Goal: Task Accomplishment & Management: Manage account settings

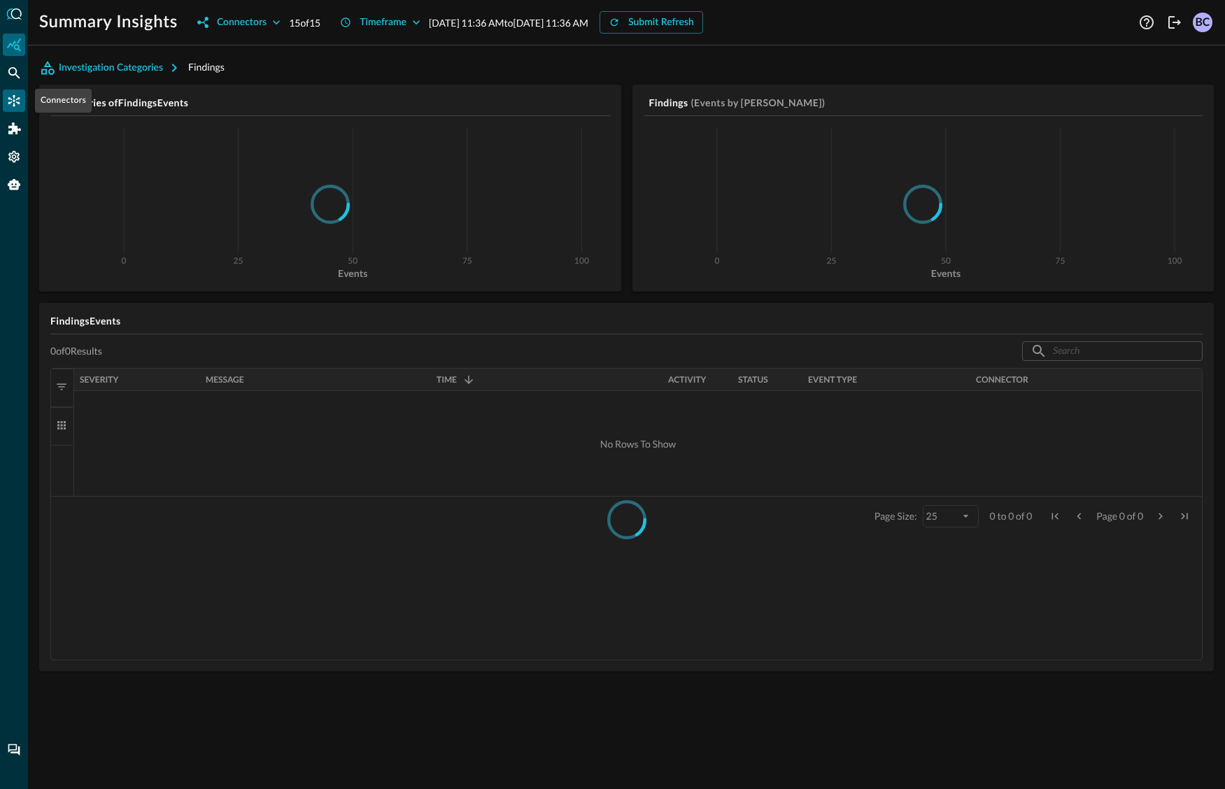
click at [12, 95] on icon "Connectors" at bounding box center [14, 101] width 14 height 14
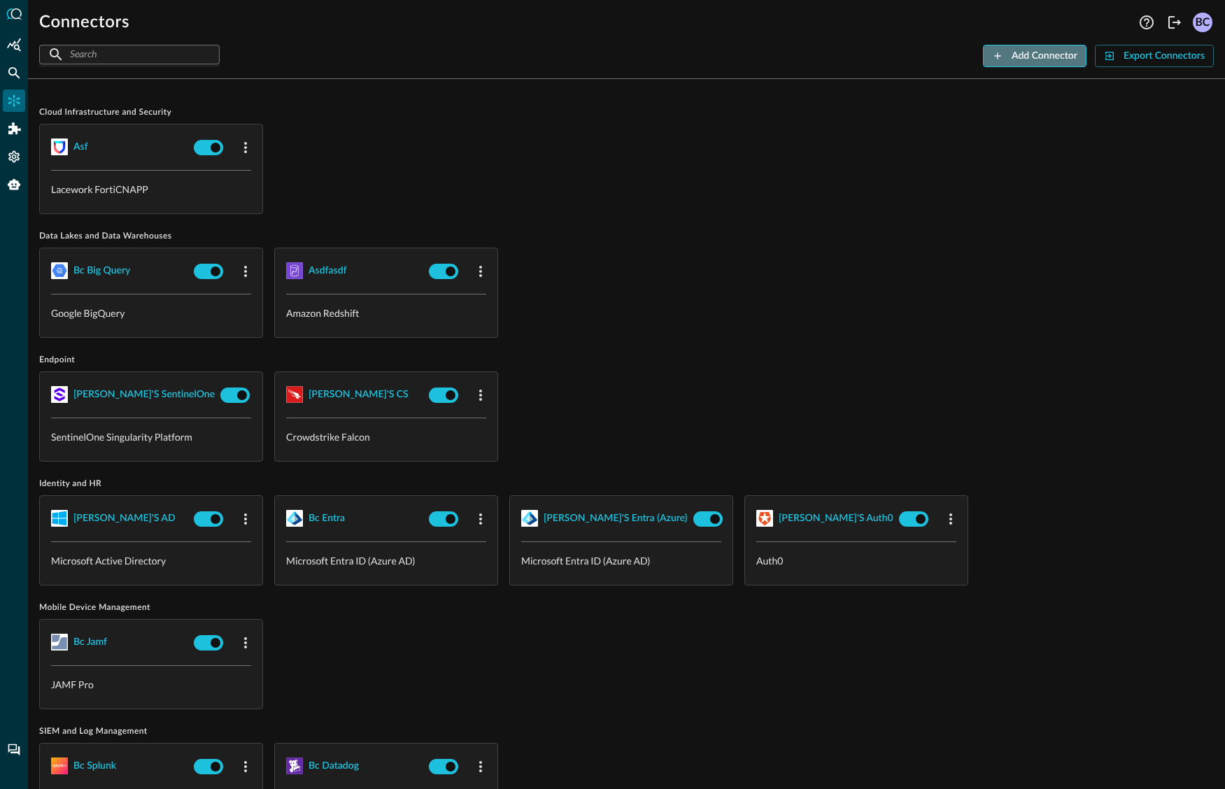
click at [1053, 55] on div "Add Connector" at bounding box center [1045, 56] width 66 height 17
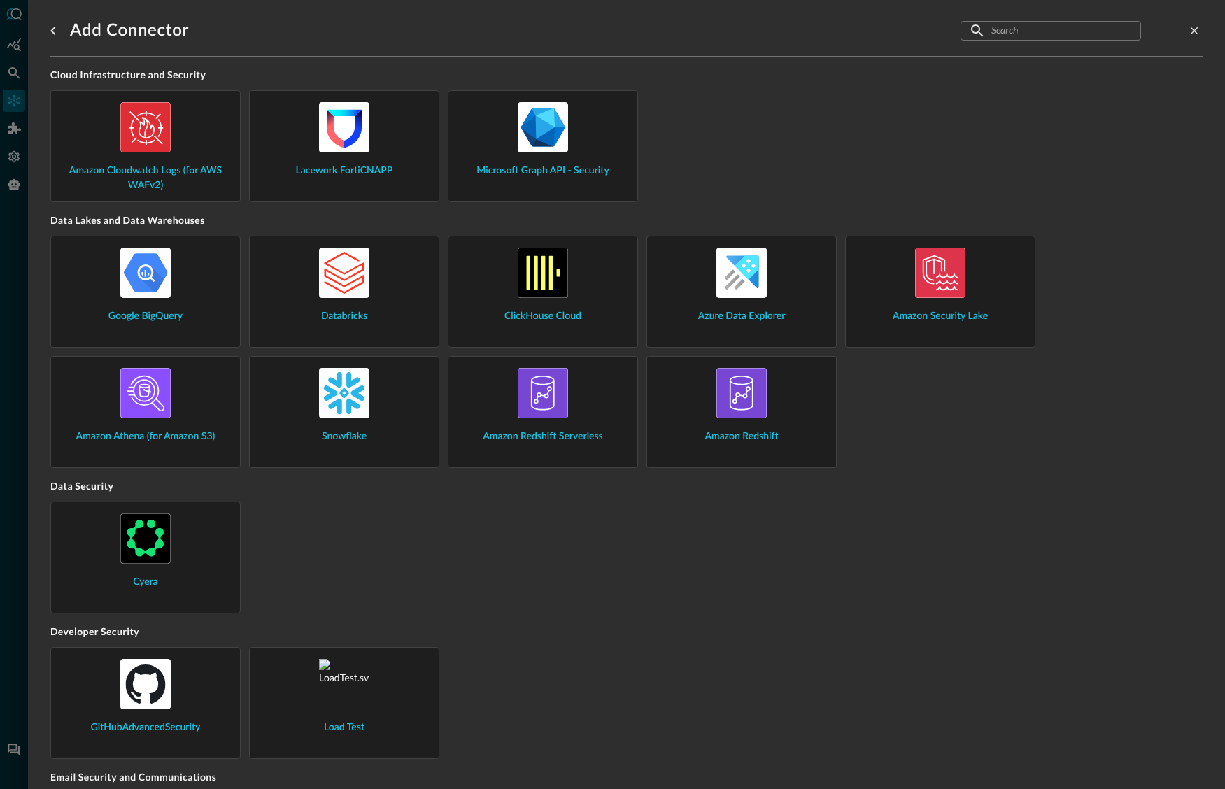
click at [206, 286] on div "Google BigQuery" at bounding box center [145, 286] width 167 height 76
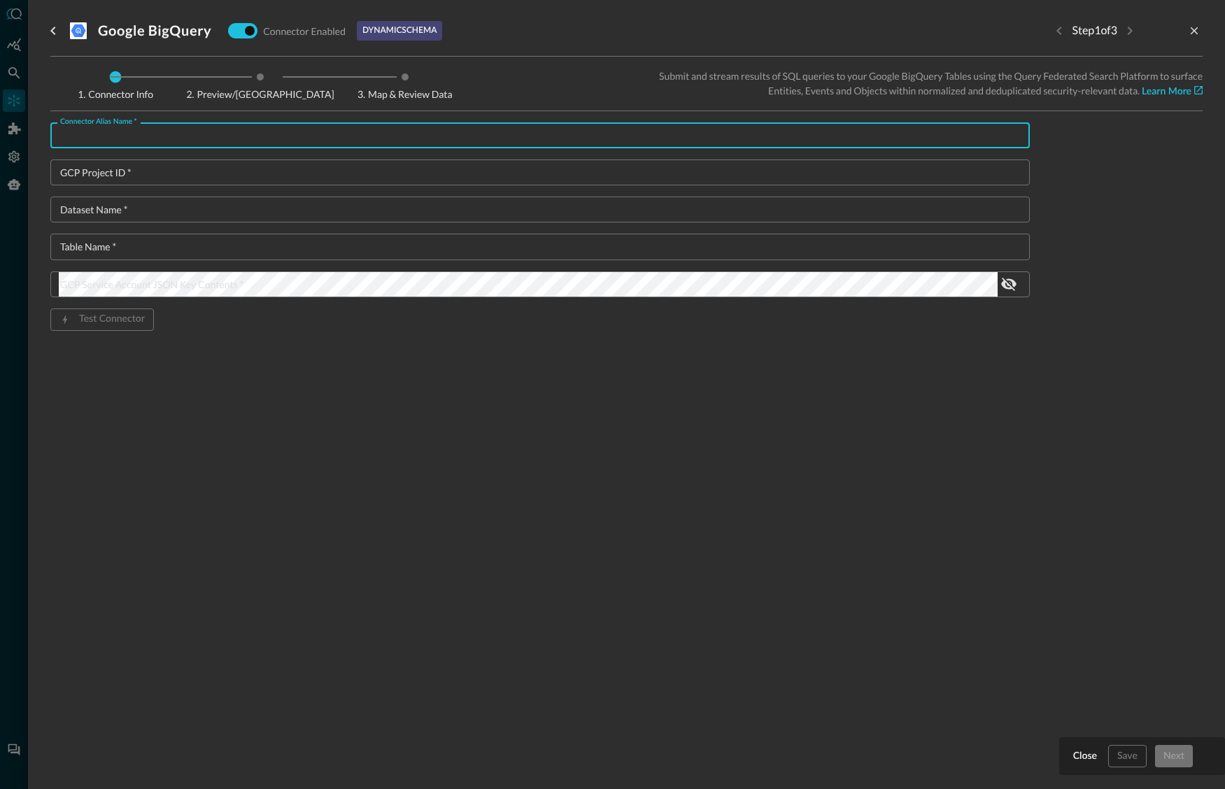
click at [279, 138] on input "Connector Alias Name   *" at bounding box center [544, 135] width 971 height 26
type input "asdf"
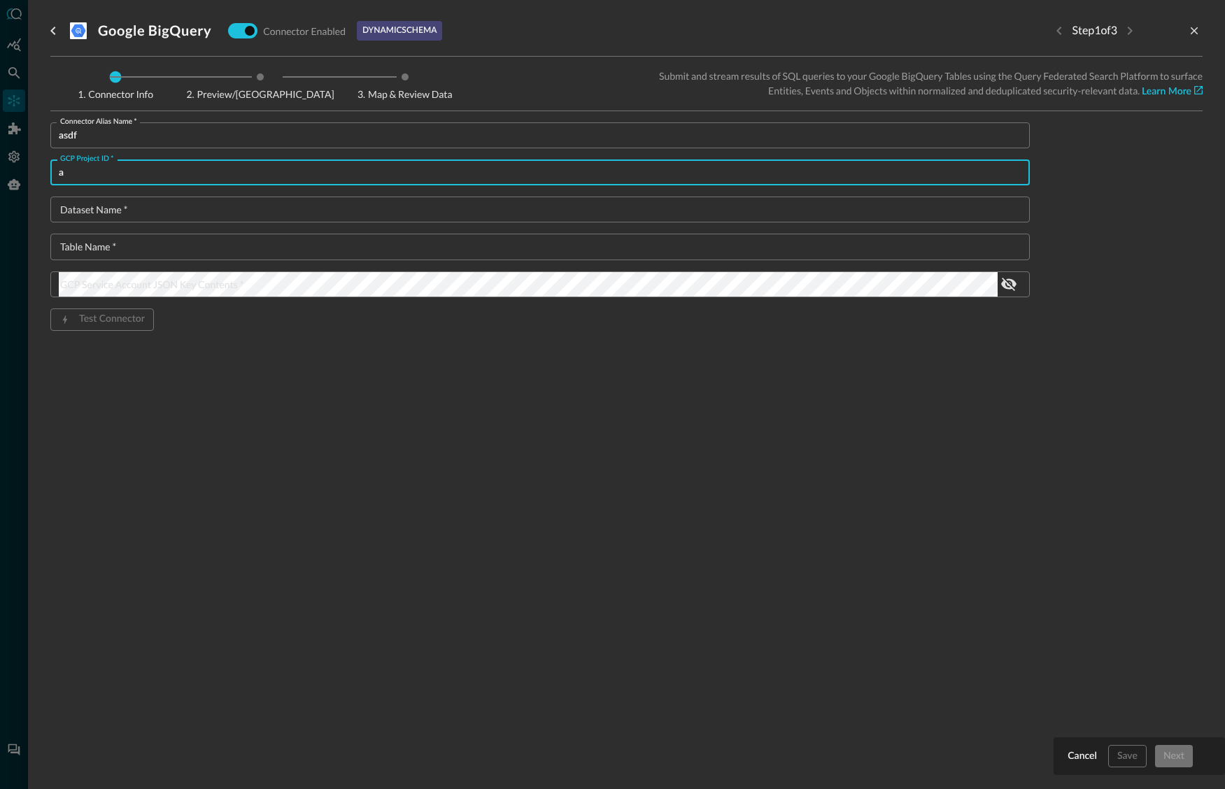
click at [192, 164] on input "a" at bounding box center [544, 173] width 971 height 26
type input "pdf"
drag, startPoint x: 182, startPoint y: 209, endPoint x: 183, endPoint y: 220, distance: 11.9
click at [182, 209] on input "a" at bounding box center [544, 210] width 971 height 26
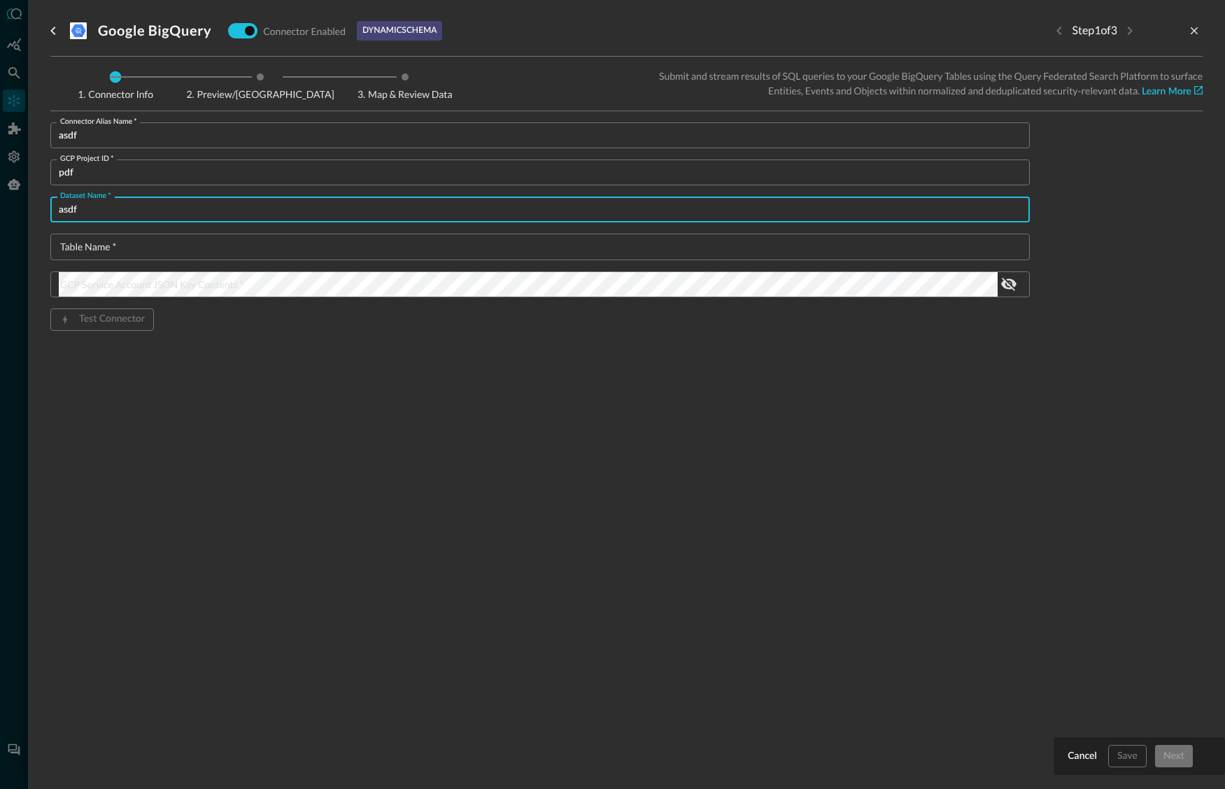
type input "asdf"
drag, startPoint x: 158, startPoint y: 247, endPoint x: 251, endPoint y: 257, distance: 93.6
click at [160, 245] on input "a" at bounding box center [544, 247] width 971 height 26
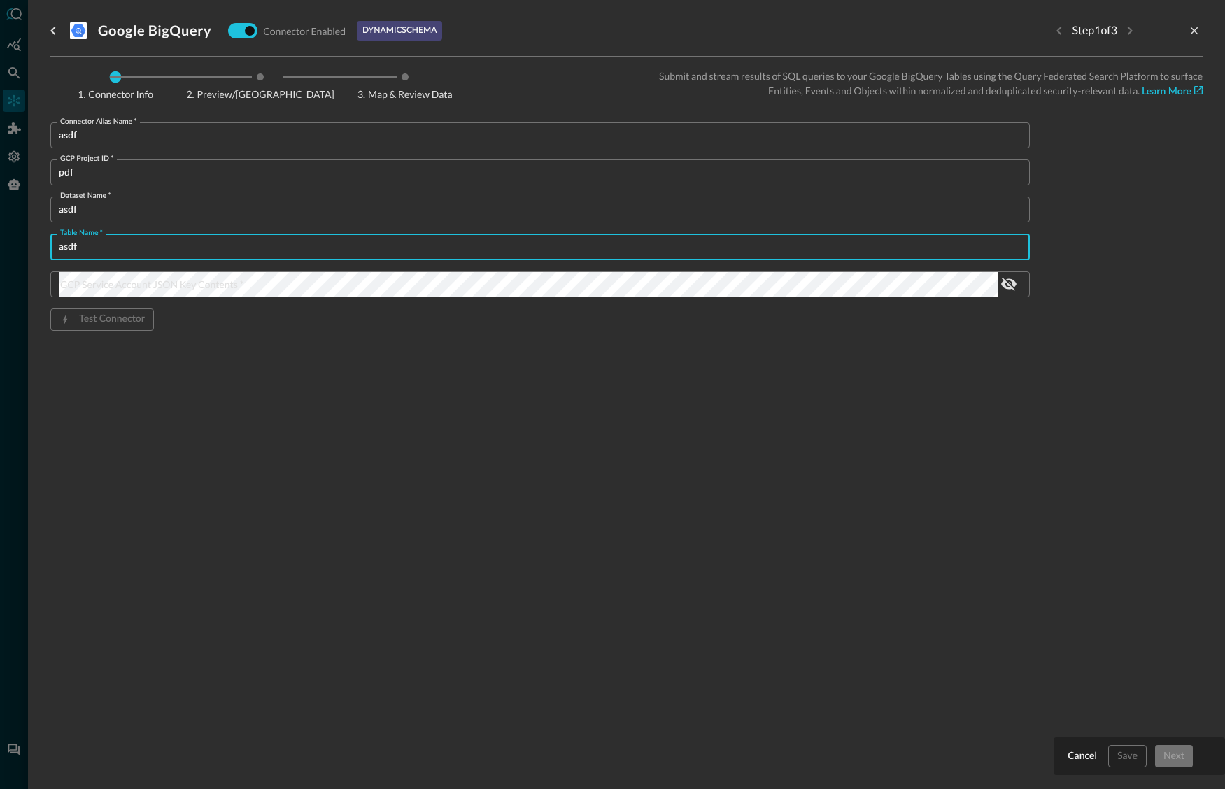
type input "asdf"
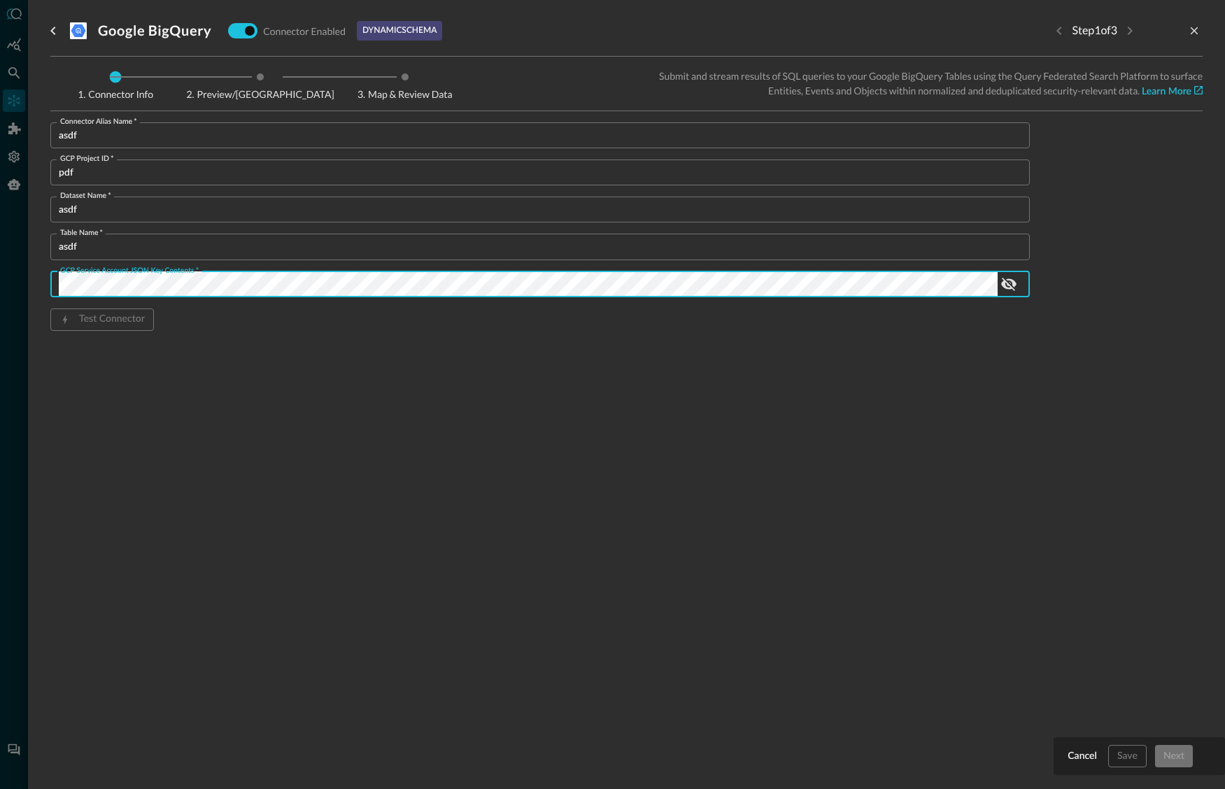
click at [866, 615] on div "Google BigQuery Connector Enabled dynamic schema Step 1 of 3 Connector Info Pre…" at bounding box center [626, 386] width 1153 height 773
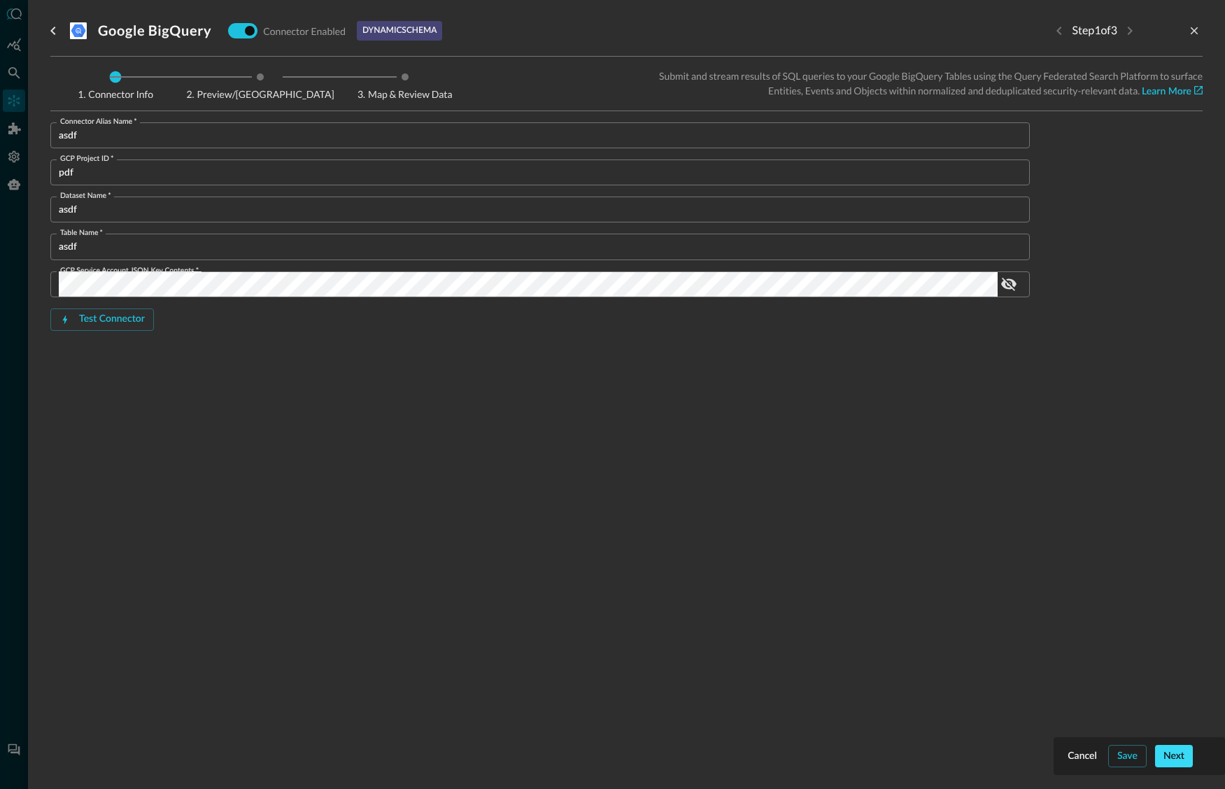
click at [1174, 753] on div "Next" at bounding box center [1174, 756] width 21 height 17
click at [180, 132] on input "Connector Alias Name   *" at bounding box center [544, 135] width 971 height 26
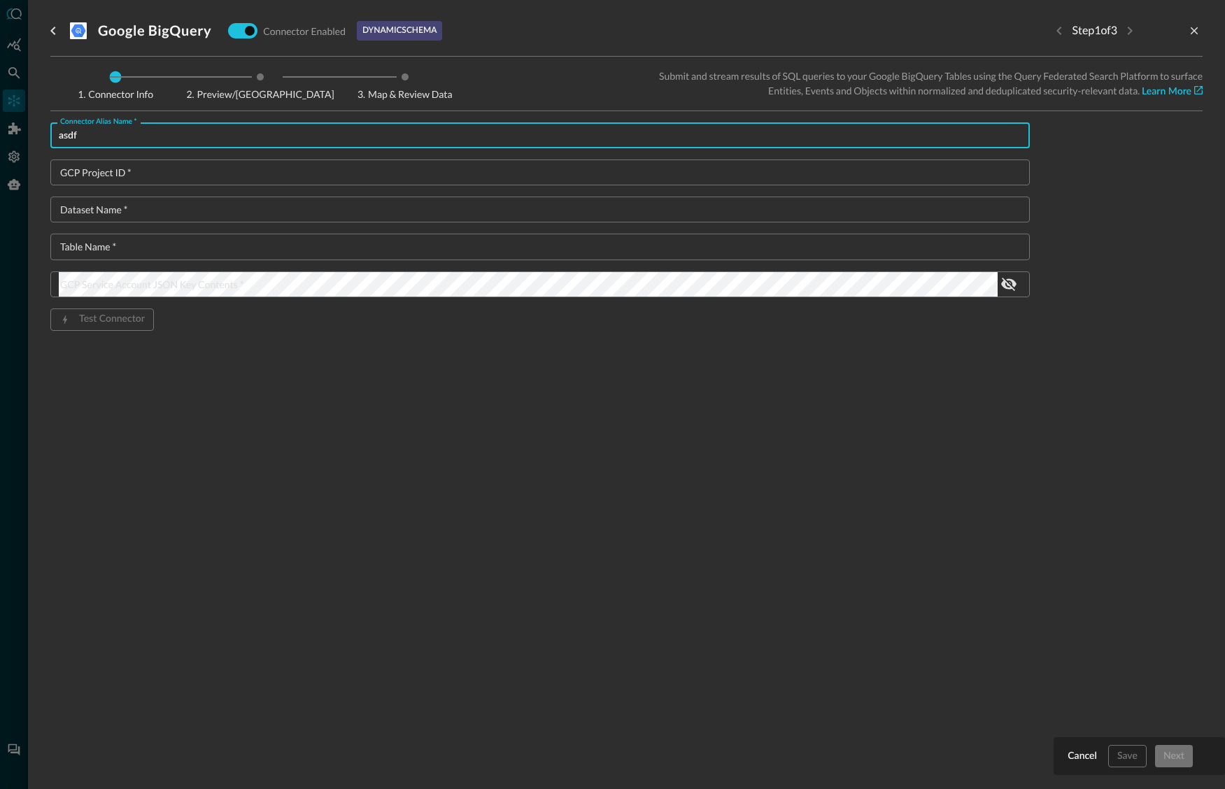
type input "asdf"
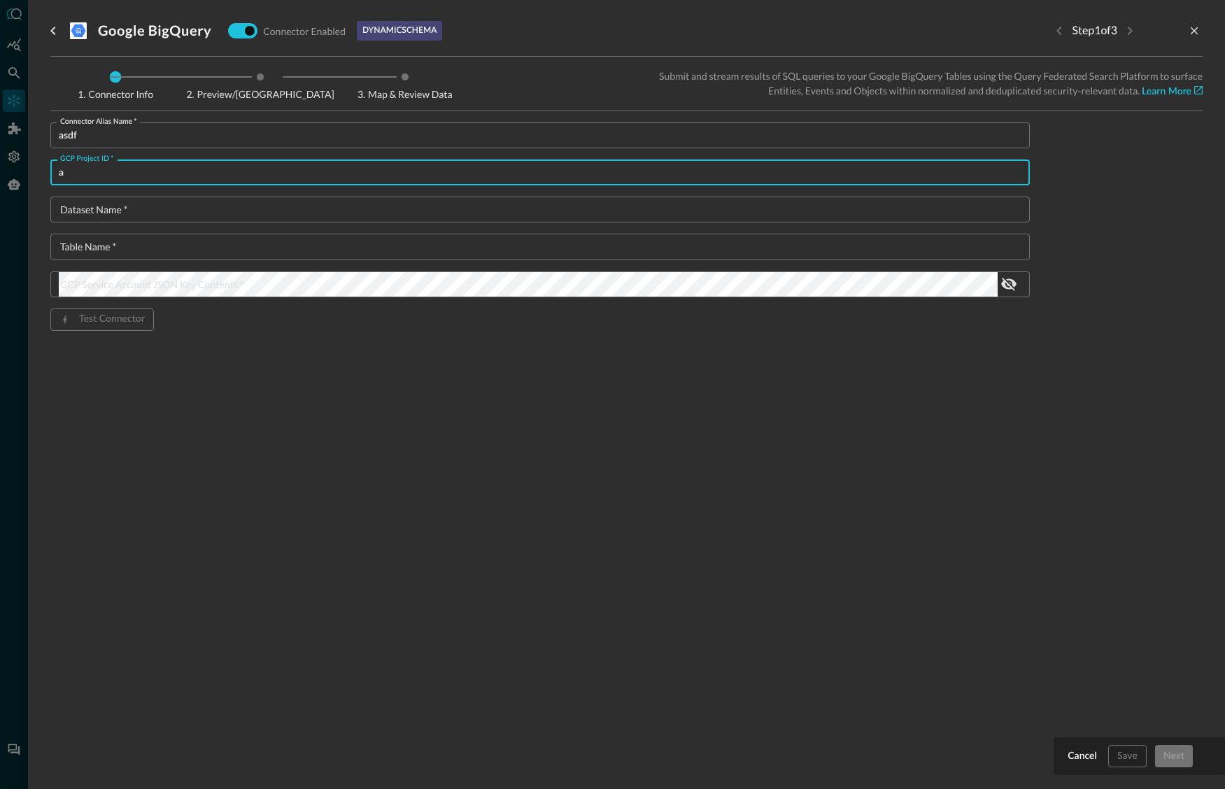
drag, startPoint x: 138, startPoint y: 169, endPoint x: 136, endPoint y: 222, distance: 52.5
click at [139, 174] on input "a" at bounding box center [544, 173] width 971 height 26
type input "asdf"
drag, startPoint x: 137, startPoint y: 206, endPoint x: 134, endPoint y: 219, distance: 13.6
click at [136, 206] on input "a" at bounding box center [544, 210] width 971 height 26
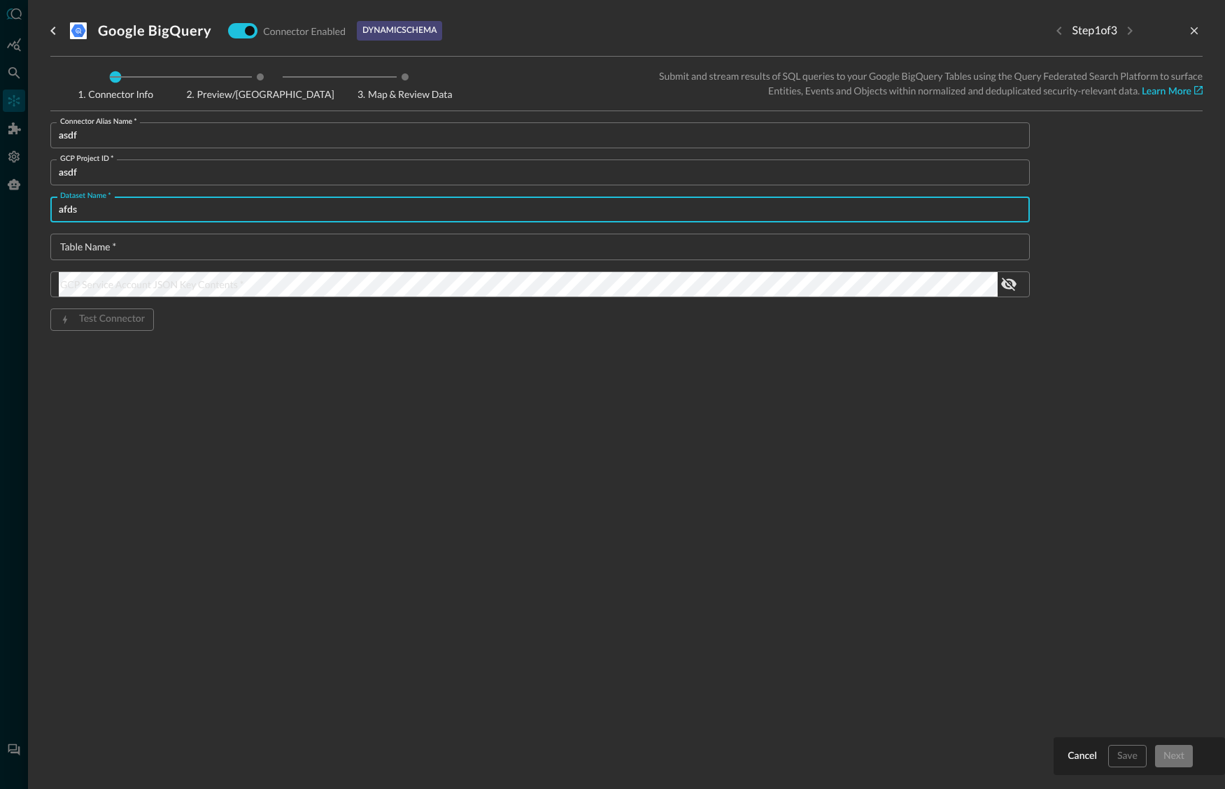
type input "adds"
click at [133, 246] on input "a" at bounding box center [544, 247] width 971 height 26
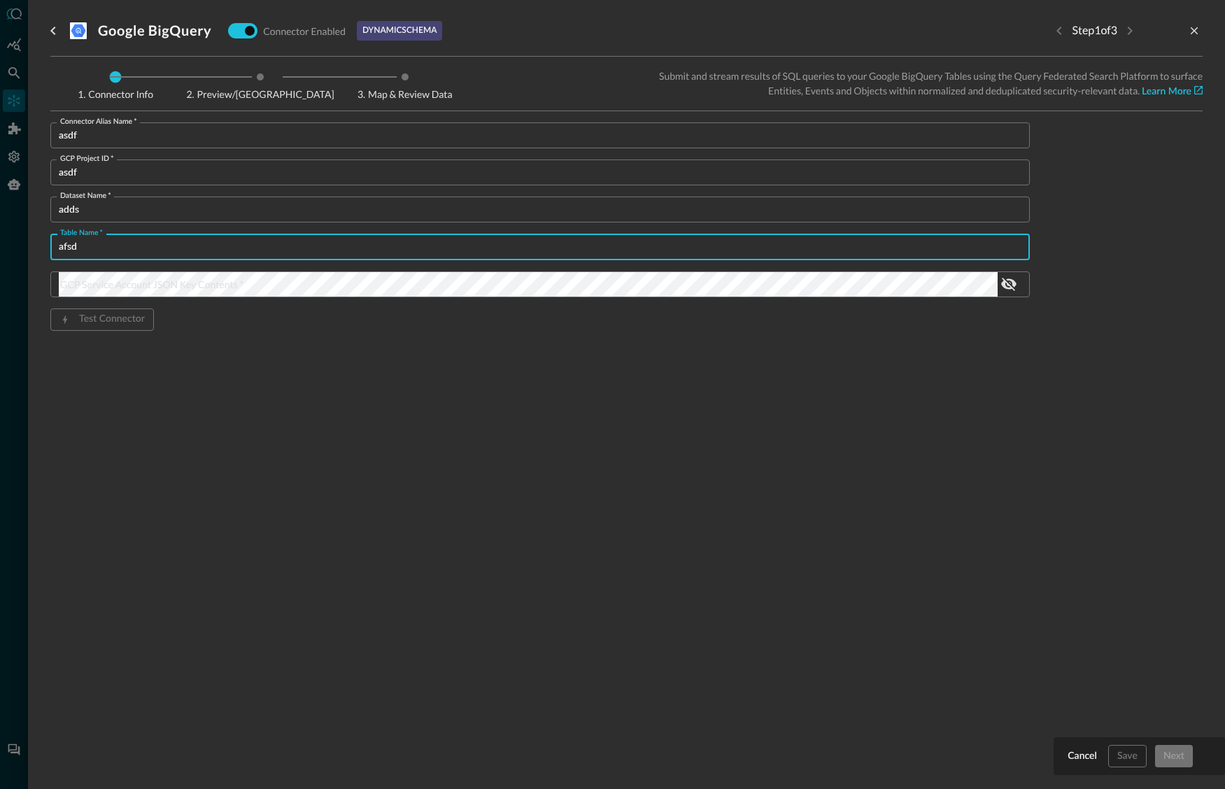
type input "afsd"
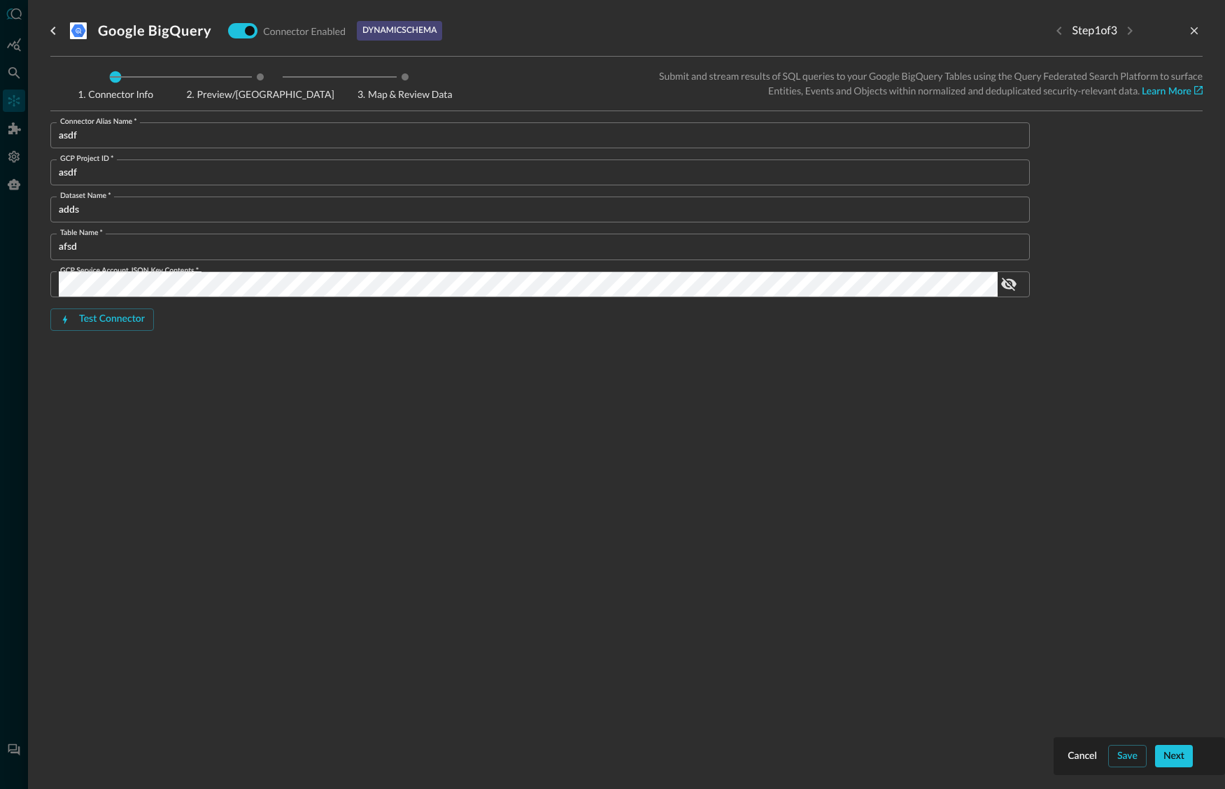
click at [1080, 668] on div "Google BigQuery Connector Enabled dynamic schema Step 1 of 3 Connector Info Pre…" at bounding box center [626, 386] width 1153 height 773
click at [1129, 756] on div "Save" at bounding box center [1128, 756] width 20 height 17
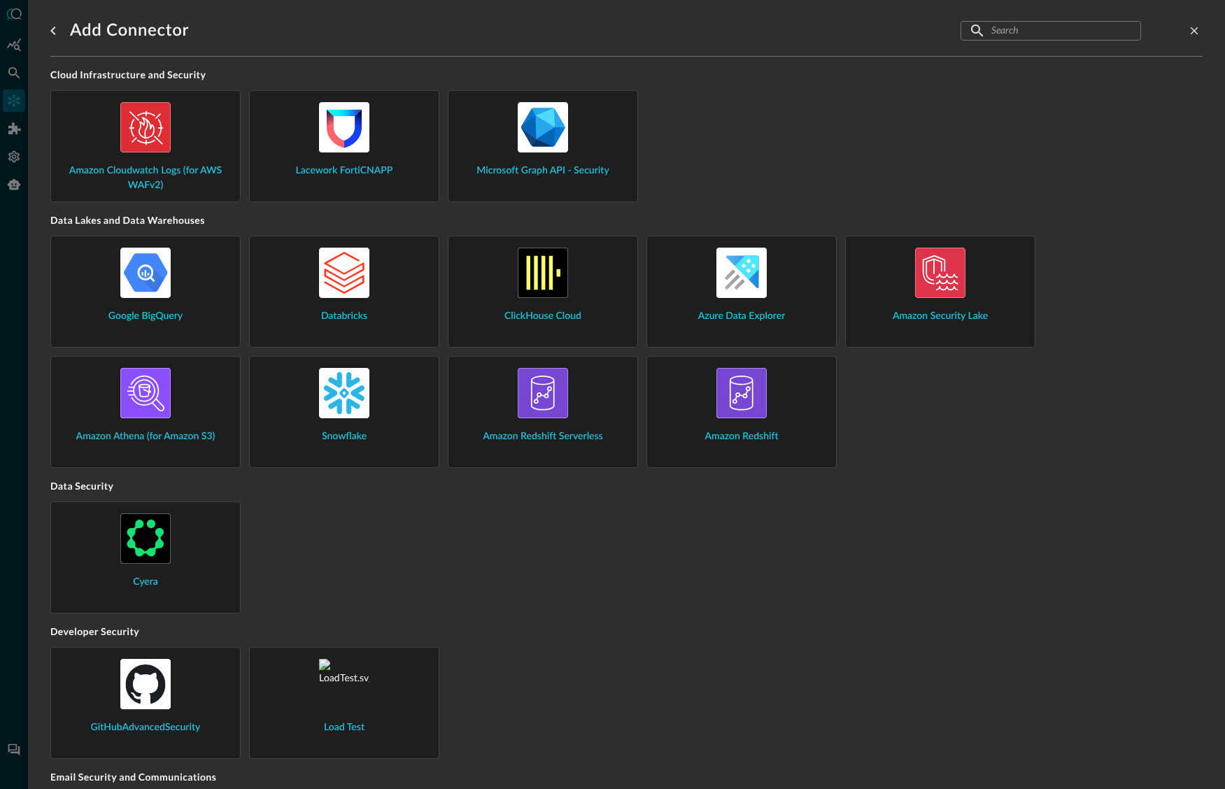
drag, startPoint x: 12, startPoint y: 99, endPoint x: 384, endPoint y: 183, distance: 381.8
click at [14, 99] on div at bounding box center [612, 394] width 1225 height 789
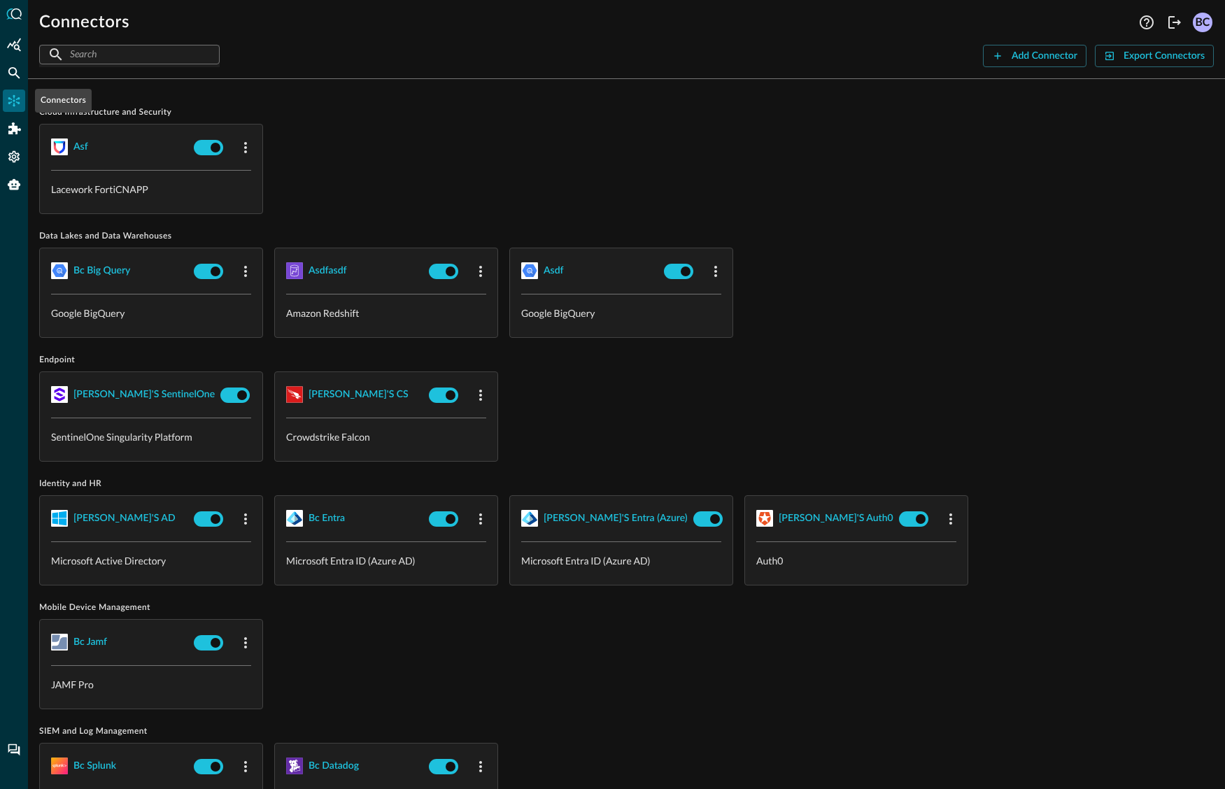
drag, startPoint x: 13, startPoint y: 94, endPoint x: 31, endPoint y: 117, distance: 29.8
click at [13, 94] on icon "Connectors" at bounding box center [14, 101] width 14 height 14
click at [1052, 52] on div "Add Connector" at bounding box center [1045, 56] width 66 height 17
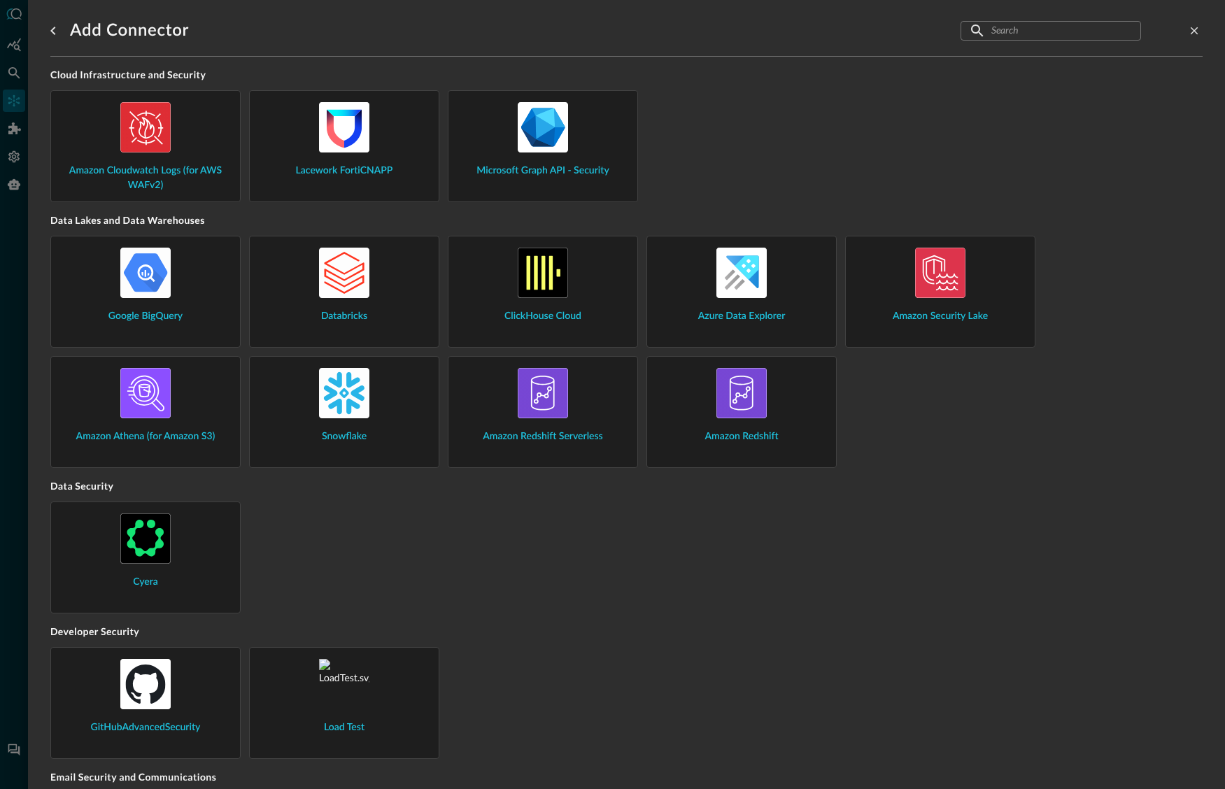
click at [898, 289] on div "Amazon Security Lake" at bounding box center [940, 286] width 167 height 76
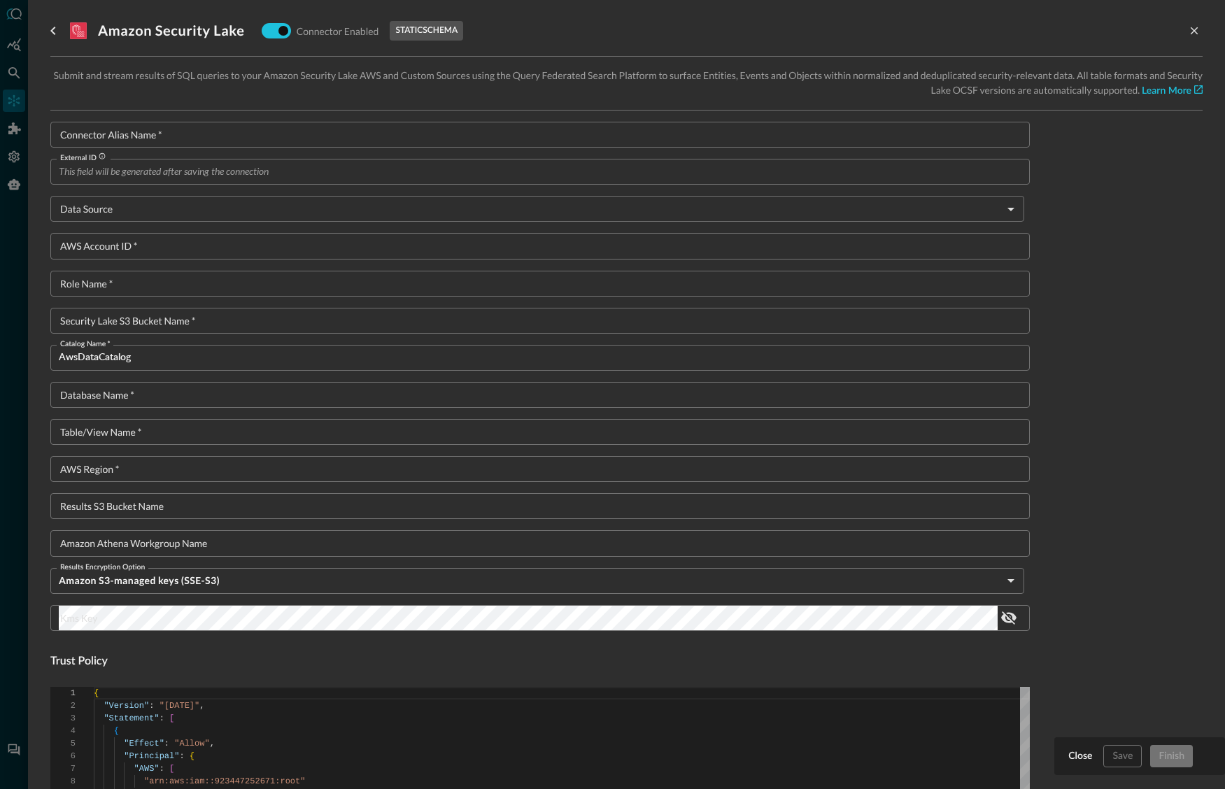
click at [111, 130] on input "Connector Alias Name   *" at bounding box center [544, 135] width 971 height 26
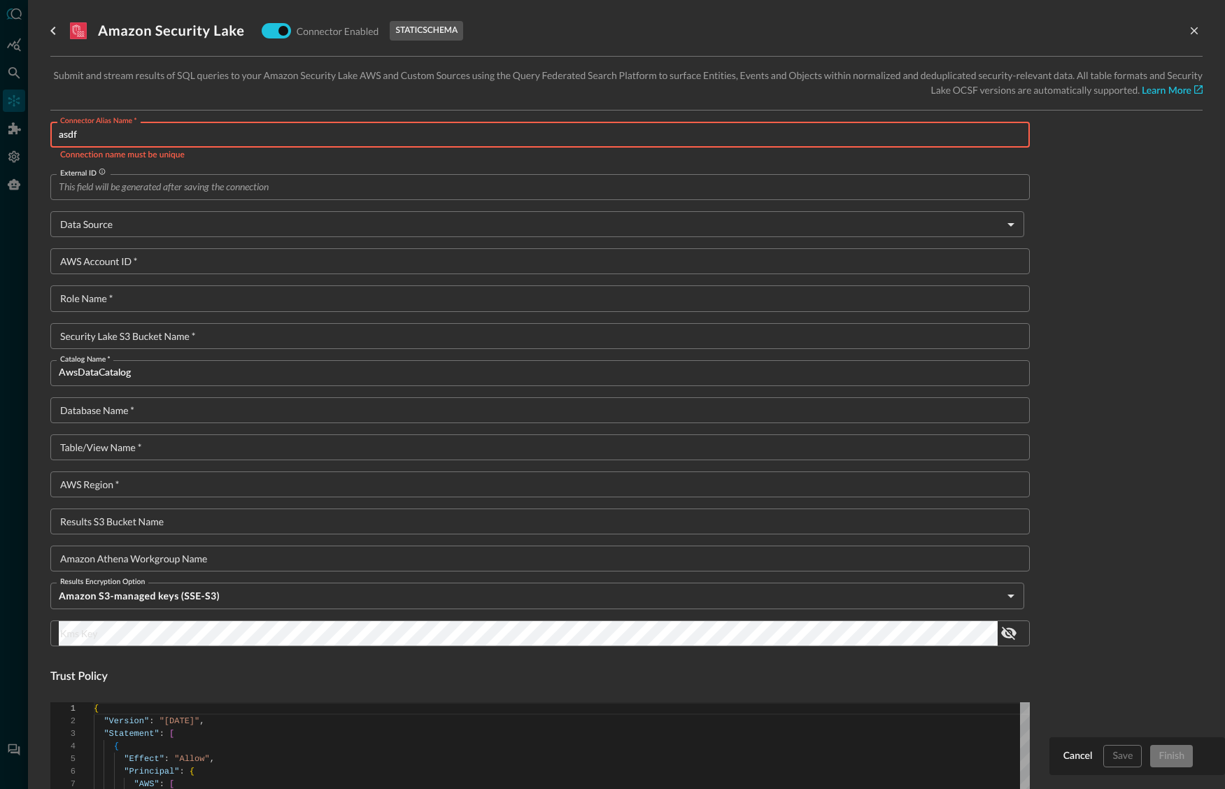
click at [122, 176] on input "External ID" at bounding box center [544, 187] width 971 height 26
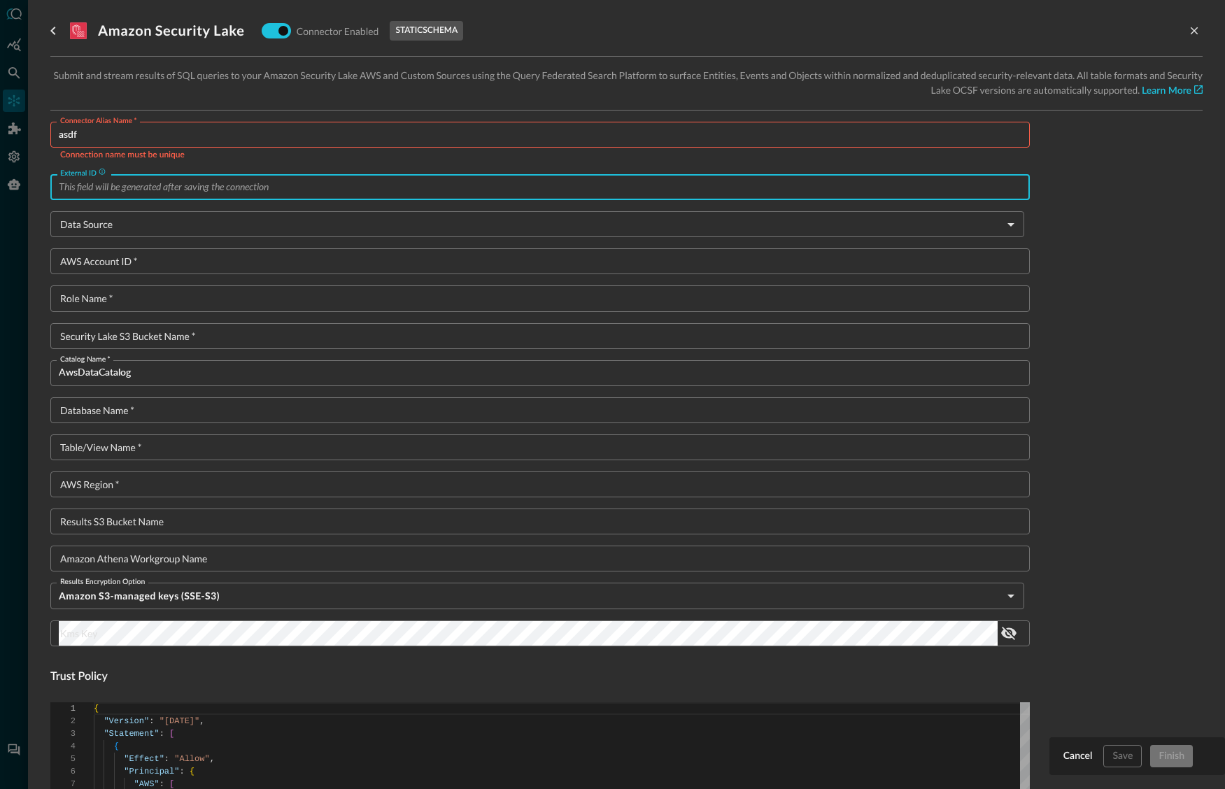
click at [108, 136] on input "asdf" at bounding box center [544, 135] width 971 height 26
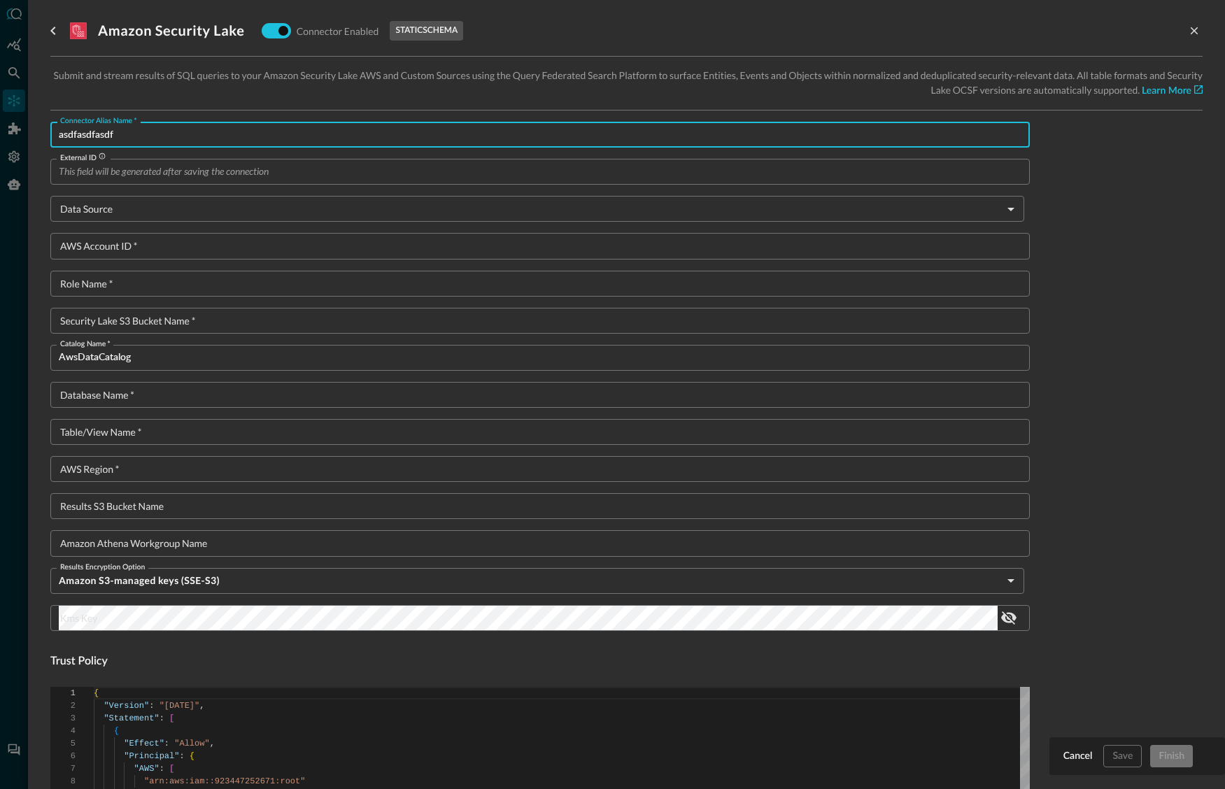
type input "asdfasdfasdf"
click at [139, 167] on input "External ID" at bounding box center [544, 172] width 971 height 26
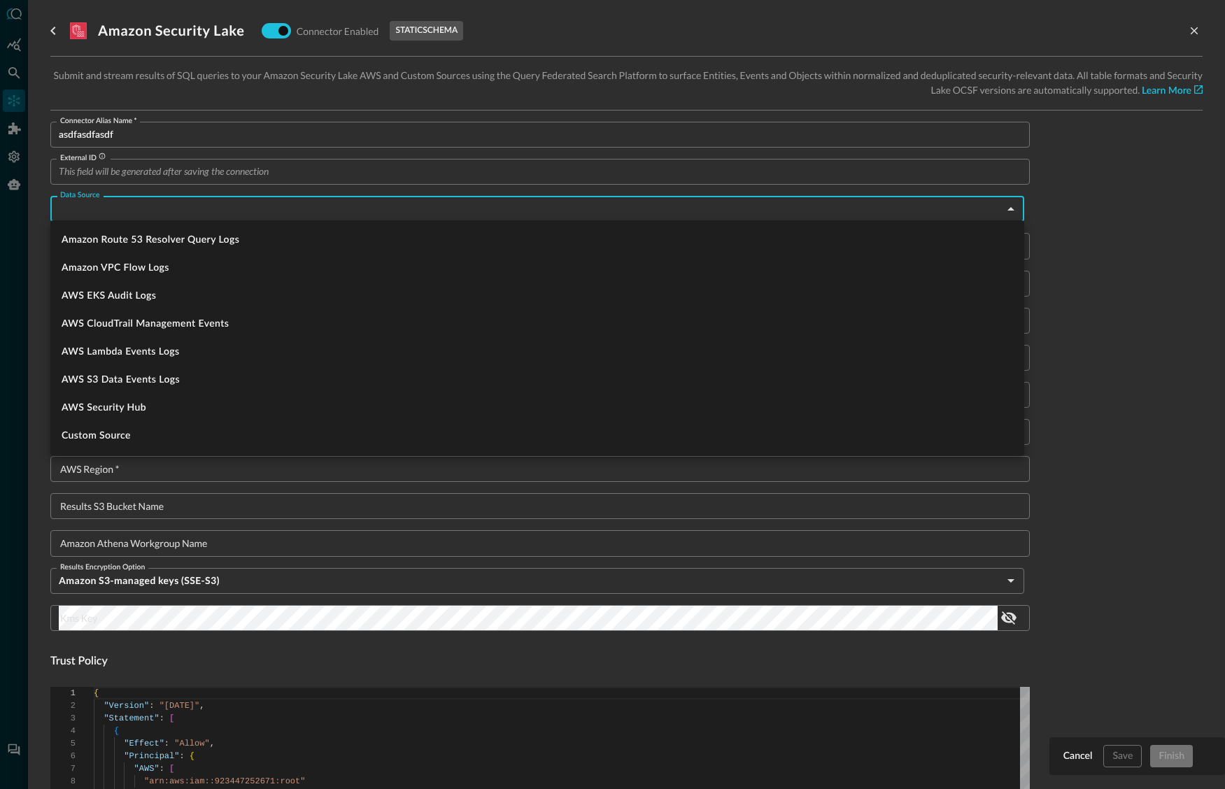
click at [141, 211] on body "Connectors Help Logout BC ​ ​ Add Connector Export Connectors Cloud Infrastruct…" at bounding box center [612, 394] width 1225 height 789
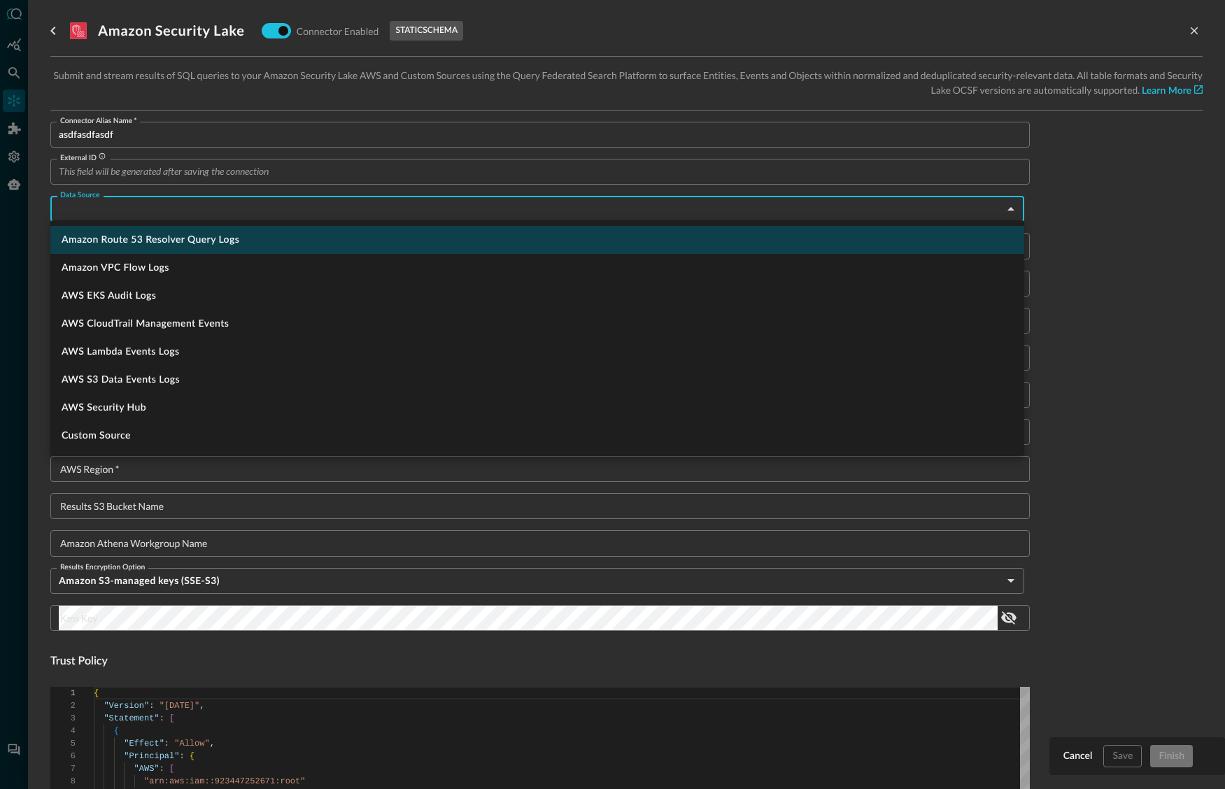
drag, startPoint x: 170, startPoint y: 234, endPoint x: 163, endPoint y: 231, distance: 7.8
click at [169, 234] on li "Amazon Route 53 Resolver Query Logs" at bounding box center [537, 240] width 974 height 28
type input "Route53"
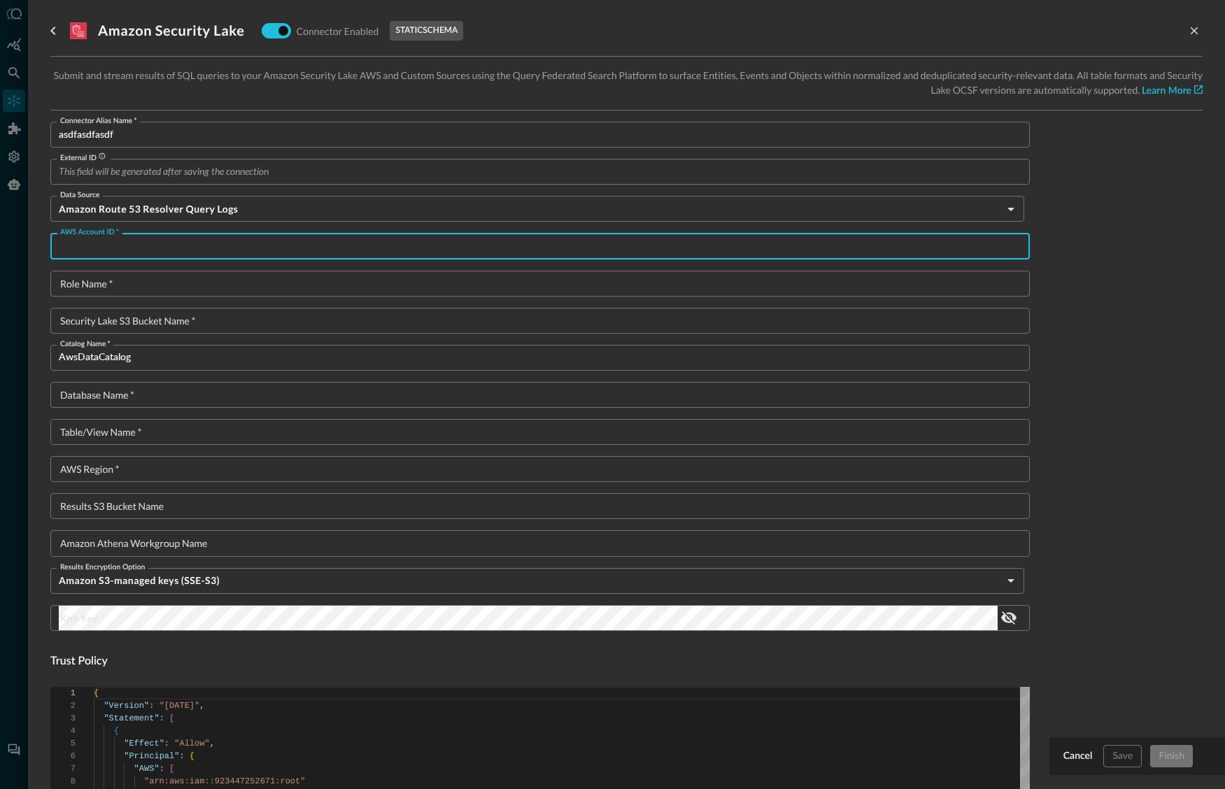
drag, startPoint x: 164, startPoint y: 256, endPoint x: 158, endPoint y: 251, distance: 7.9
click at [162, 254] on input "AWS Account ID   *" at bounding box center [544, 246] width 971 height 26
type input "a"
type textarea "{ "Version": "[DATE]", "Statement": [ { "Sid": "athenaPermissions", "Effect": "…"
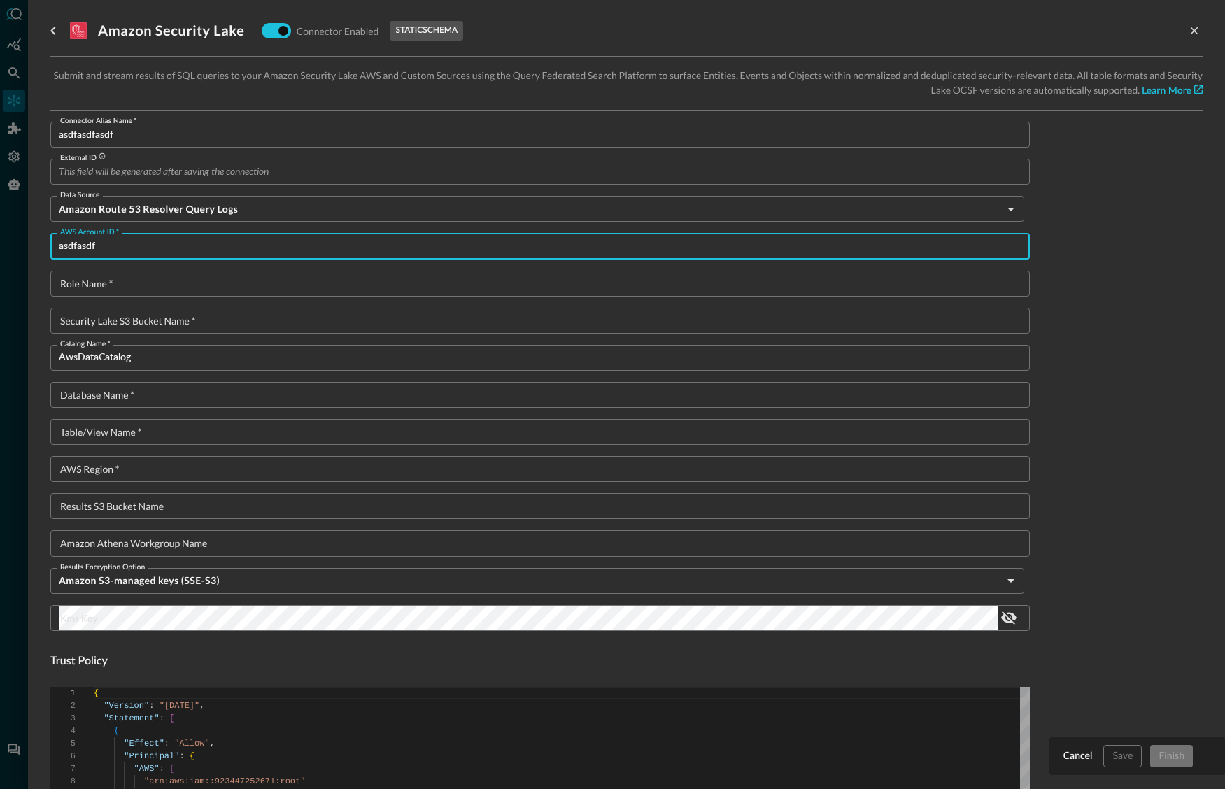
type input "asdfasdf"
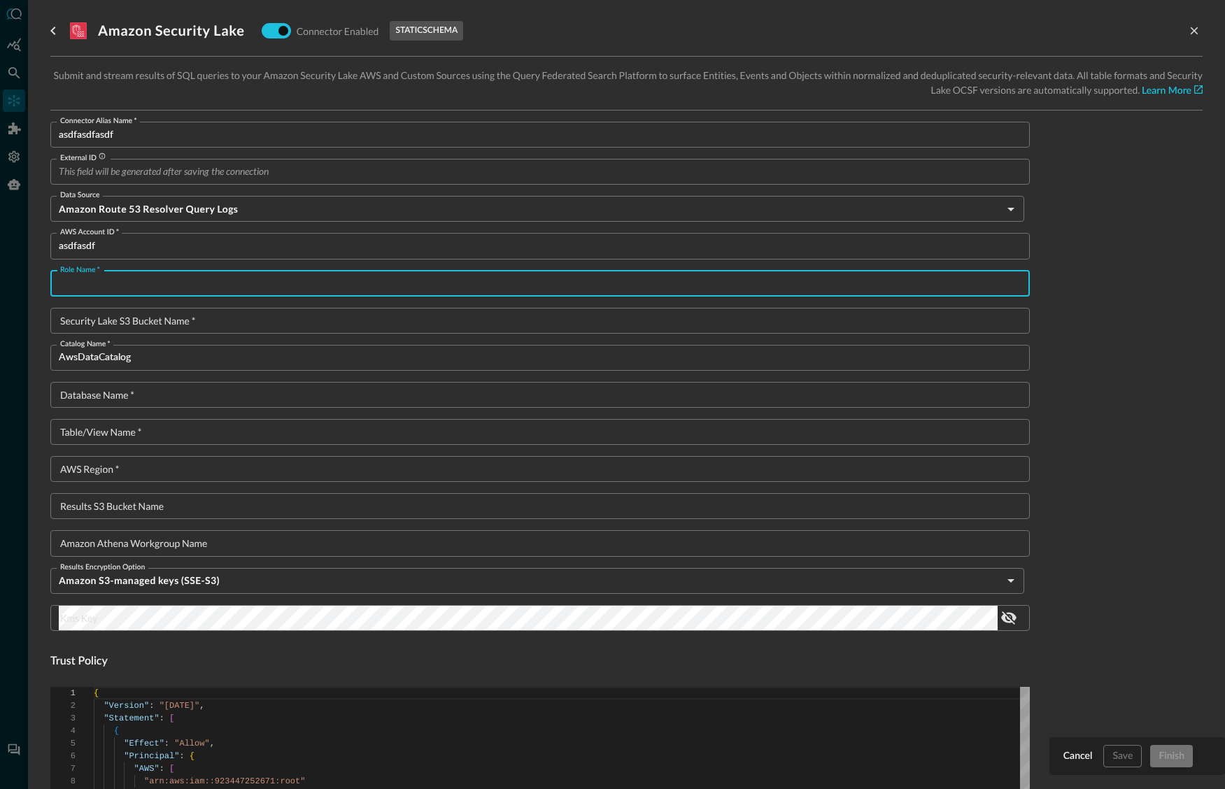
click at [151, 286] on input "Role Name   *" at bounding box center [544, 284] width 971 height 26
type input "asdfasfd"
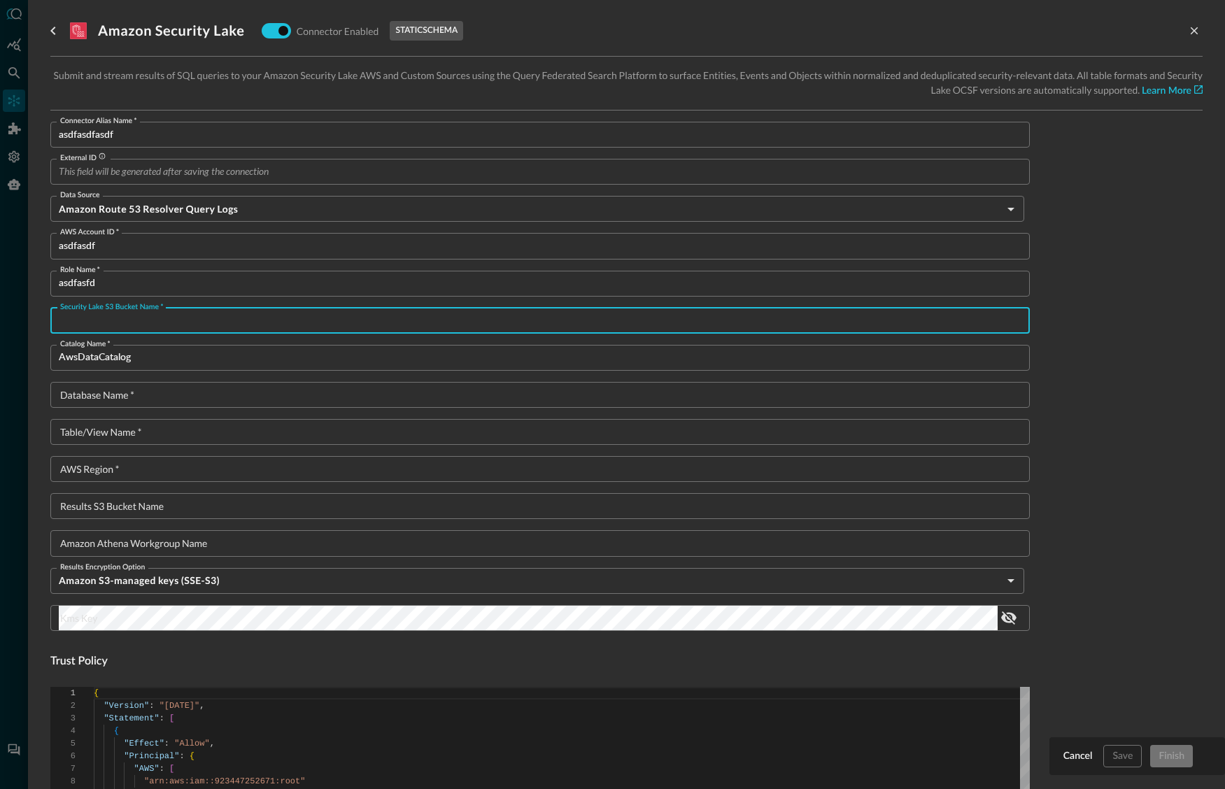
click at [204, 316] on input "Security Lake S3 Bucket Name   *" at bounding box center [544, 321] width 971 height 26
type input "asdfasfd"
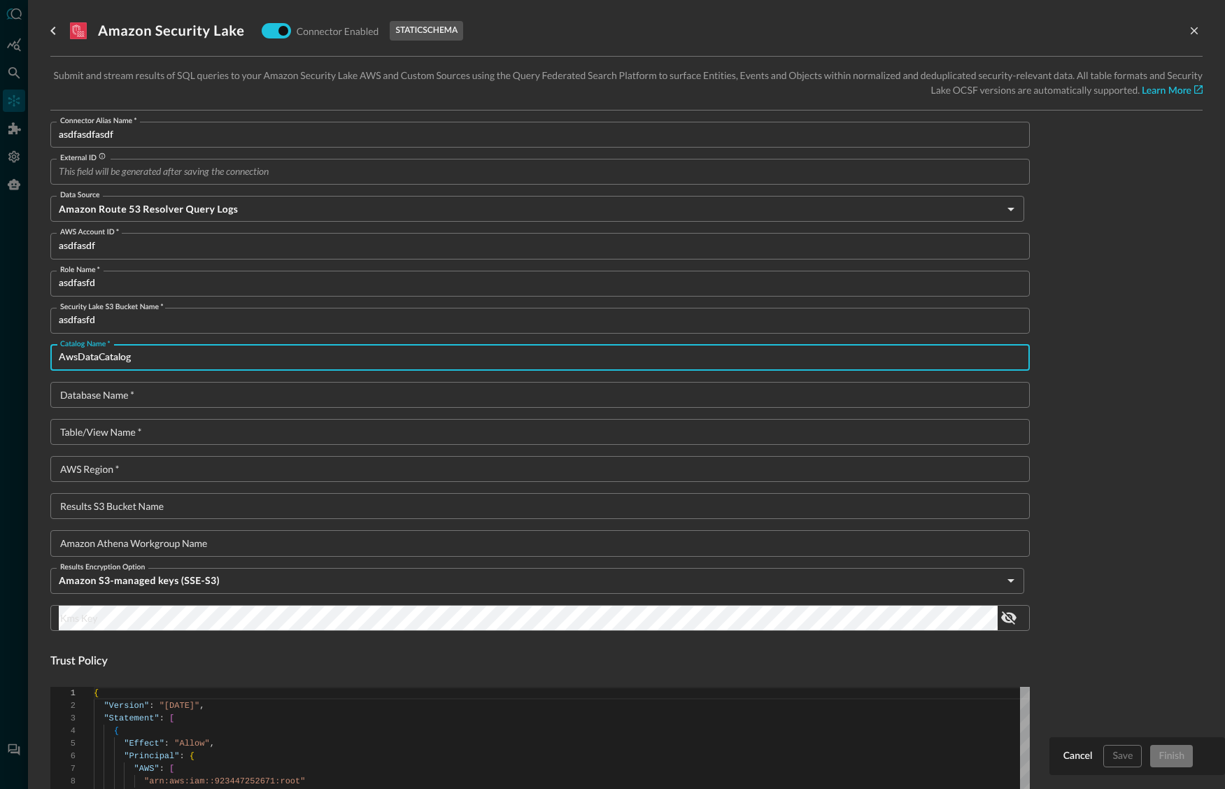
click at [173, 355] on input "AwsDataCatalog" at bounding box center [544, 358] width 971 height 26
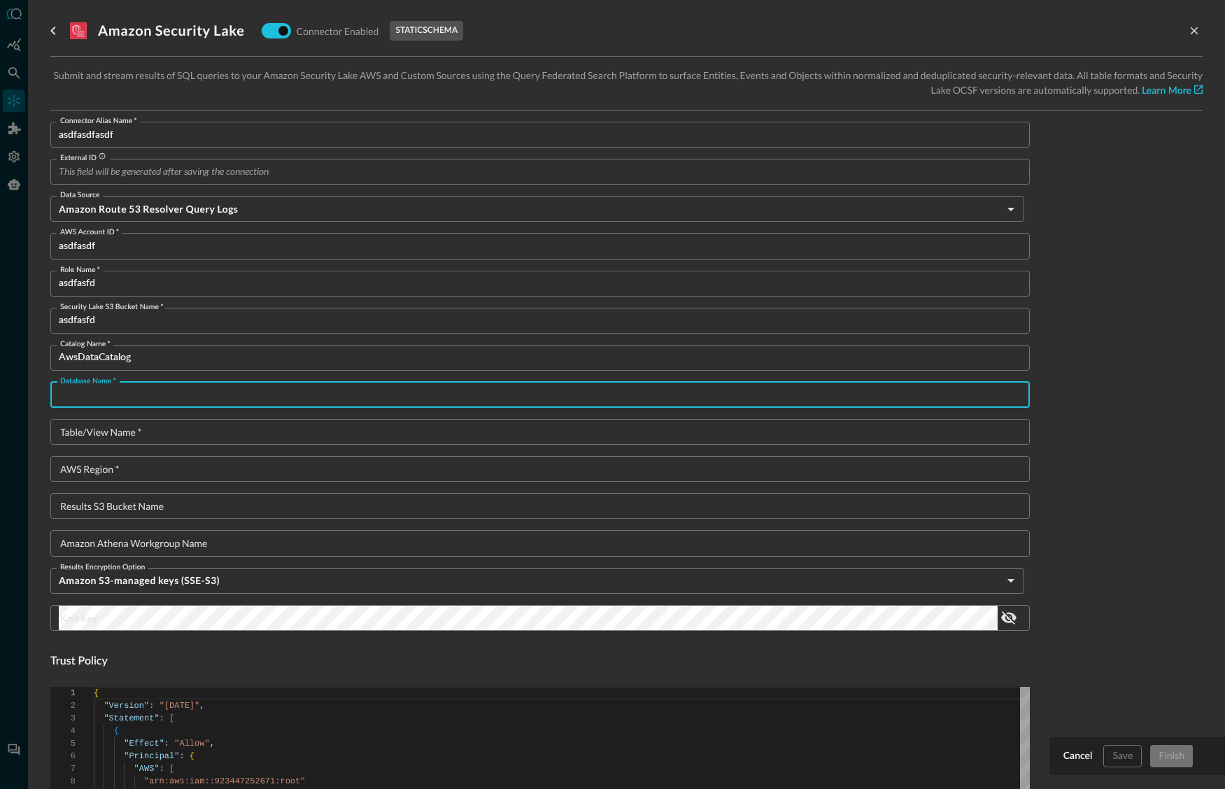
click at [155, 395] on input "Database Name   *" at bounding box center [544, 395] width 971 height 26
type input "asdfasdf"
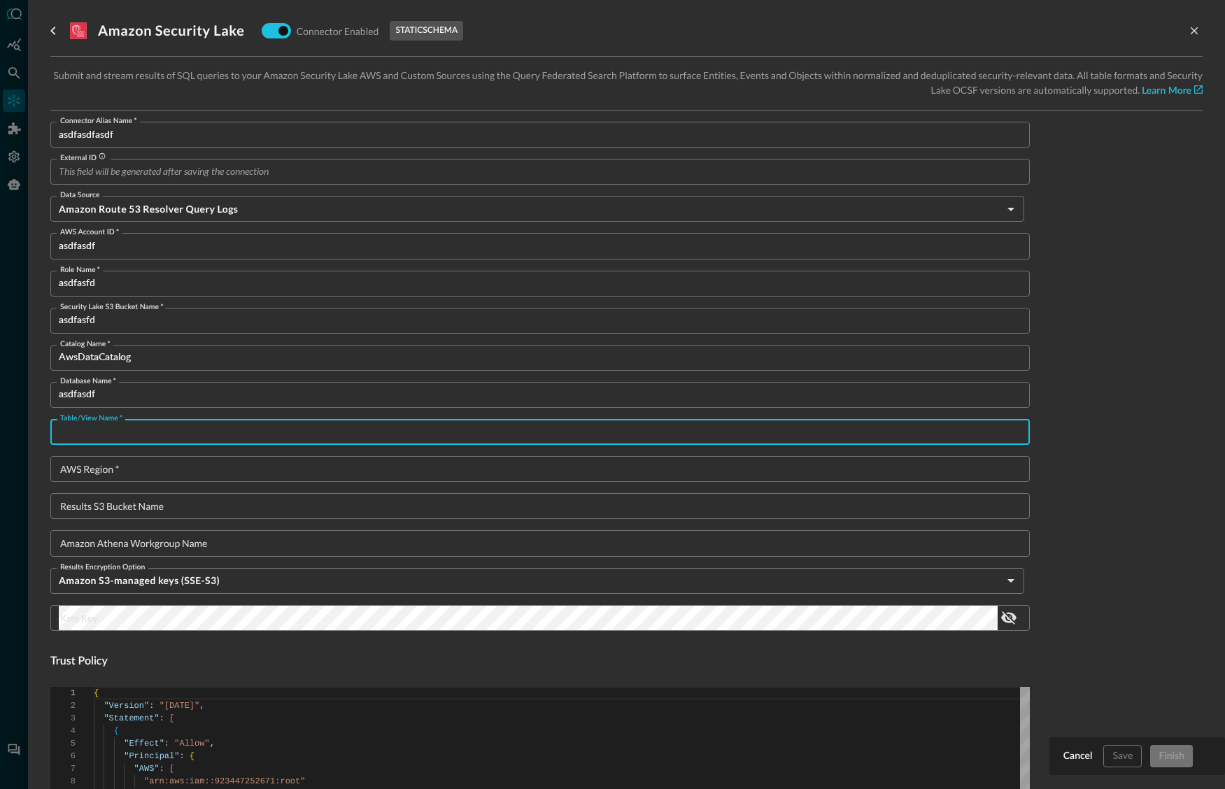
click at [169, 429] on input "Table/View Name   *" at bounding box center [544, 432] width 971 height 26
type input "asdfasdf"
drag, startPoint x: 152, startPoint y: 470, endPoint x: 316, endPoint y: 489, distance: 165.5
click at [151, 471] on input "AWS Region   *" at bounding box center [544, 469] width 971 height 26
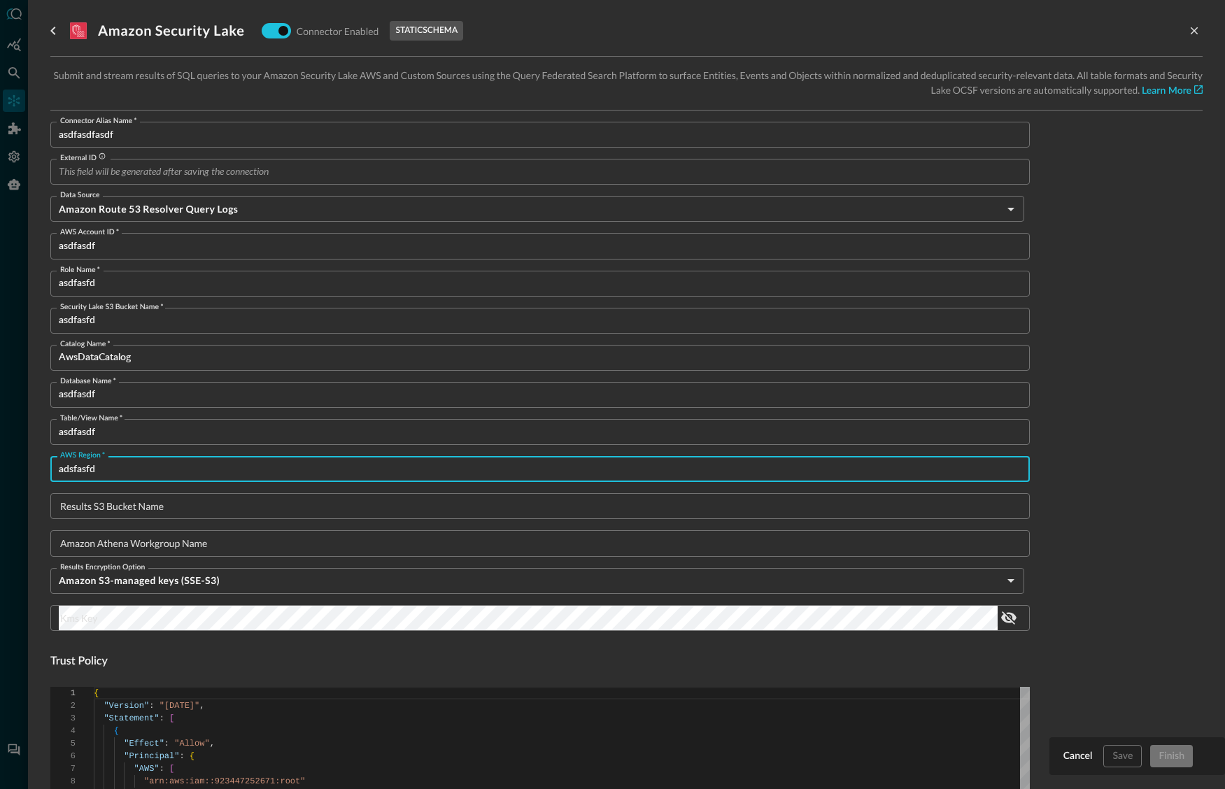
type input "adsfasfd"
click at [201, 495] on input "Results S3 Bucket Name" at bounding box center [544, 506] width 971 height 26
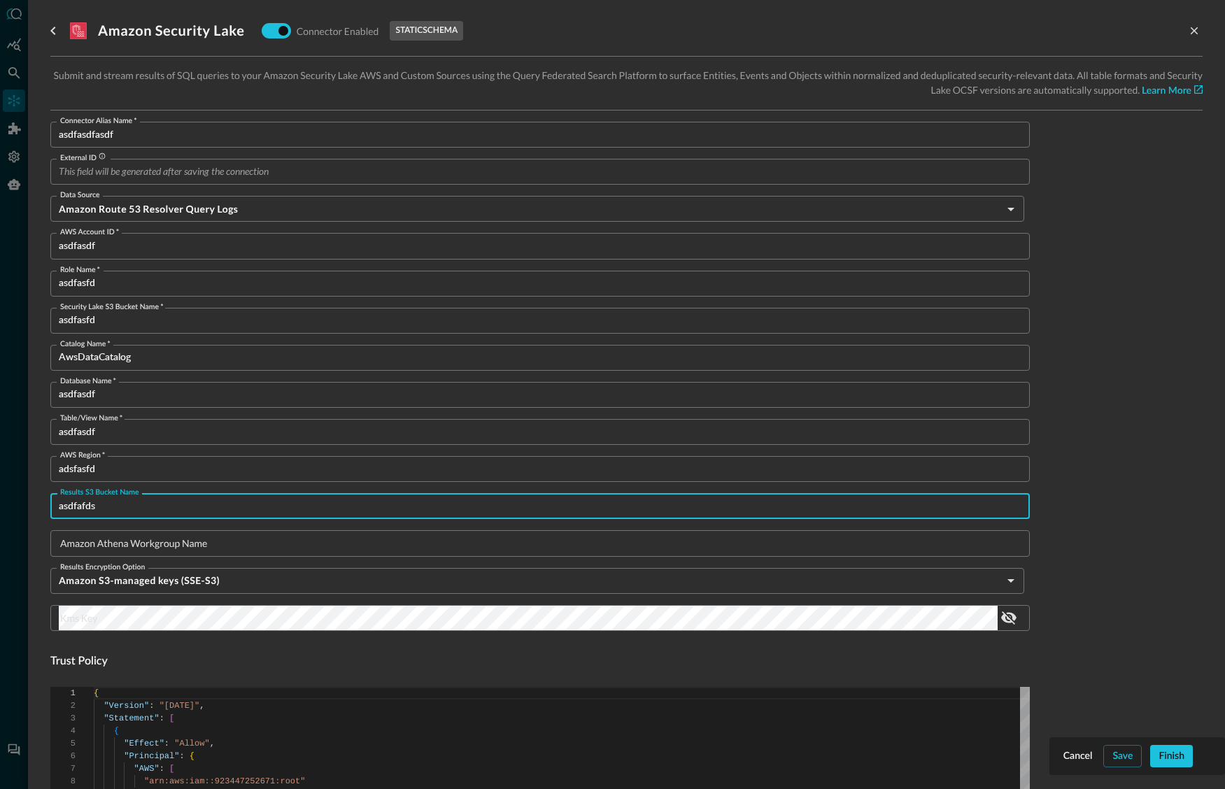
type input "asdfafds"
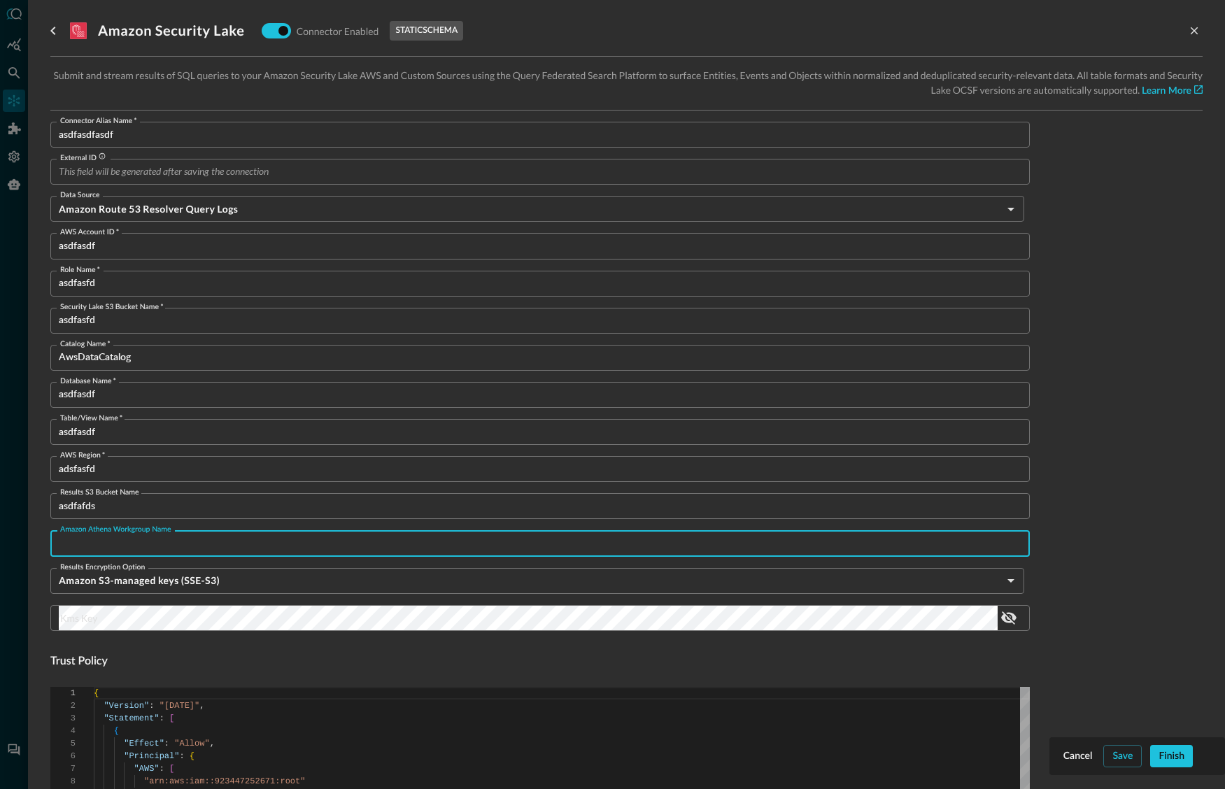
click at [224, 541] on input "Amazon Athena Workgroup Name" at bounding box center [544, 543] width 971 height 26
type input "asdfafsd"
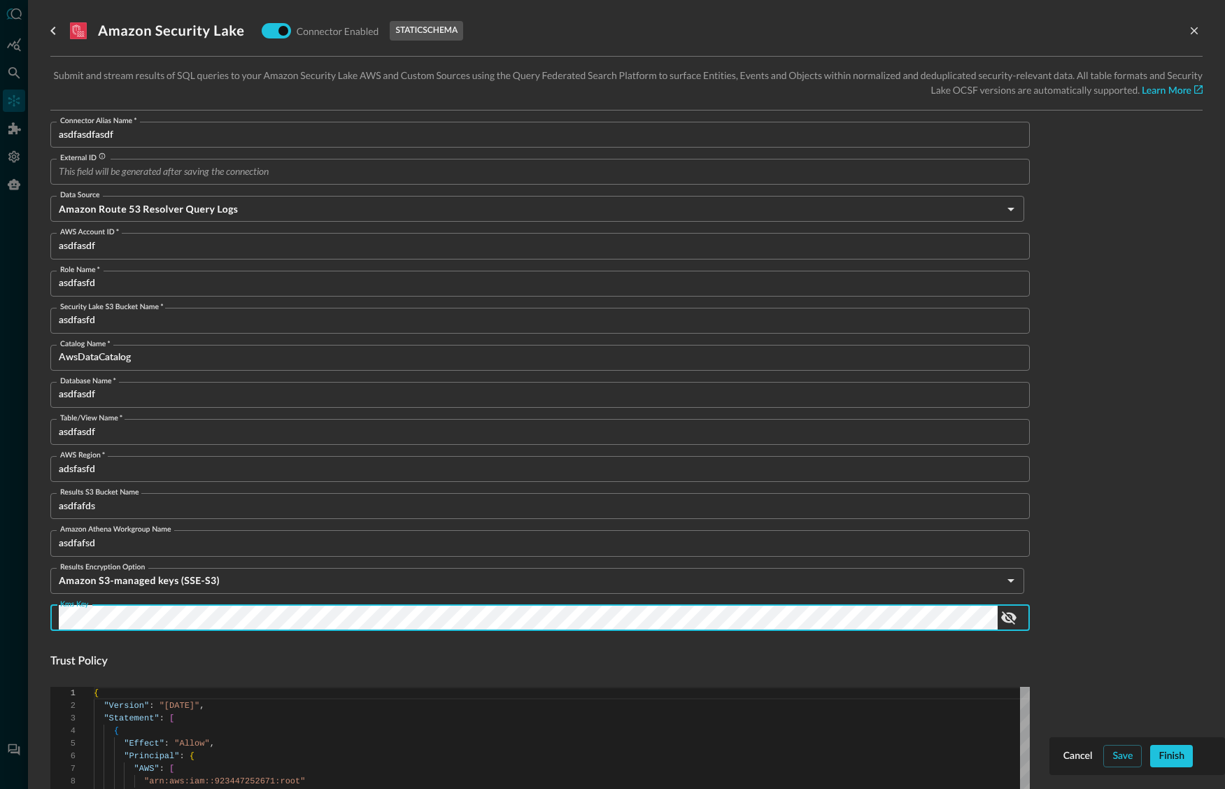
click at [0, 600] on html "Connectors Help Logout BC ​ ​ Add Connector Export Connectors Cloud Infrastruct…" at bounding box center [612, 394] width 1225 height 789
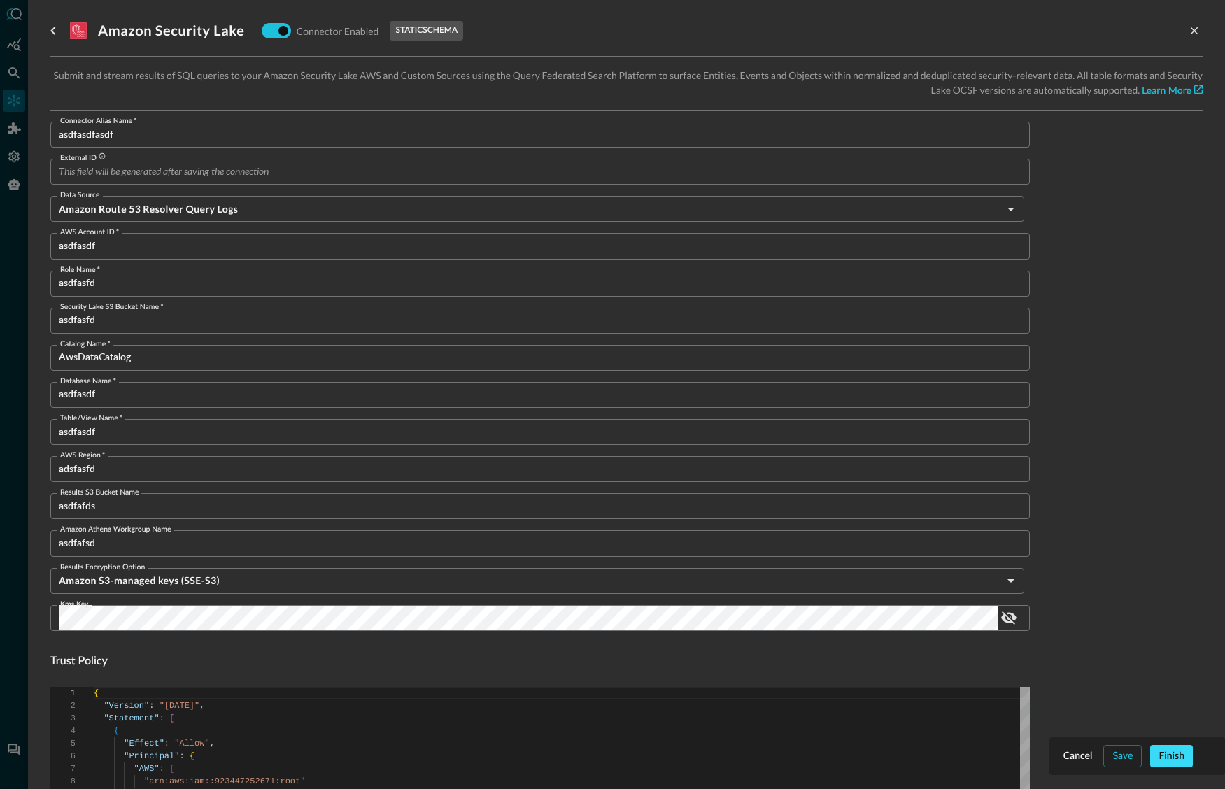
click at [1174, 754] on div "Finish" at bounding box center [1172, 756] width 26 height 17
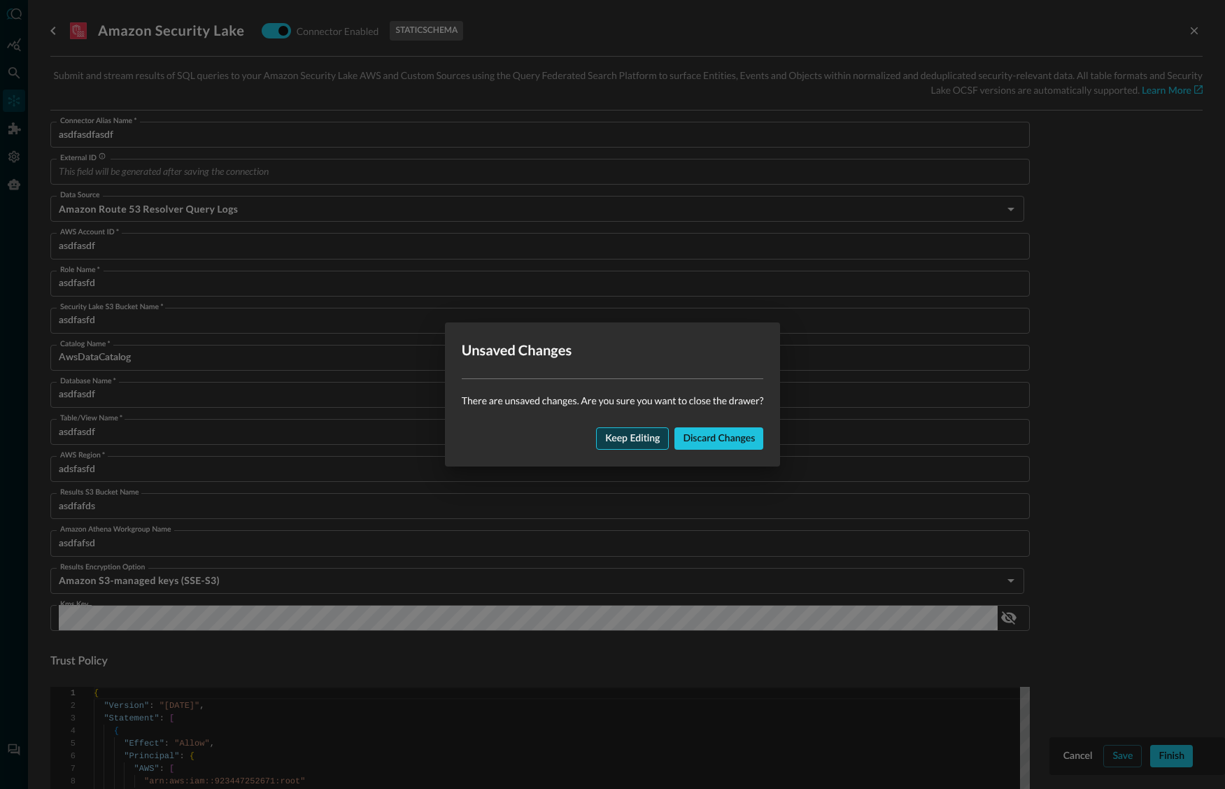
click at [616, 438] on div "Keep editing" at bounding box center [632, 438] width 55 height 17
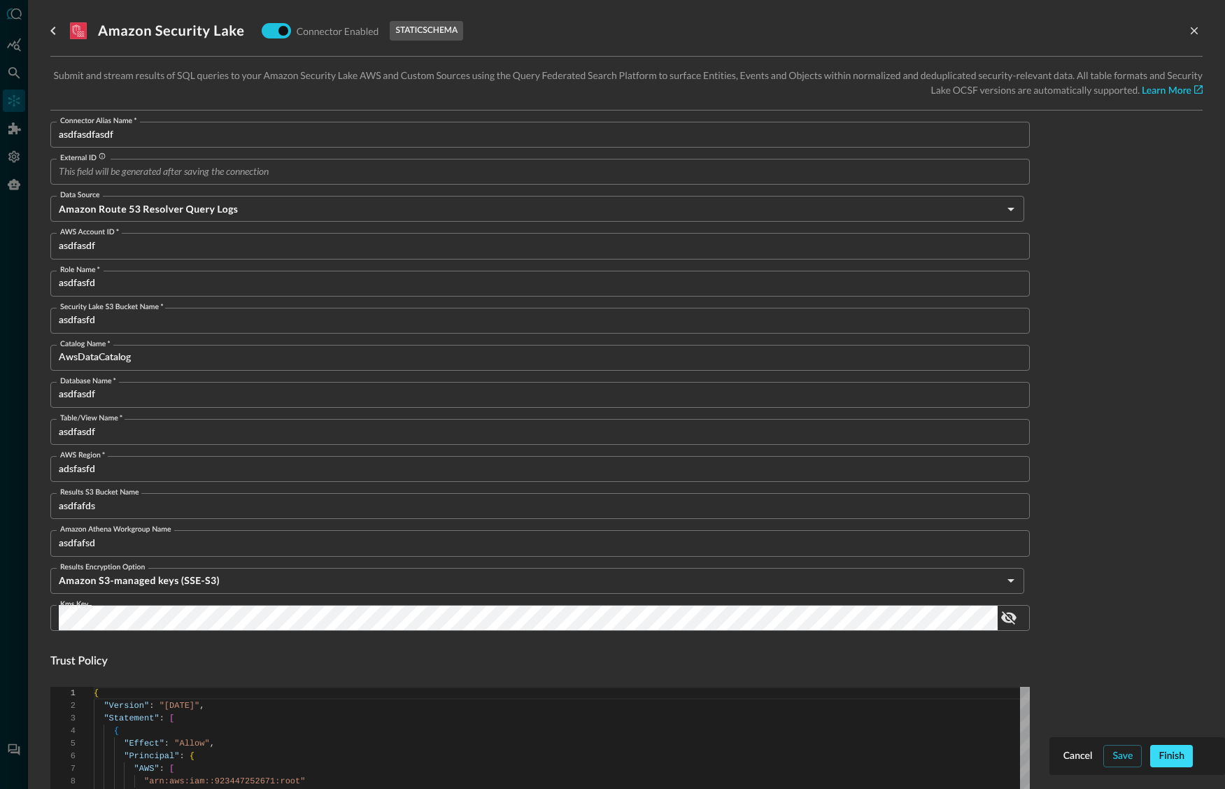
click at [1169, 751] on div "Finish" at bounding box center [1172, 756] width 26 height 17
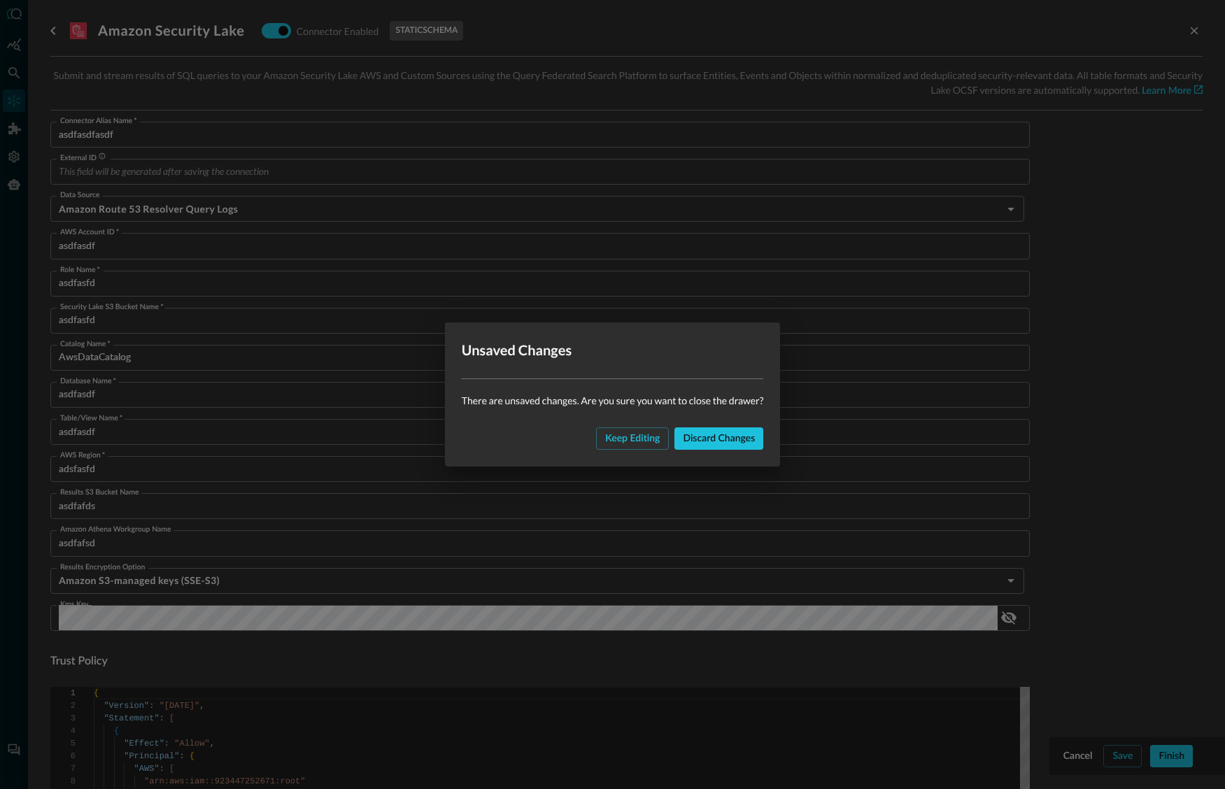
drag, startPoint x: 648, startPoint y: 435, endPoint x: 686, endPoint y: 457, distance: 44.2
click at [648, 435] on div "Keep editing" at bounding box center [632, 438] width 55 height 17
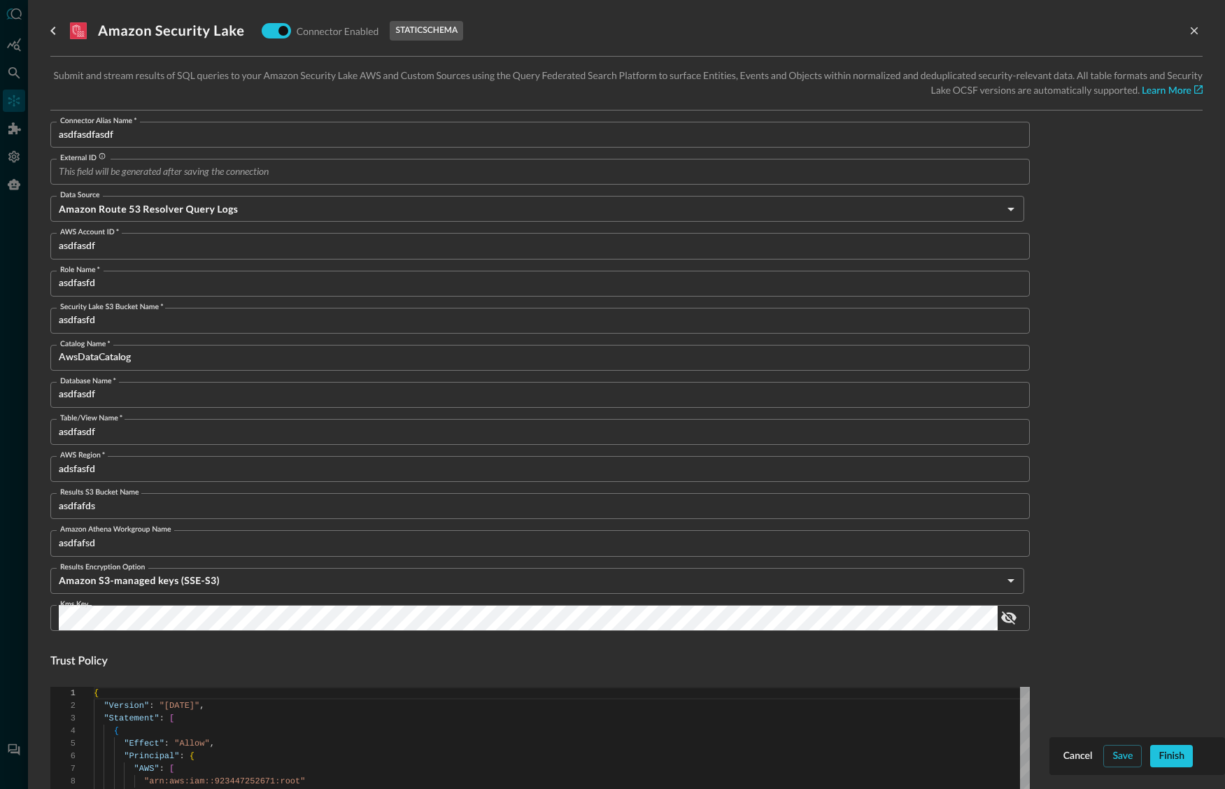
click at [1115, 753] on div "Save" at bounding box center [1123, 756] width 20 height 17
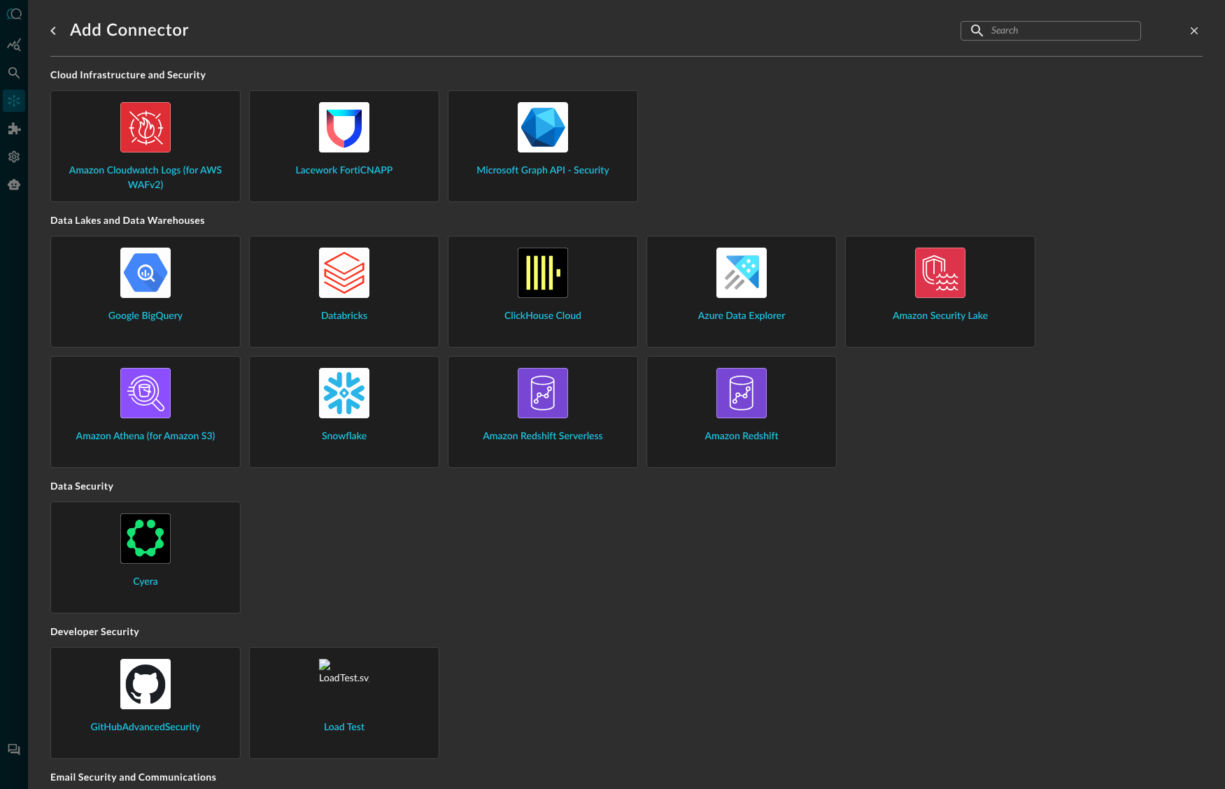
drag, startPoint x: 810, startPoint y: 400, endPoint x: 815, endPoint y: 376, distance: 24.3
click at [814, 380] on div "Amazon Redshift" at bounding box center [741, 406] width 167 height 76
click at [736, 287] on img at bounding box center [742, 273] width 50 height 50
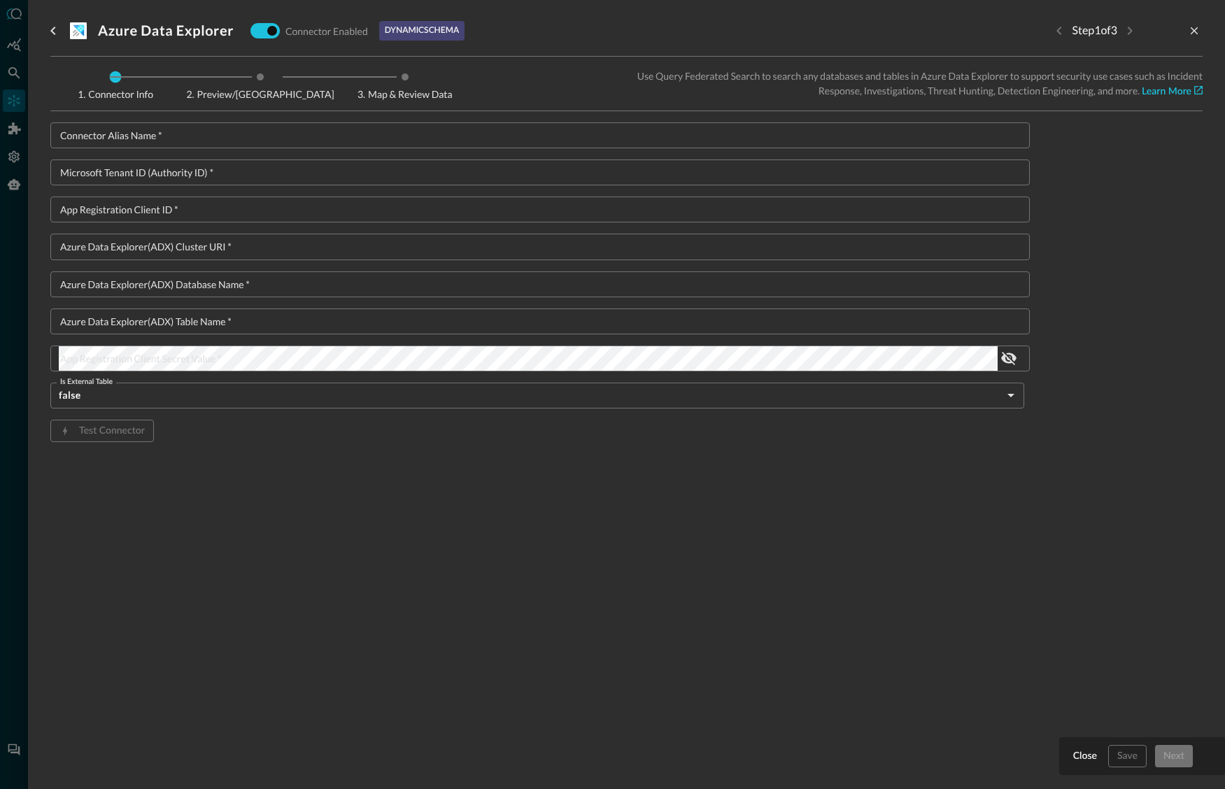
click at [93, 134] on input "Connector Alias Name   *" at bounding box center [544, 135] width 971 height 26
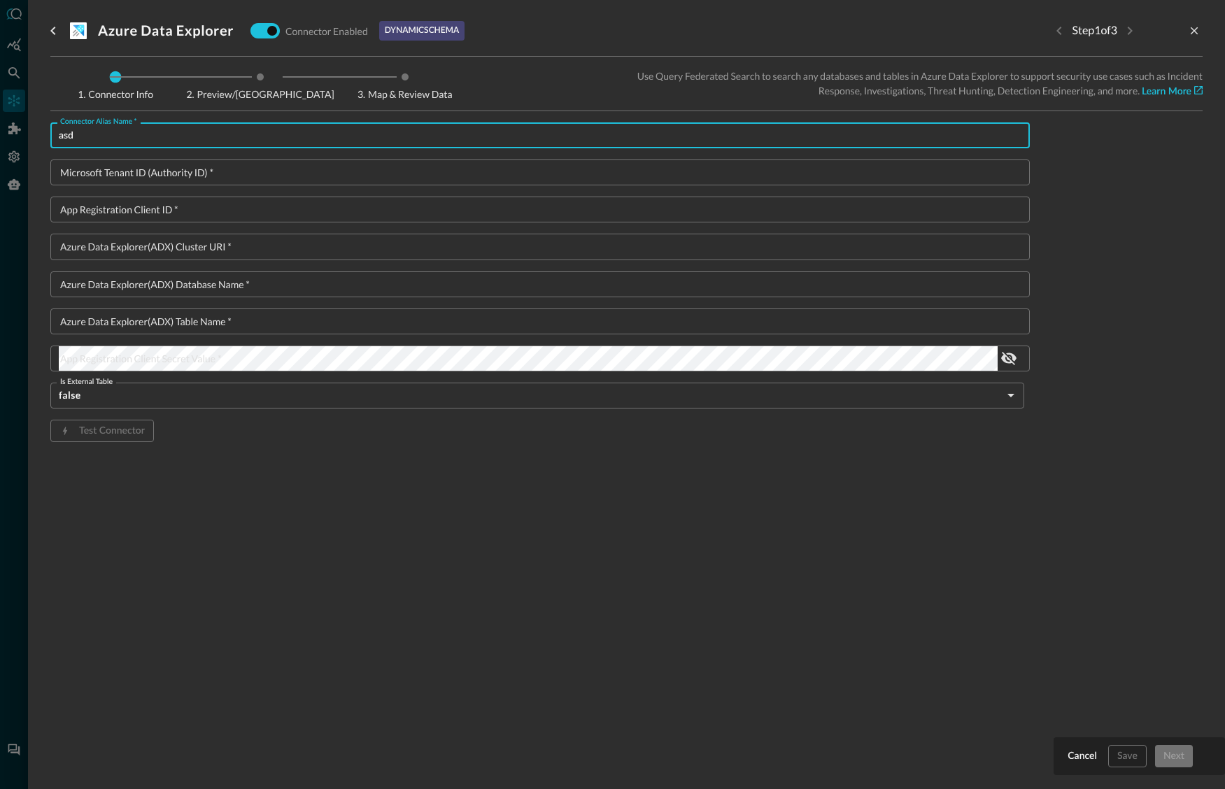
type input "asd"
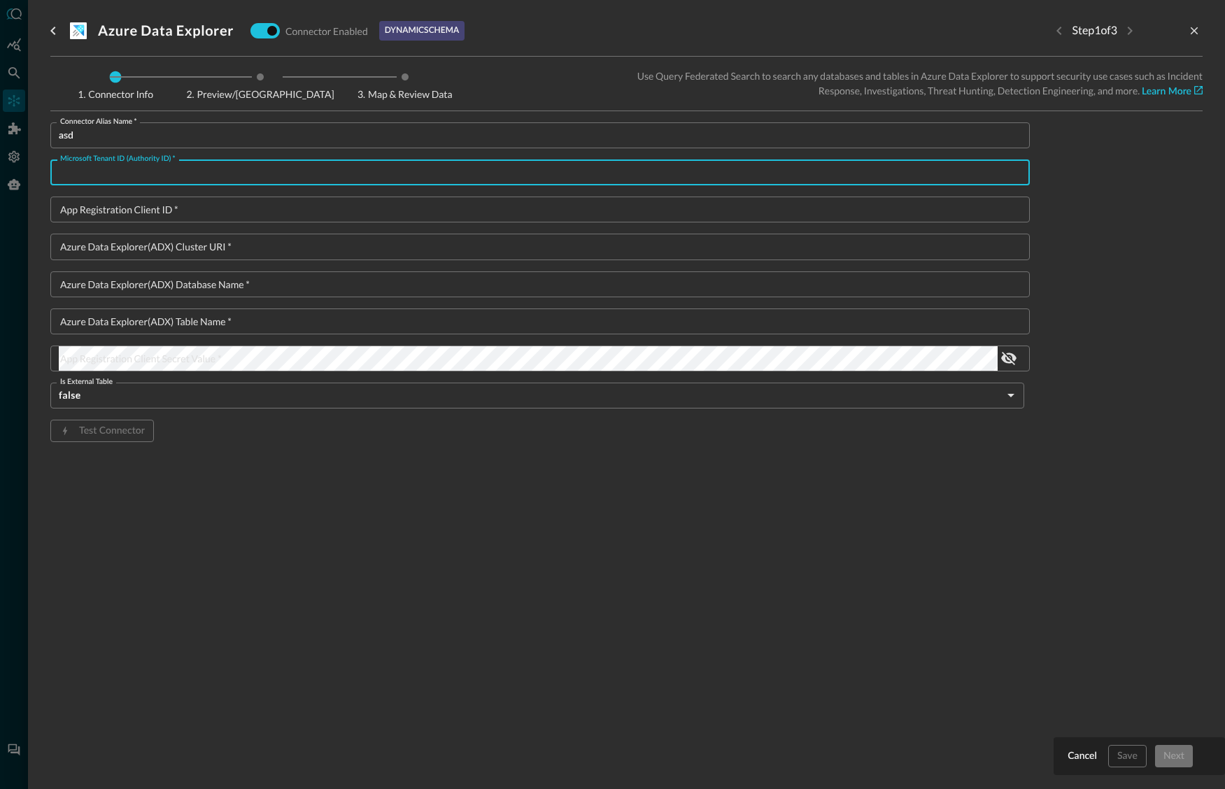
drag, startPoint x: 139, startPoint y: 167, endPoint x: 144, endPoint y: 180, distance: 14.2
click at [140, 170] on input "Microsoft Tenant ID (Authority ID)   *" at bounding box center [544, 173] width 971 height 26
type input "ads"
drag, startPoint x: 138, startPoint y: 209, endPoint x: 154, endPoint y: 212, distance: 16.5
click at [140, 209] on input "App Registration Client ID   *" at bounding box center [544, 210] width 971 height 26
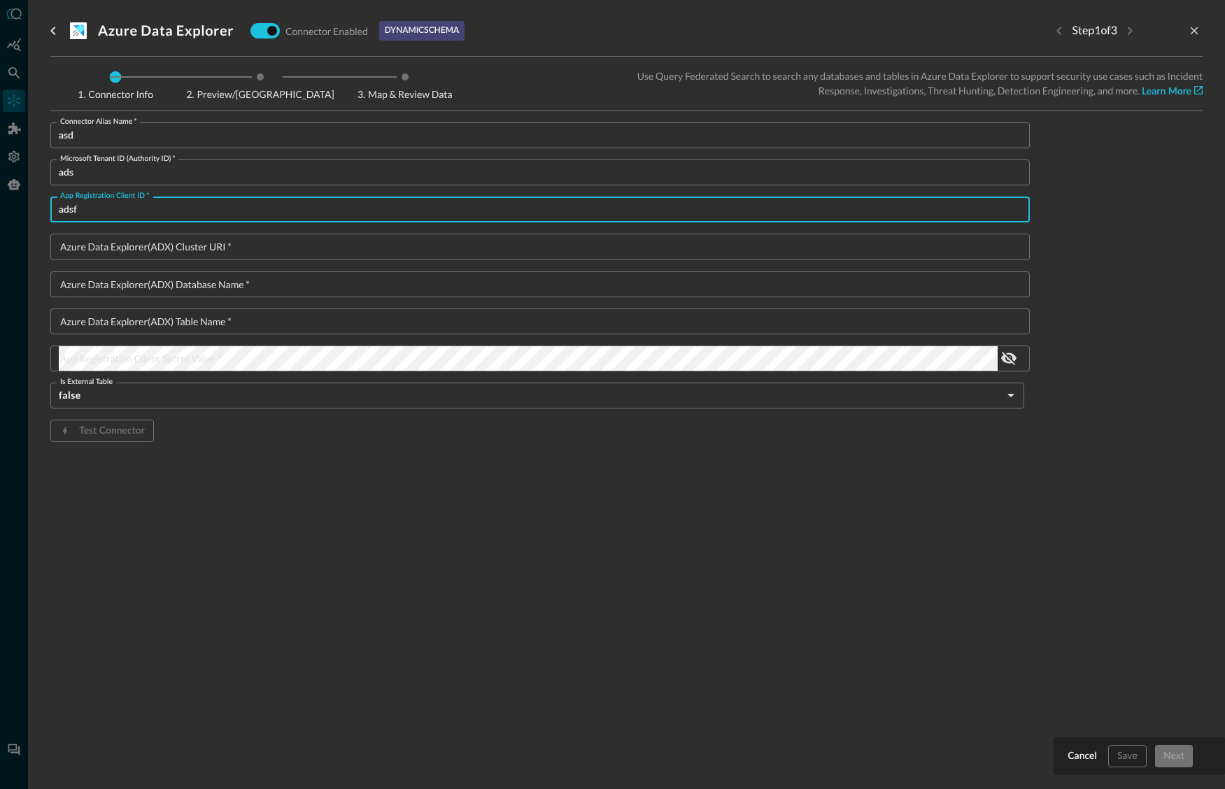
type input "adsf"
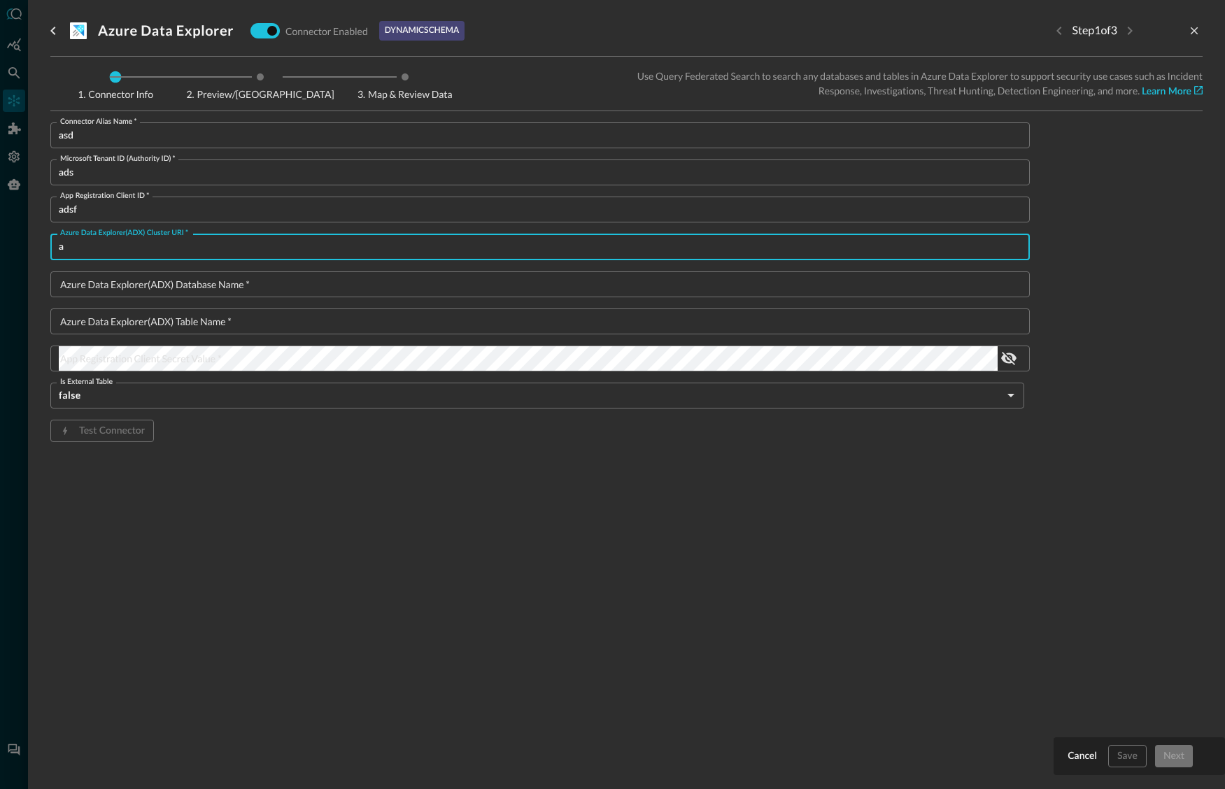
click at [208, 253] on input "a" at bounding box center [544, 247] width 971 height 26
type input "and"
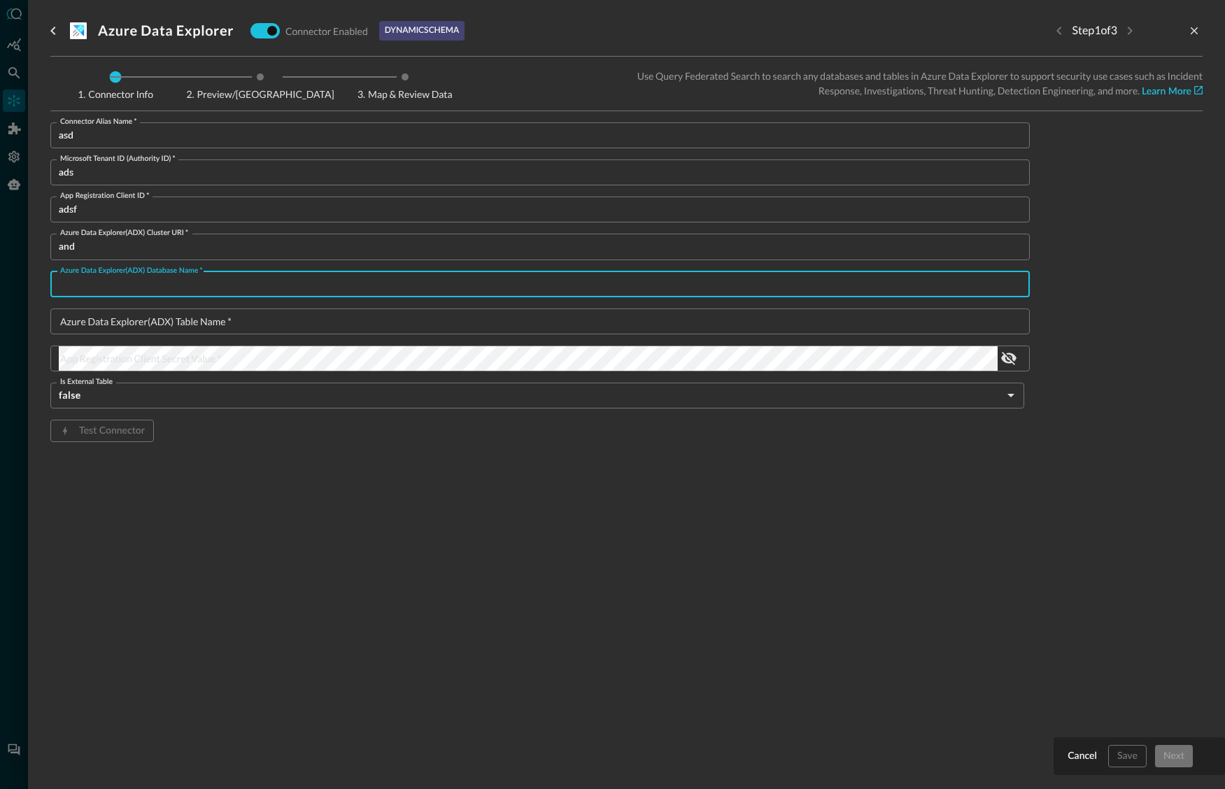
drag, startPoint x: 175, startPoint y: 274, endPoint x: 174, endPoint y: 281, distance: 7.0
click at [169, 278] on div "Azure Data Explorer(ADX) database name   * Azure Data Explorer(ADX) database na…" at bounding box center [540, 285] width 980 height 26
type input "adds"
drag, startPoint x: 183, startPoint y: 330, endPoint x: 167, endPoint y: 321, distance: 17.9
click at [174, 318] on input "a" at bounding box center [544, 322] width 971 height 26
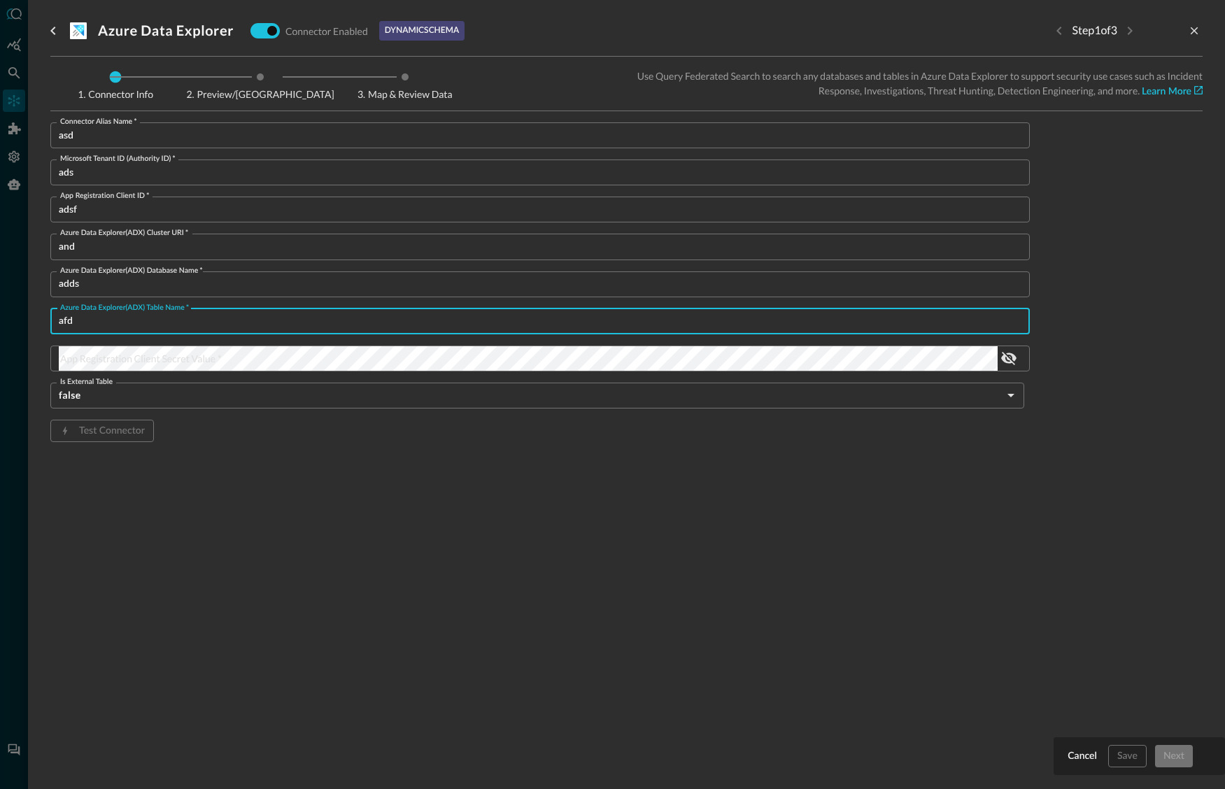
type input "and"
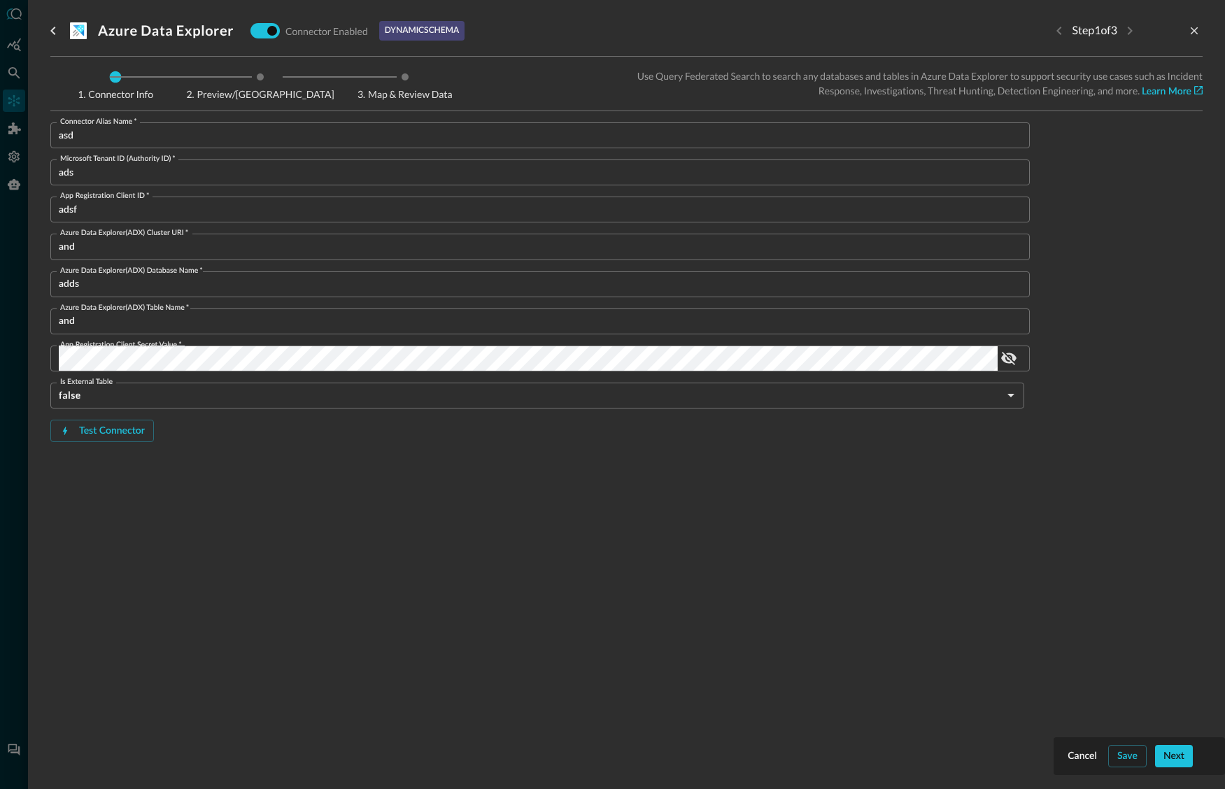
drag, startPoint x: 713, startPoint y: 519, endPoint x: 770, endPoint y: 526, distance: 57.2
click at [717, 519] on div "Azure Data Explorer Connector Enabled dynamic schema Step 1 of 3 Connector Info…" at bounding box center [626, 386] width 1153 height 773
click at [1166, 745] on div "Cancel Save Next" at bounding box center [1139, 757] width 171 height 38
click at [1171, 749] on div "Next" at bounding box center [1174, 756] width 21 height 17
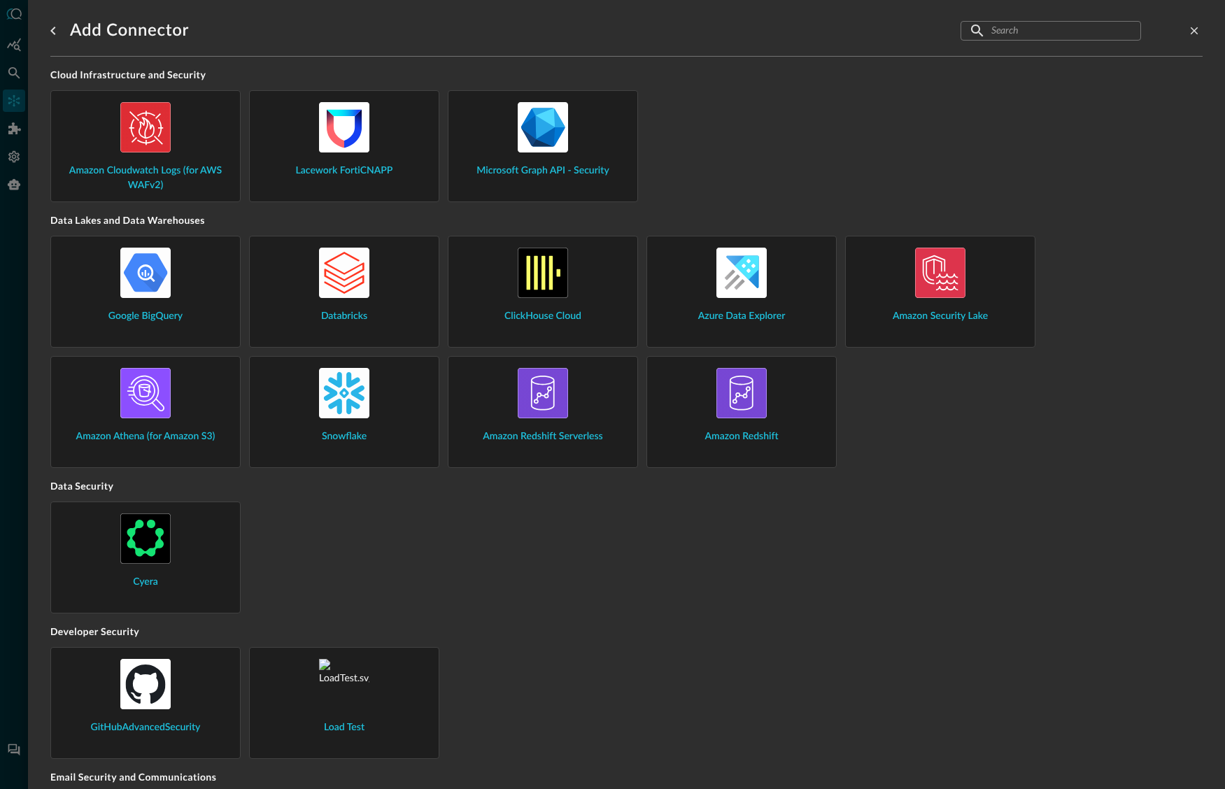
click at [340, 388] on img at bounding box center [344, 393] width 50 height 50
click at [169, 156] on div "Amazon Cloudwatch Logs (for AWS WAFv2)" at bounding box center [145, 147] width 167 height 91
drag, startPoint x: 444, startPoint y: 644, endPoint x: 467, endPoint y: 677, distance: 40.6
click at [444, 646] on h5 "Developer Security" at bounding box center [626, 636] width 1153 height 22
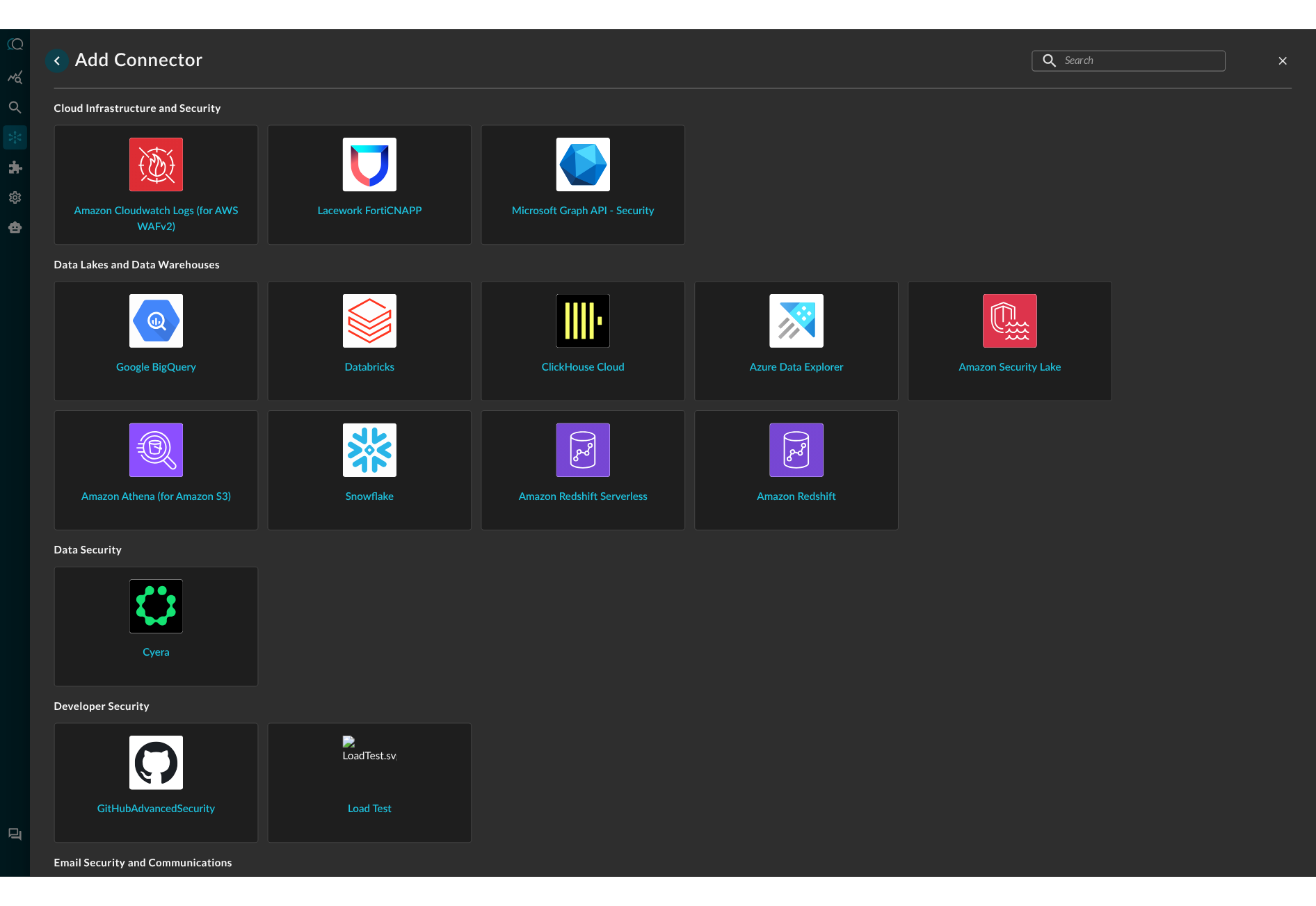
scroll to position [3, 0]
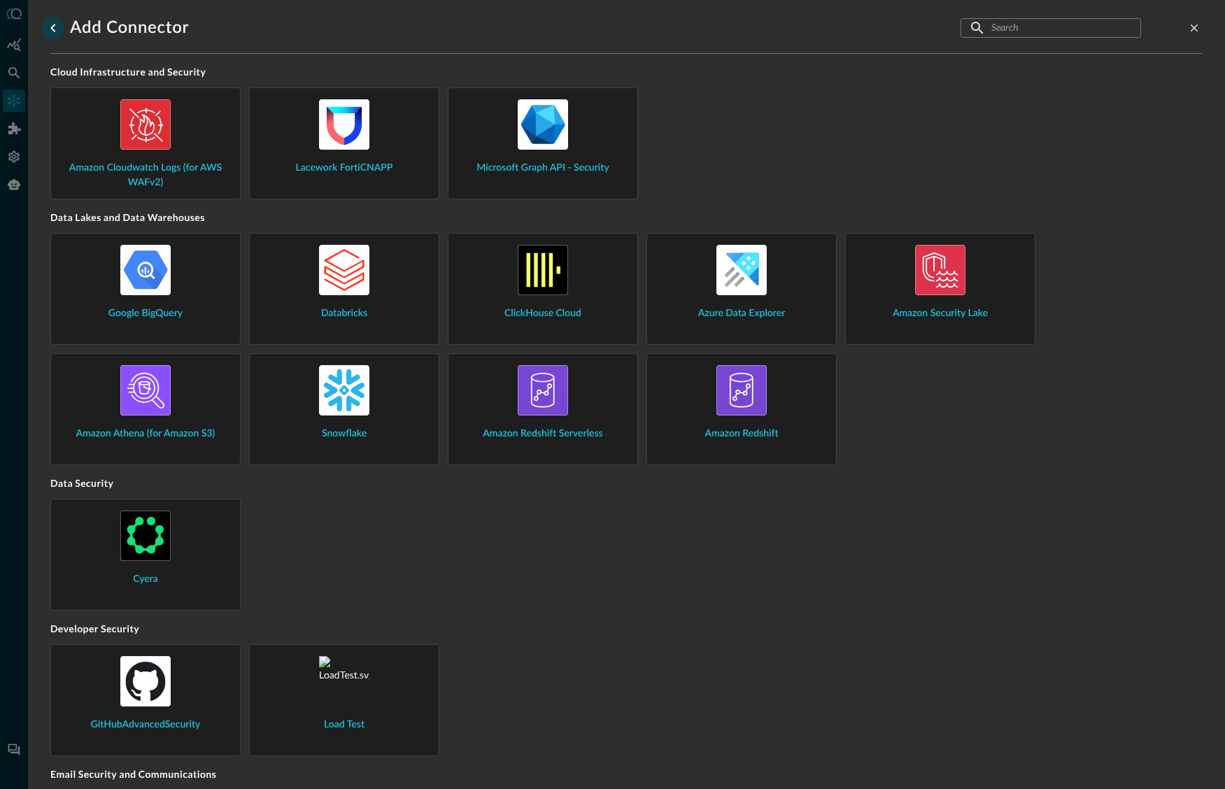
click at [53, 24] on icon "go back" at bounding box center [53, 28] width 17 height 17
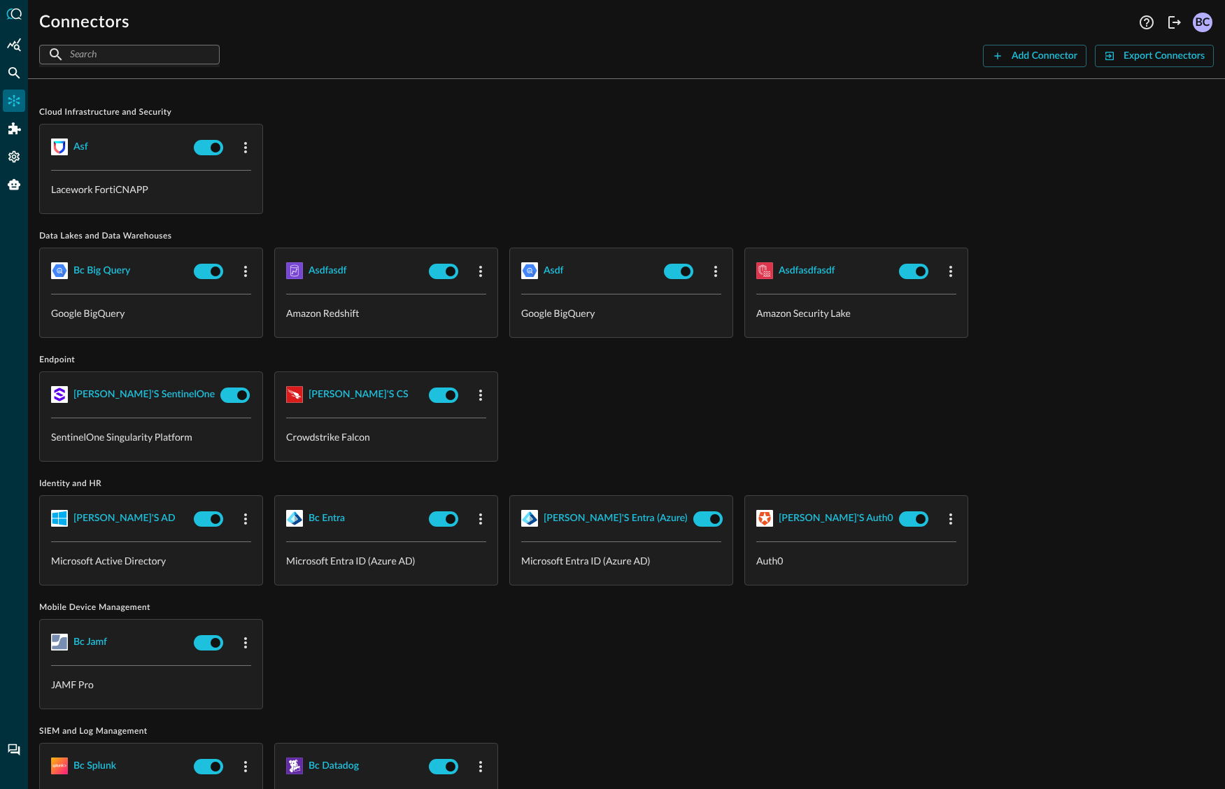
click at [157, 159] on div "asf" at bounding box center [151, 147] width 223 height 45
click at [209, 165] on div "asf" at bounding box center [151, 147] width 223 height 45
click at [247, 143] on icon "button" at bounding box center [245, 147] width 17 height 17
click at [269, 178] on span "Edit" at bounding box center [273, 179] width 18 height 10
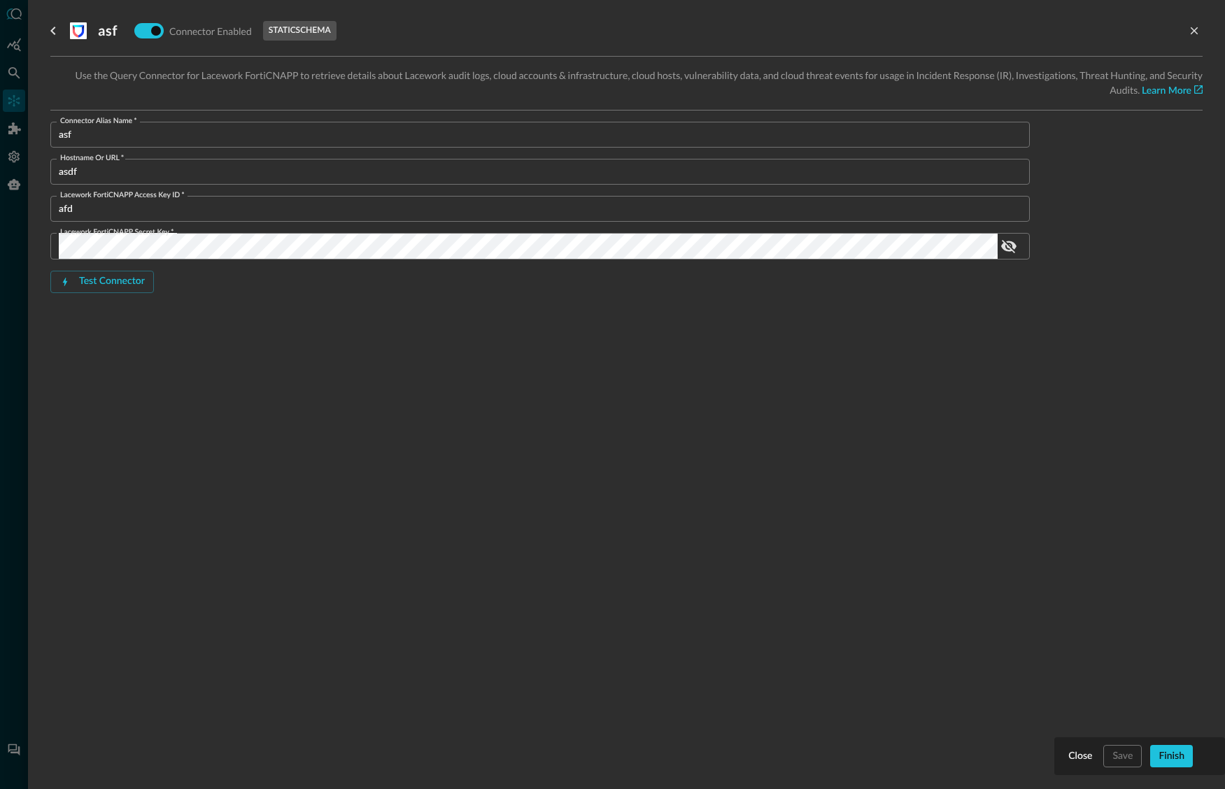
click at [1173, 753] on div "Finish" at bounding box center [1172, 756] width 26 height 17
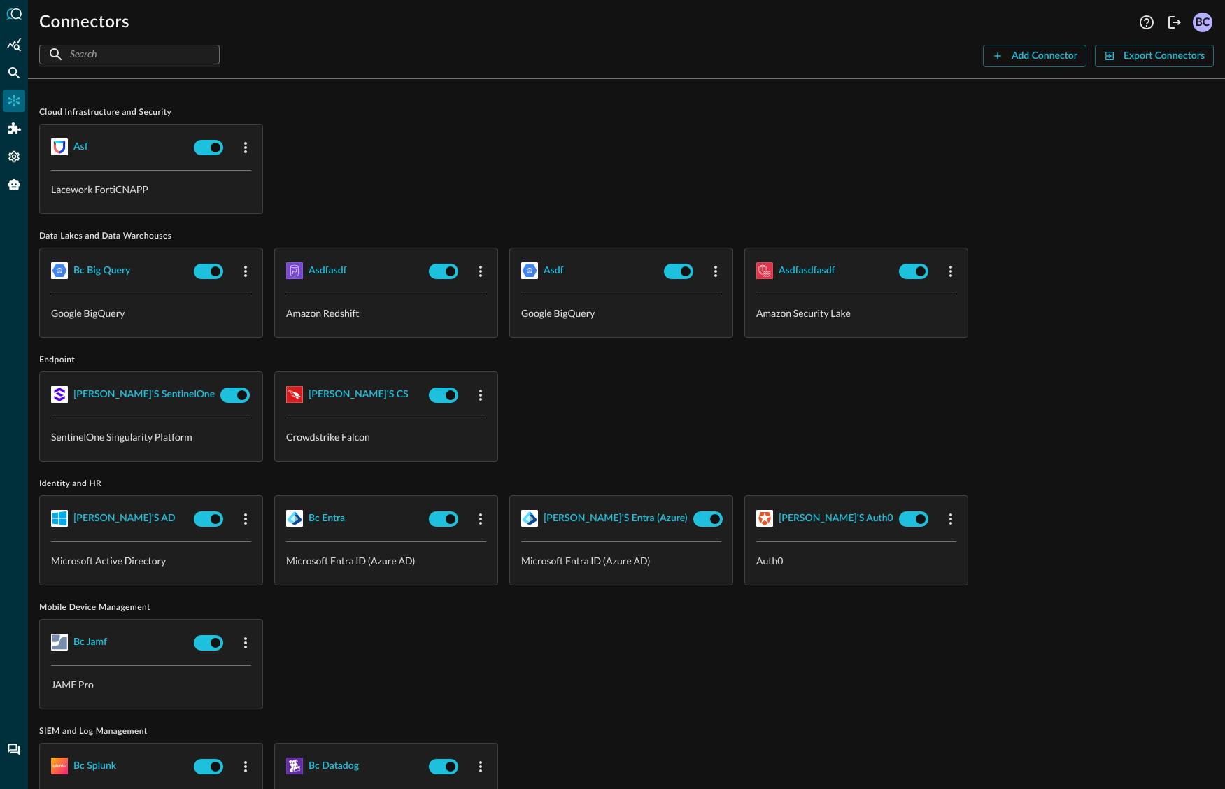
click at [157, 293] on div "bc big query" at bounding box center [151, 270] width 223 height 45
click at [249, 273] on icon "button" at bounding box center [245, 271] width 17 height 17
click at [266, 302] on span "Edit" at bounding box center [273, 302] width 18 height 10
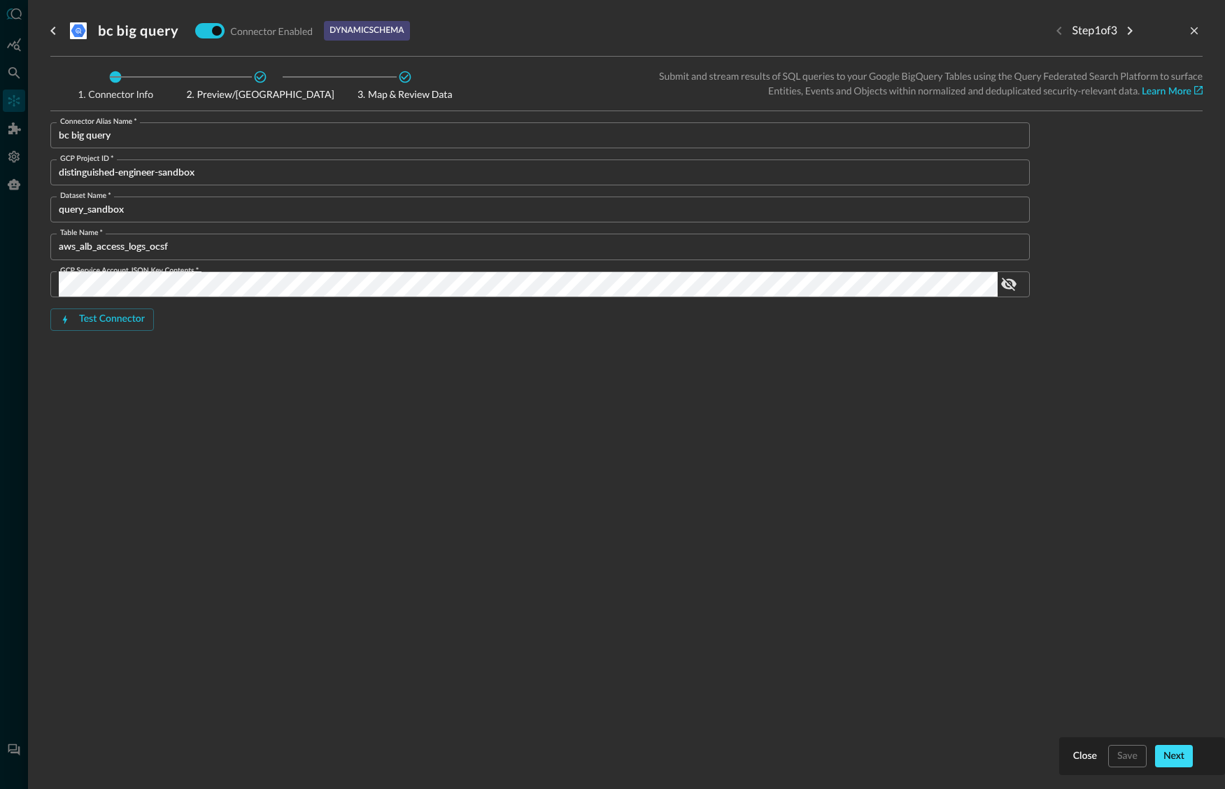
click at [1166, 754] on div "Next" at bounding box center [1174, 756] width 21 height 17
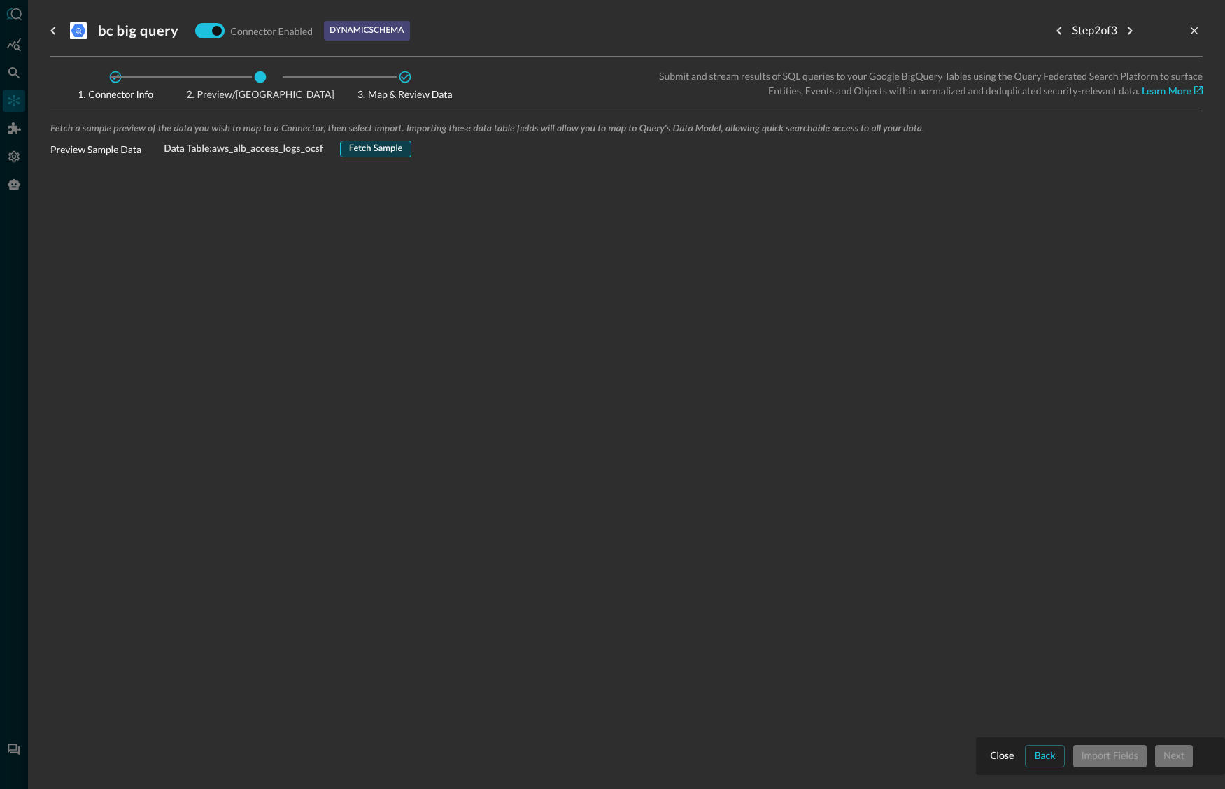
click at [387, 148] on div "Fetch Sample" at bounding box center [376, 149] width 54 height 16
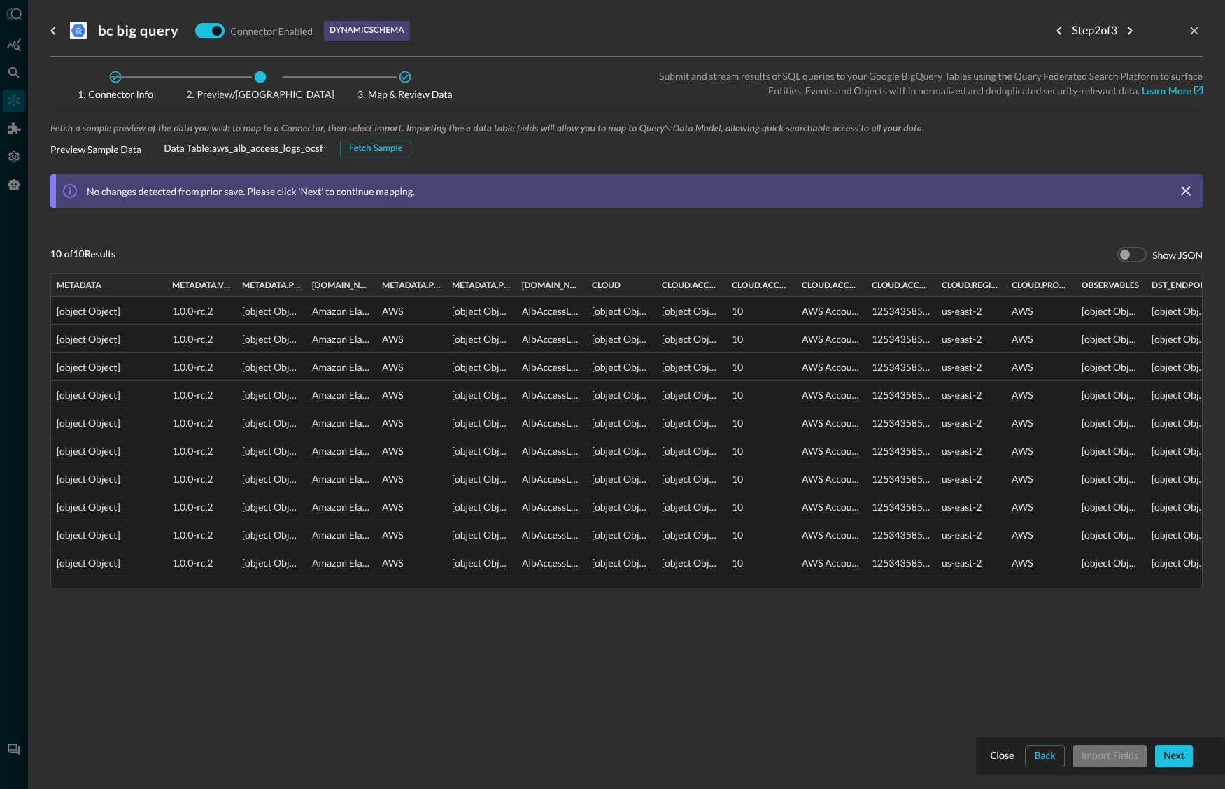
drag, startPoint x: 118, startPoint y: 285, endPoint x: 191, endPoint y: 298, distance: 74.0
click at [164, 294] on div at bounding box center [166, 285] width 6 height 22
click at [1173, 754] on div "Next" at bounding box center [1174, 756] width 21 height 17
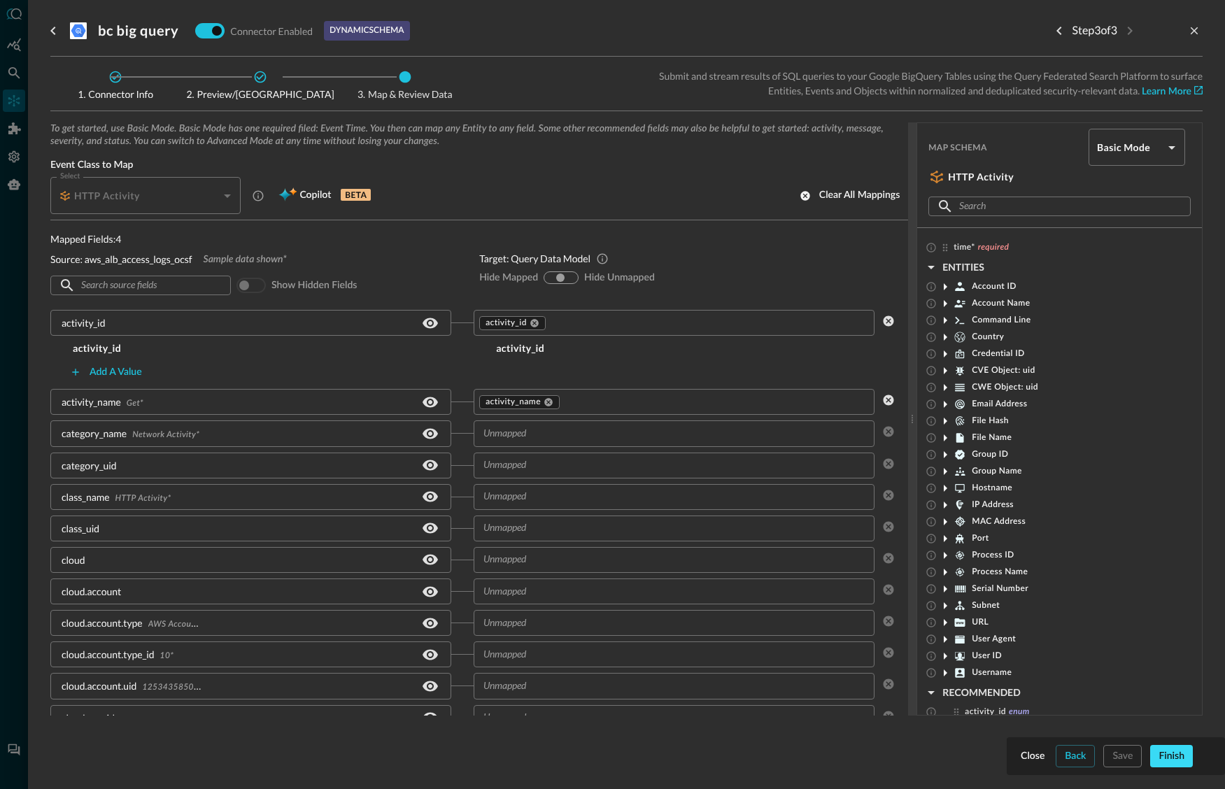
click at [1172, 754] on div "Finish" at bounding box center [1172, 756] width 26 height 17
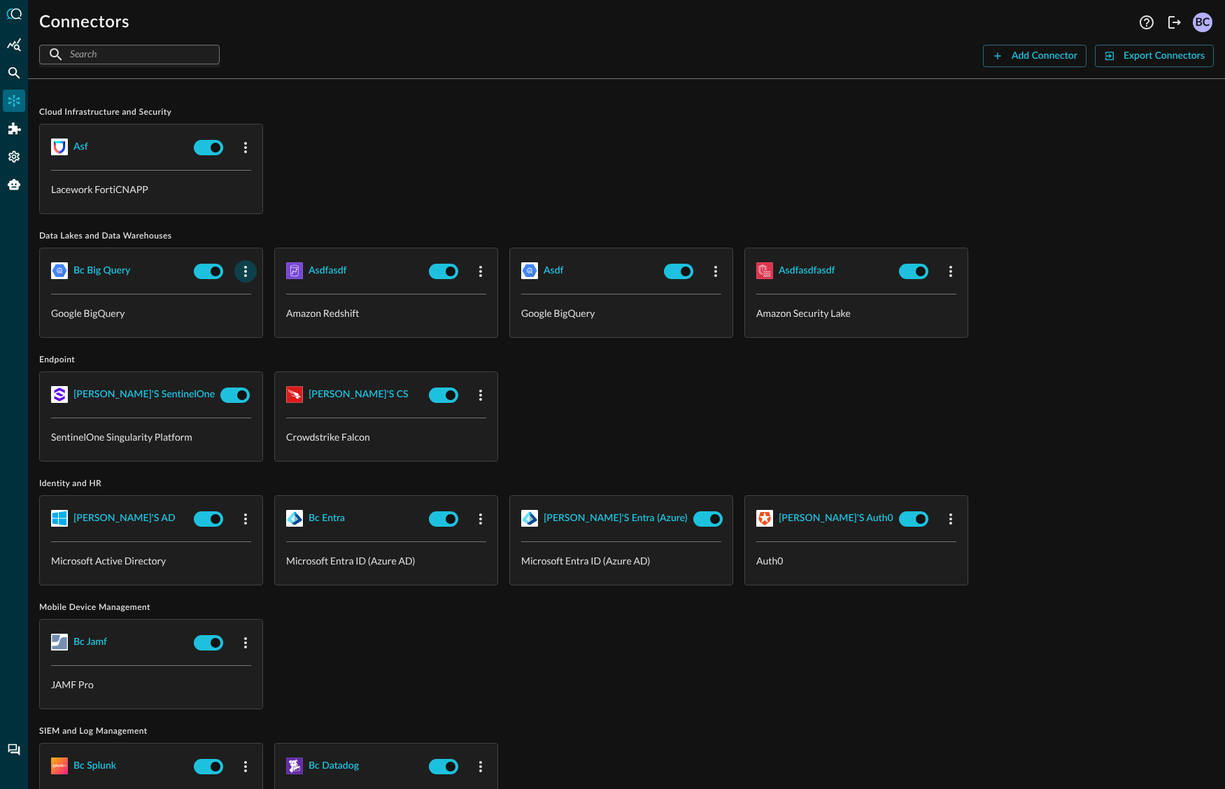
click at [246, 267] on icon "button" at bounding box center [245, 271] width 17 height 17
click at [267, 300] on span "Edit" at bounding box center [273, 302] width 18 height 10
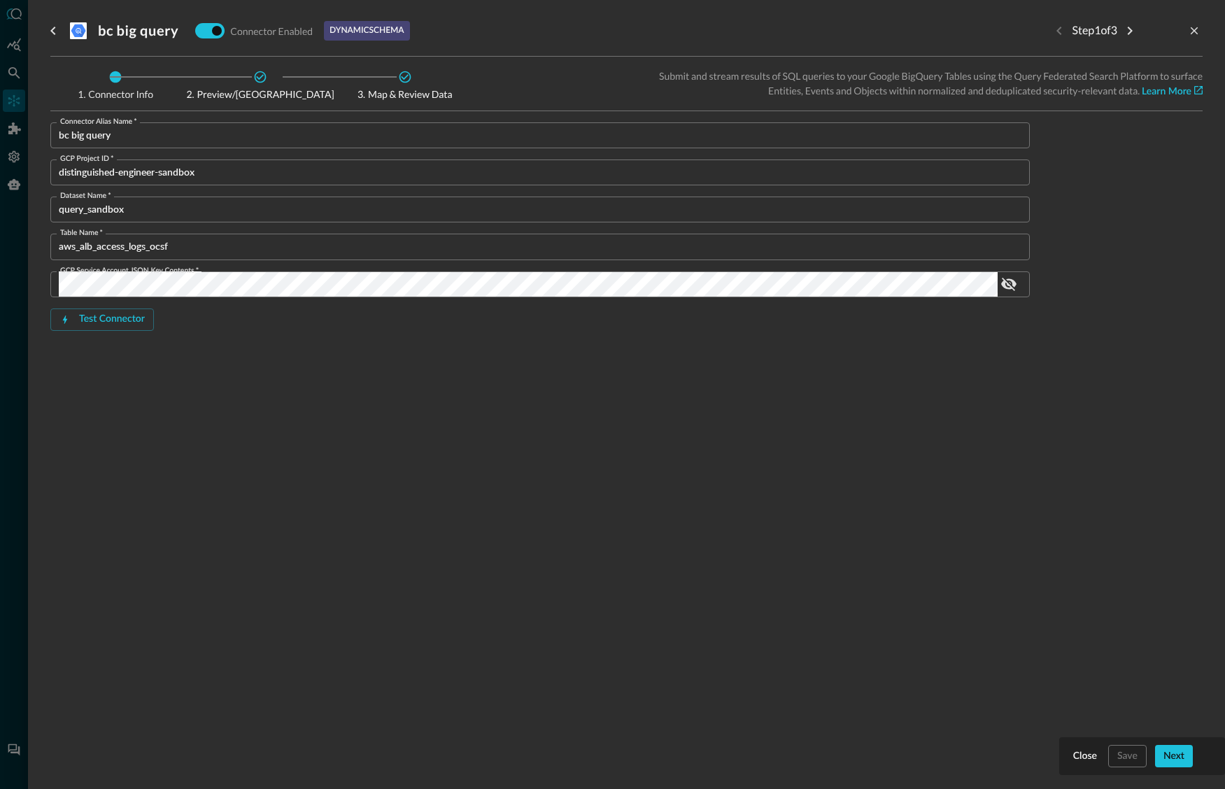
click at [1173, 752] on div "Next" at bounding box center [1174, 756] width 21 height 17
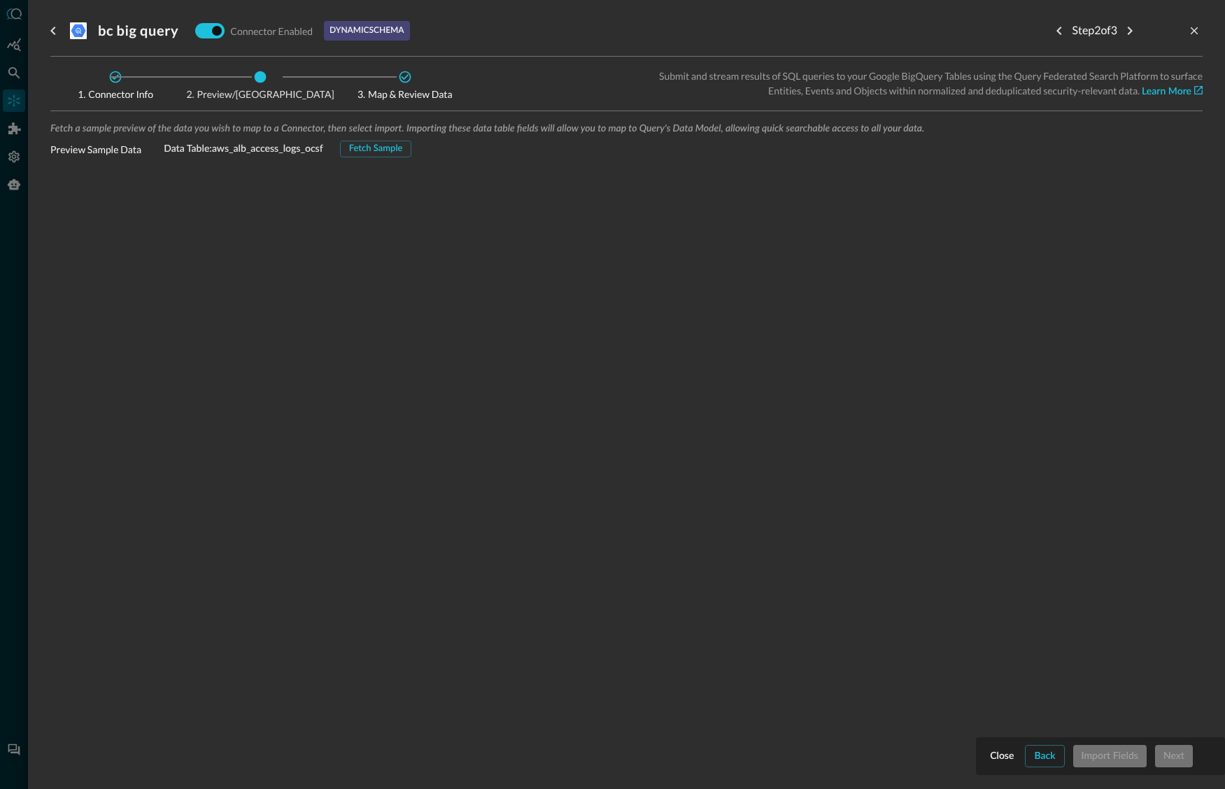
click at [393, 146] on div "Fetch Sample" at bounding box center [376, 149] width 54 height 16
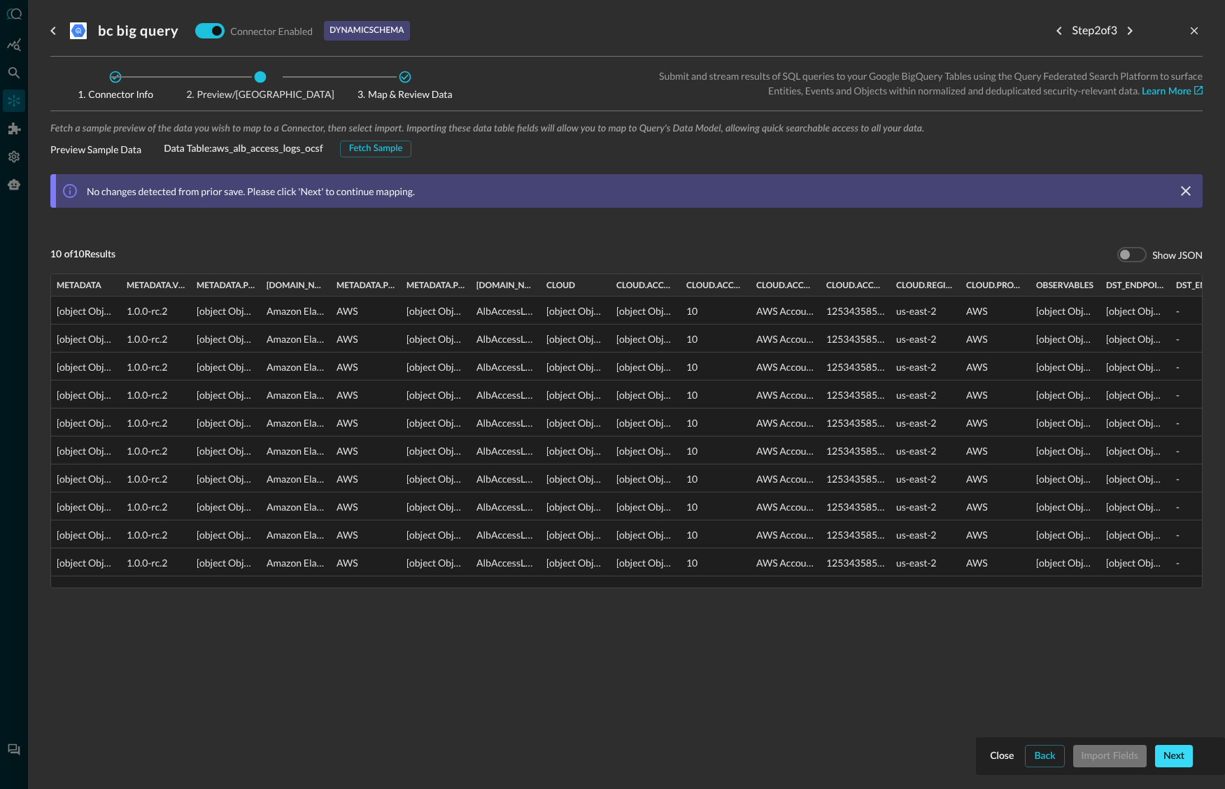
click at [1178, 751] on div "Next" at bounding box center [1174, 756] width 21 height 17
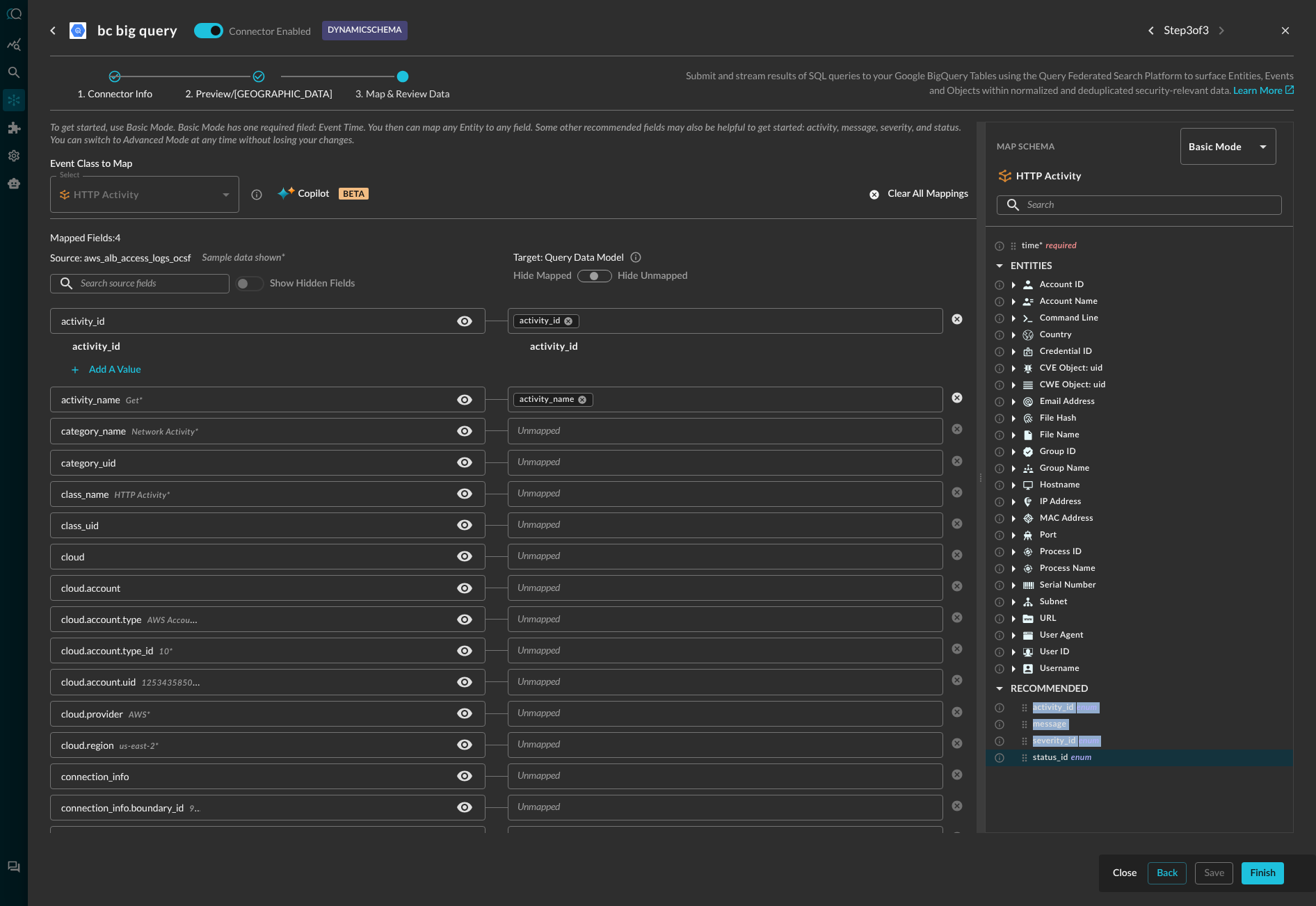
drag, startPoint x: 1028, startPoint y: 705, endPoint x: 1004, endPoint y: 751, distance: 51.9
click at [1004, 751] on div "time* required ENTITIES Account ID Account Name Command Line Country Credential…" at bounding box center [1139, 502] width 307 height 528
drag, startPoint x: 1023, startPoint y: 702, endPoint x: 1023, endPoint y: 758, distance: 56.0
click at [1023, 758] on div "time* required ENTITIES Account ID Account Name Command Line Country Credential…" at bounding box center [1139, 502] width 307 height 528
click at [321, 194] on span "Copilot" at bounding box center [312, 194] width 31 height 17
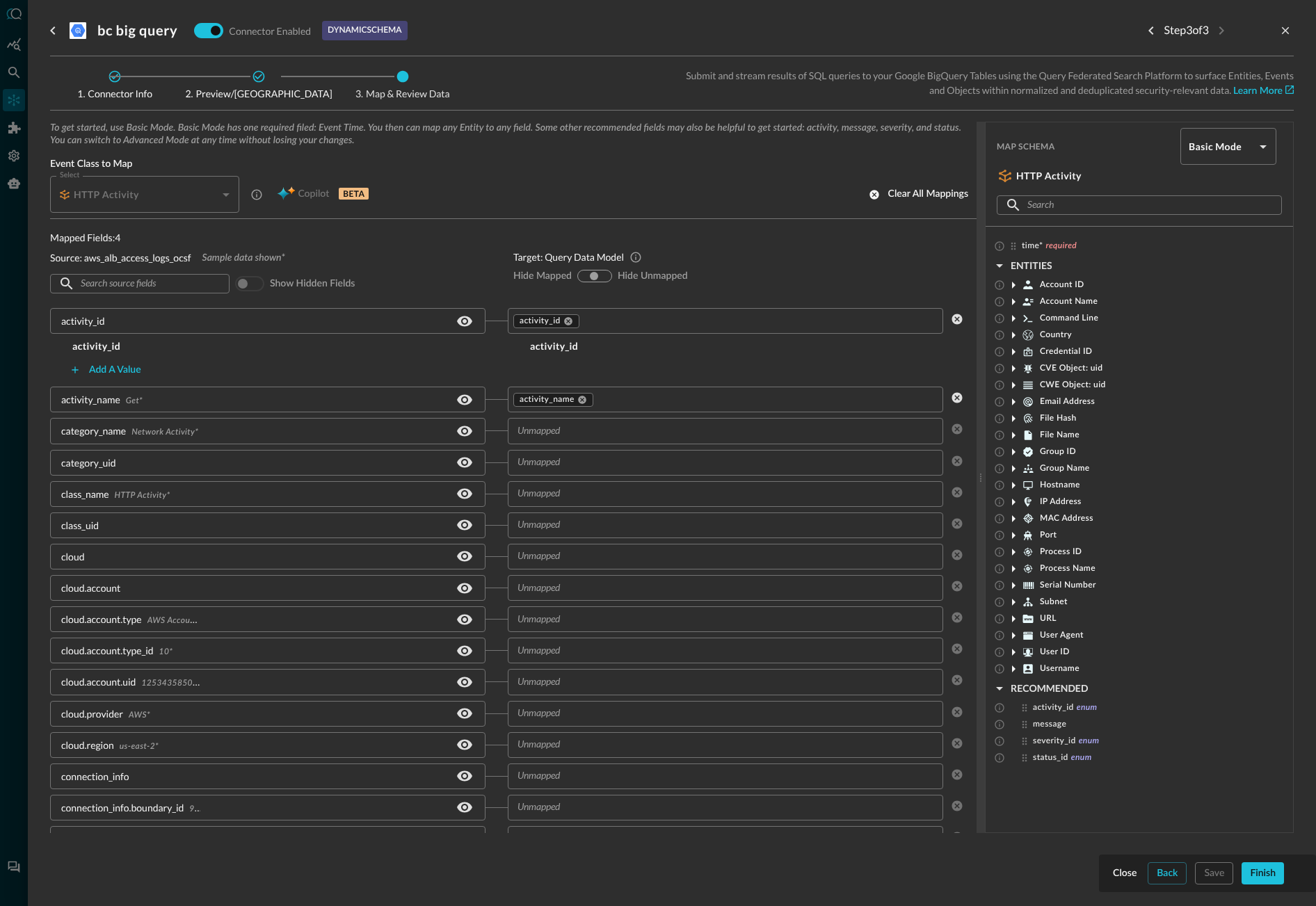
click at [300, 196] on div "Copilot BETA" at bounding box center [322, 195] width 108 height 22
click at [912, 191] on div "Clear all mappings" at bounding box center [928, 194] width 80 height 17
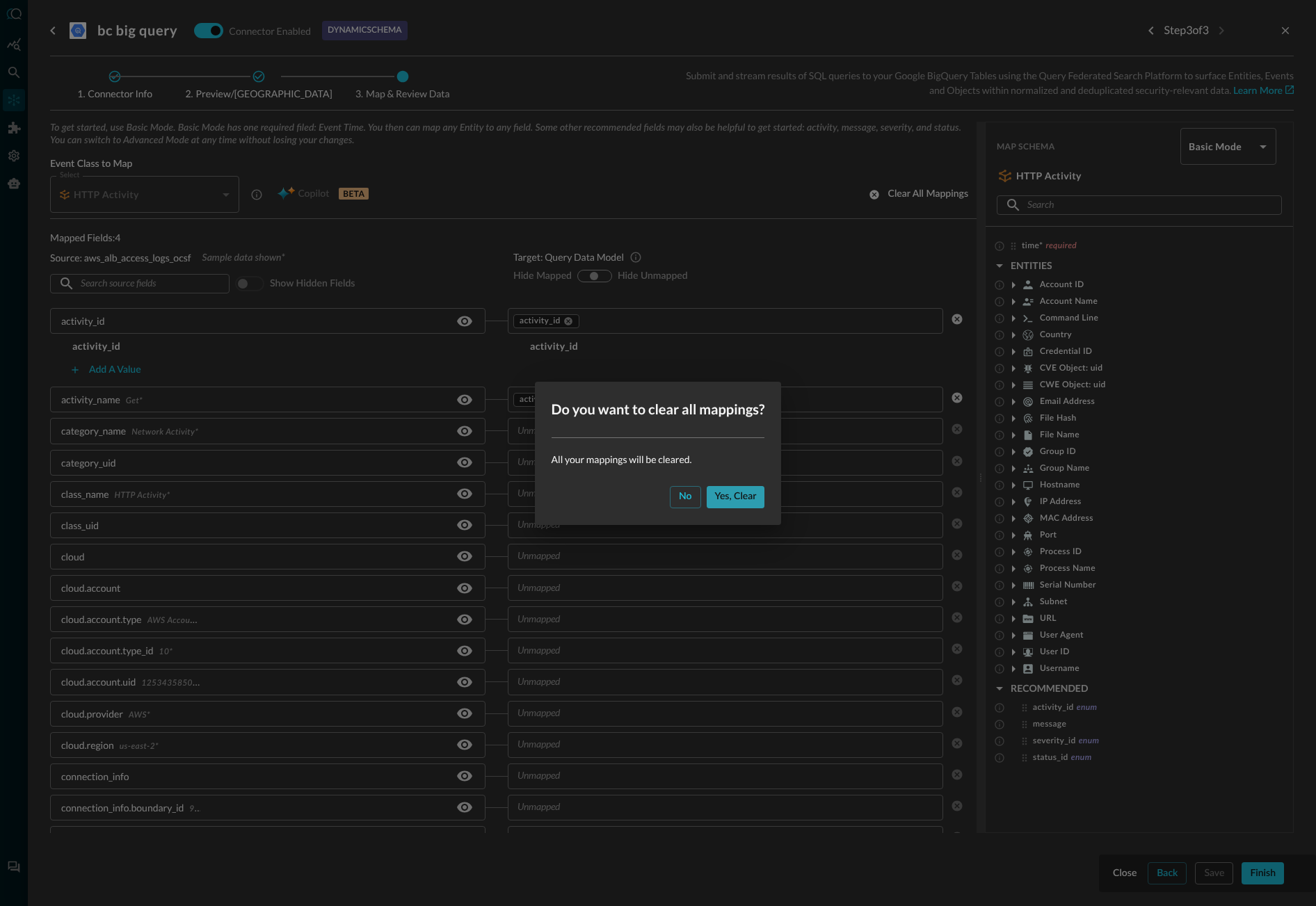
click at [738, 490] on div "Yes, clear" at bounding box center [736, 496] width 42 height 17
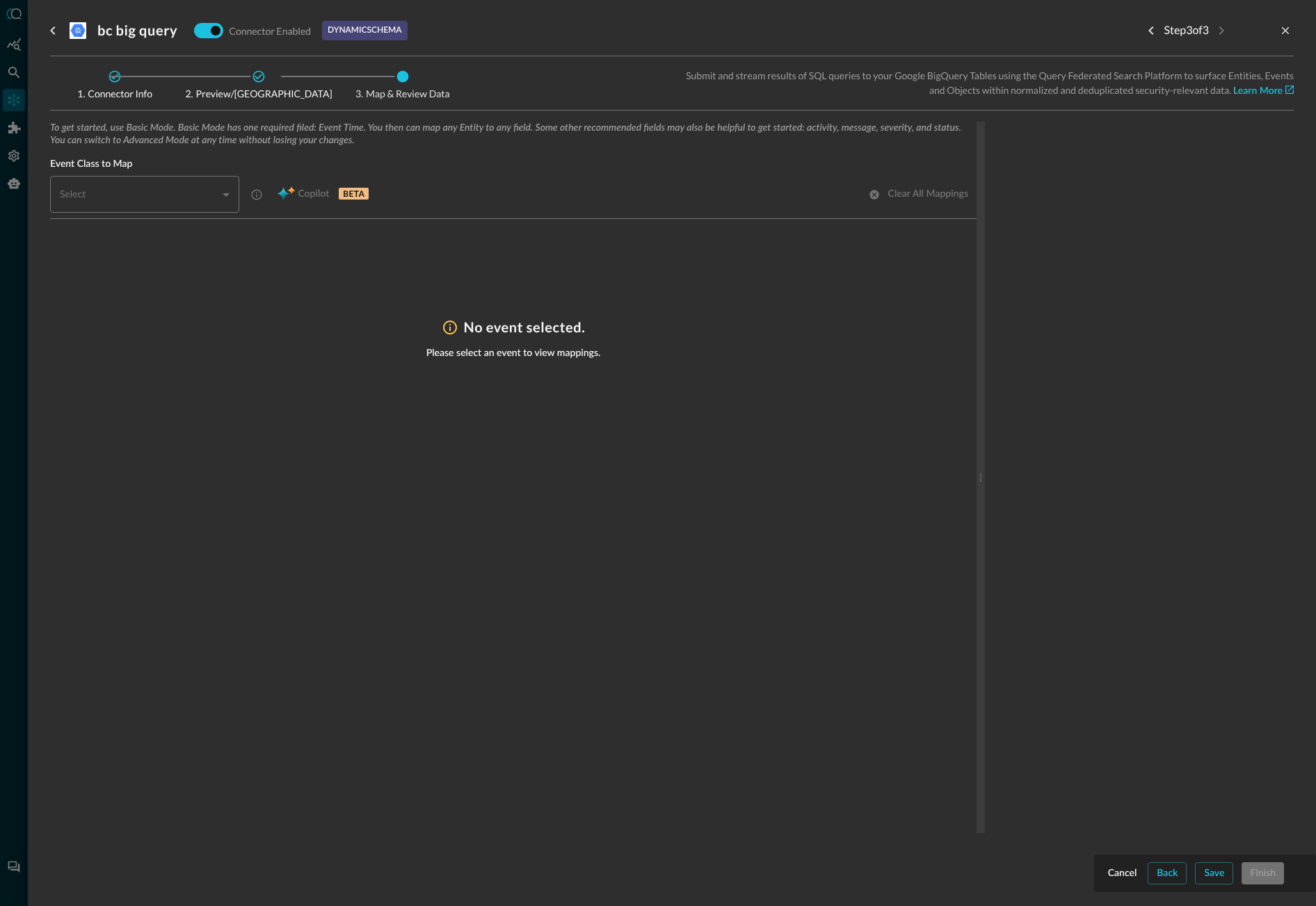
drag, startPoint x: 430, startPoint y: 195, endPoint x: 363, endPoint y: 206, distance: 67.9
click at [428, 196] on div "Select ​ Select Copilot BETA Clear all mappings" at bounding box center [513, 194] width 926 height 37
click at [226, 192] on div "​" at bounding box center [149, 194] width 181 height 37
click at [222, 192] on div "​" at bounding box center [149, 194] width 181 height 37
drag, startPoint x: 301, startPoint y: 194, endPoint x: 294, endPoint y: 194, distance: 7.0
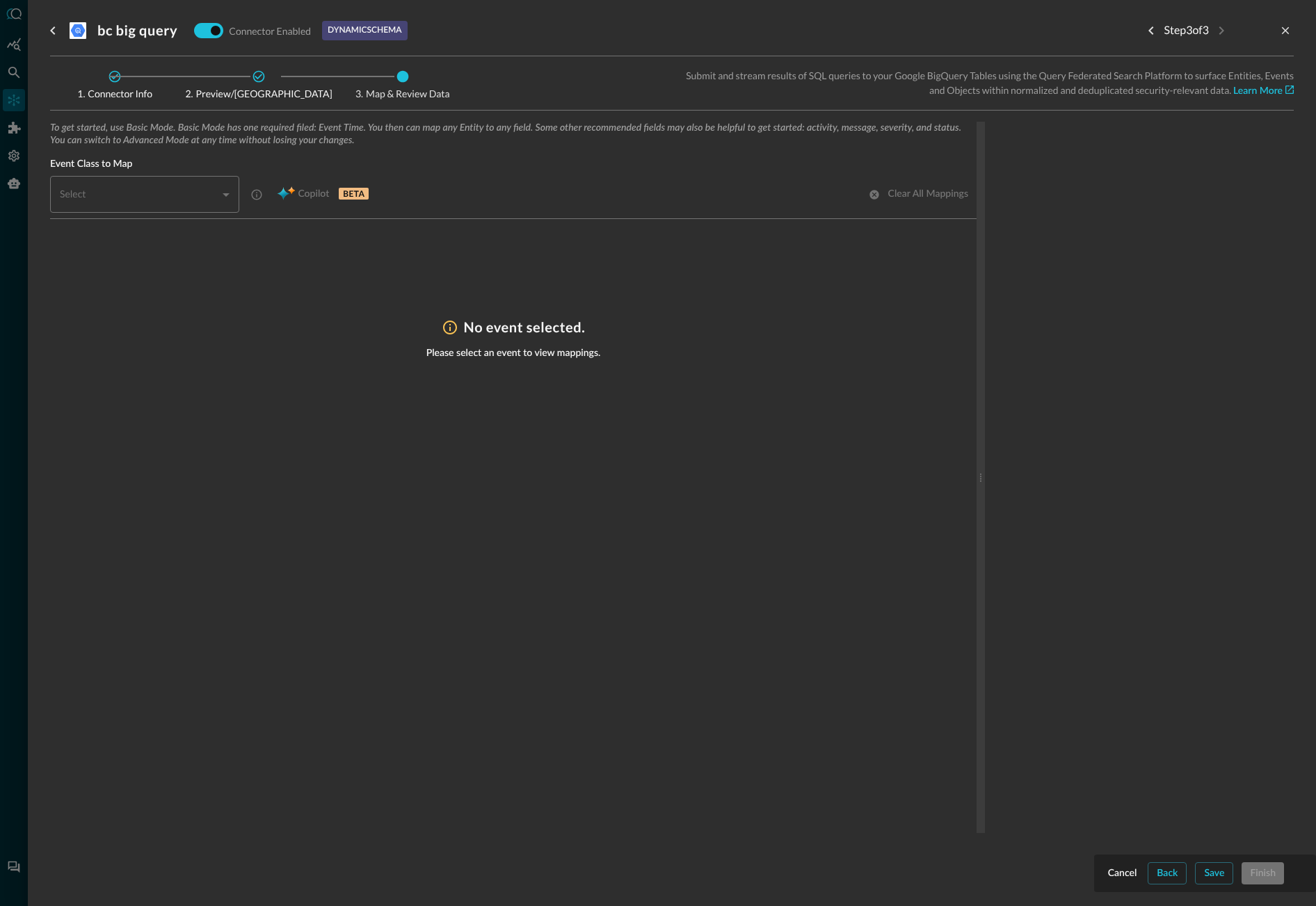
click at [300, 194] on div "Copilot BETA" at bounding box center [322, 195] width 108 height 22
drag, startPoint x: 286, startPoint y: 194, endPoint x: 293, endPoint y: 196, distance: 7.3
click at [286, 195] on div "Copilot BETA" at bounding box center [322, 195] width 108 height 22
click at [405, 201] on div "Select ​ Select Copilot BETA Clear all mappings" at bounding box center [513, 194] width 926 height 37
click at [229, 195] on div "​" at bounding box center [149, 194] width 181 height 37
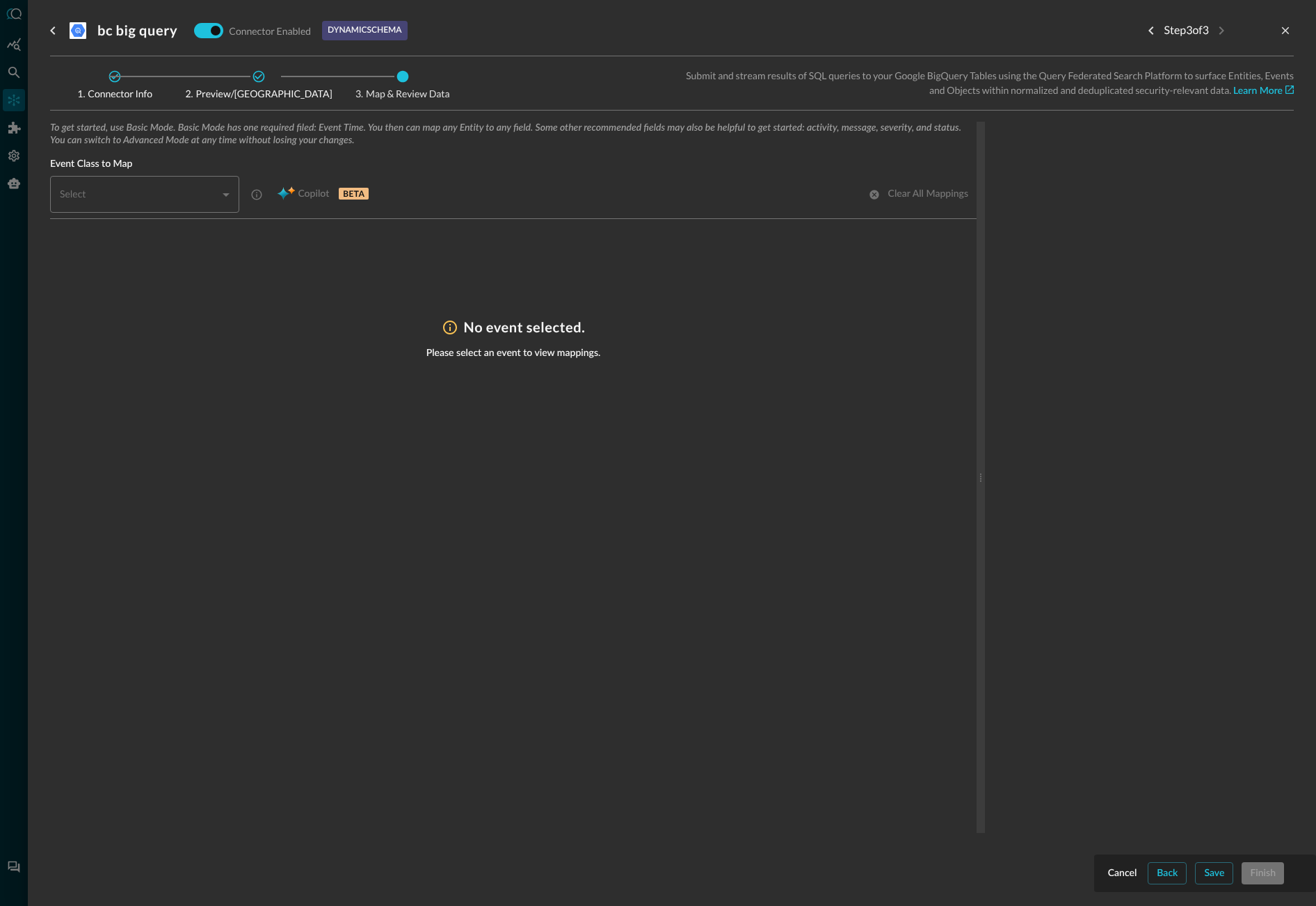
click at [224, 194] on div "​" at bounding box center [149, 194] width 181 height 37
drag, startPoint x: 224, startPoint y: 194, endPoint x: 296, endPoint y: 200, distance: 72.2
click at [224, 194] on div "​" at bounding box center [149, 194] width 181 height 37
drag, startPoint x: 321, startPoint y: 192, endPoint x: 391, endPoint y: 202, distance: 70.7
click at [321, 193] on div "Copilot BETA" at bounding box center [322, 195] width 108 height 22
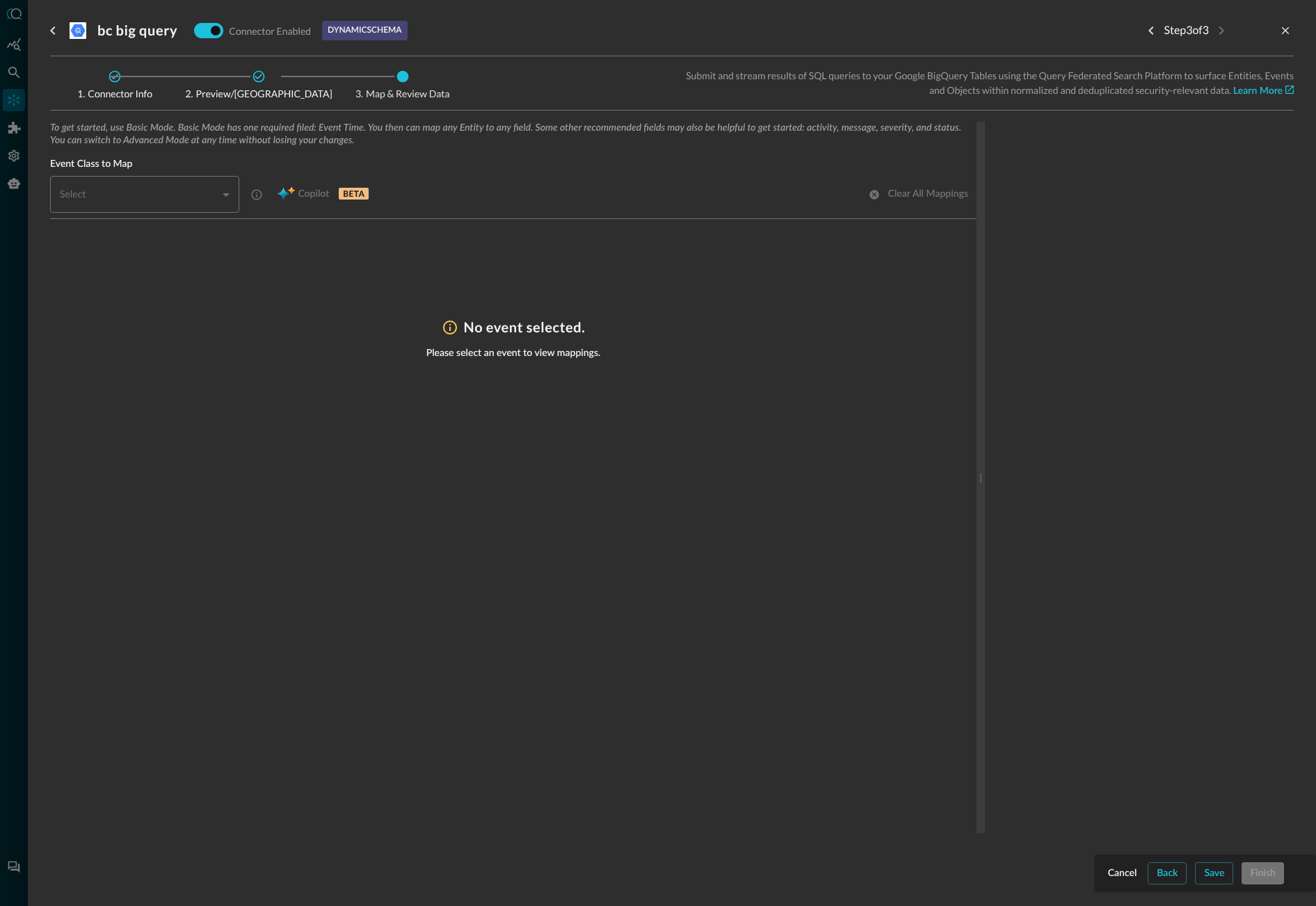
click at [946, 196] on div "Clear all mappings" at bounding box center [918, 195] width 116 height 22
click at [1209, 784] on div "Save" at bounding box center [1214, 872] width 20 height 17
click at [1166, 784] on div "Back" at bounding box center [1167, 872] width 21 height 17
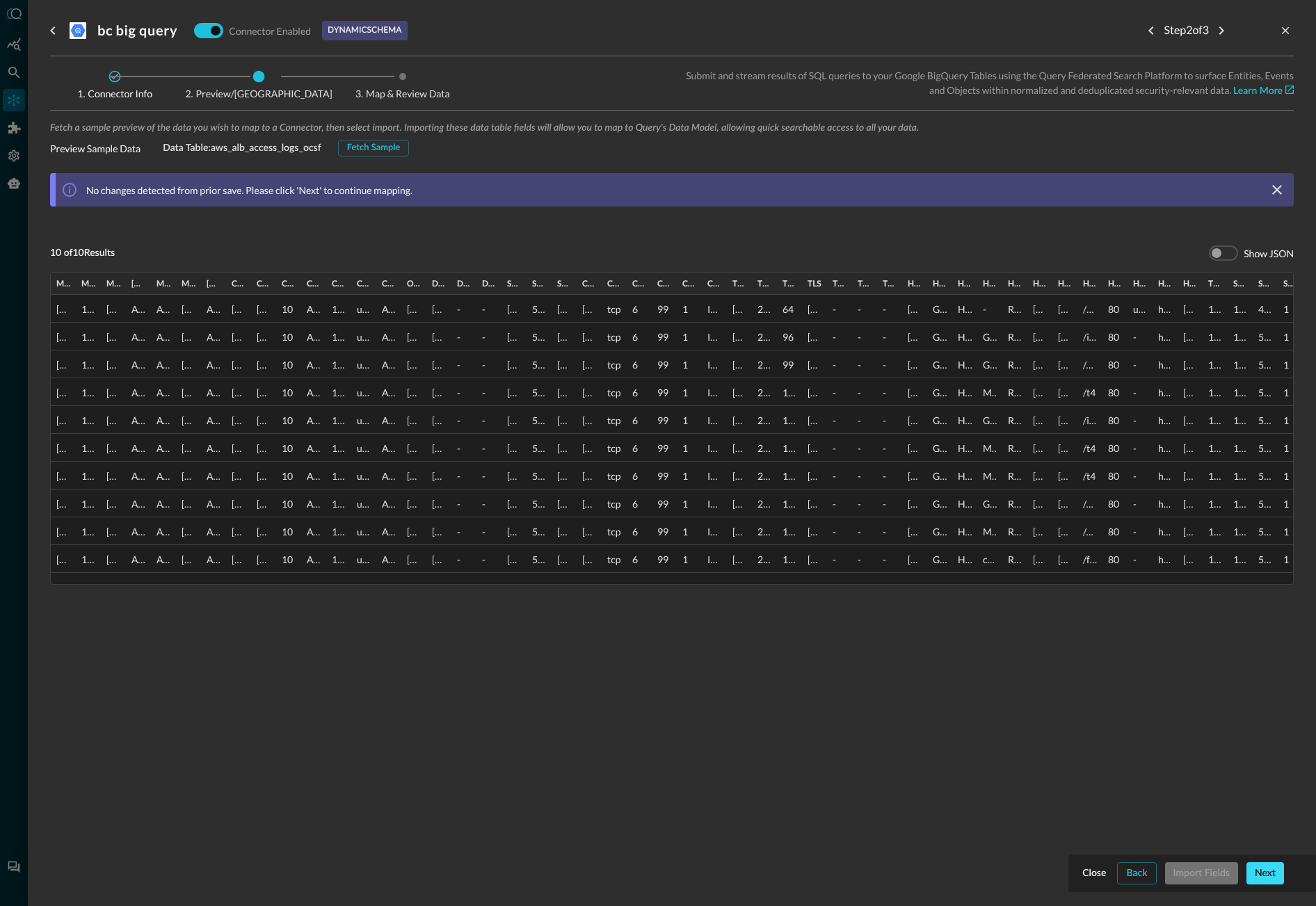
click at [1218, 784] on div "Next" at bounding box center [1264, 872] width 21 height 17
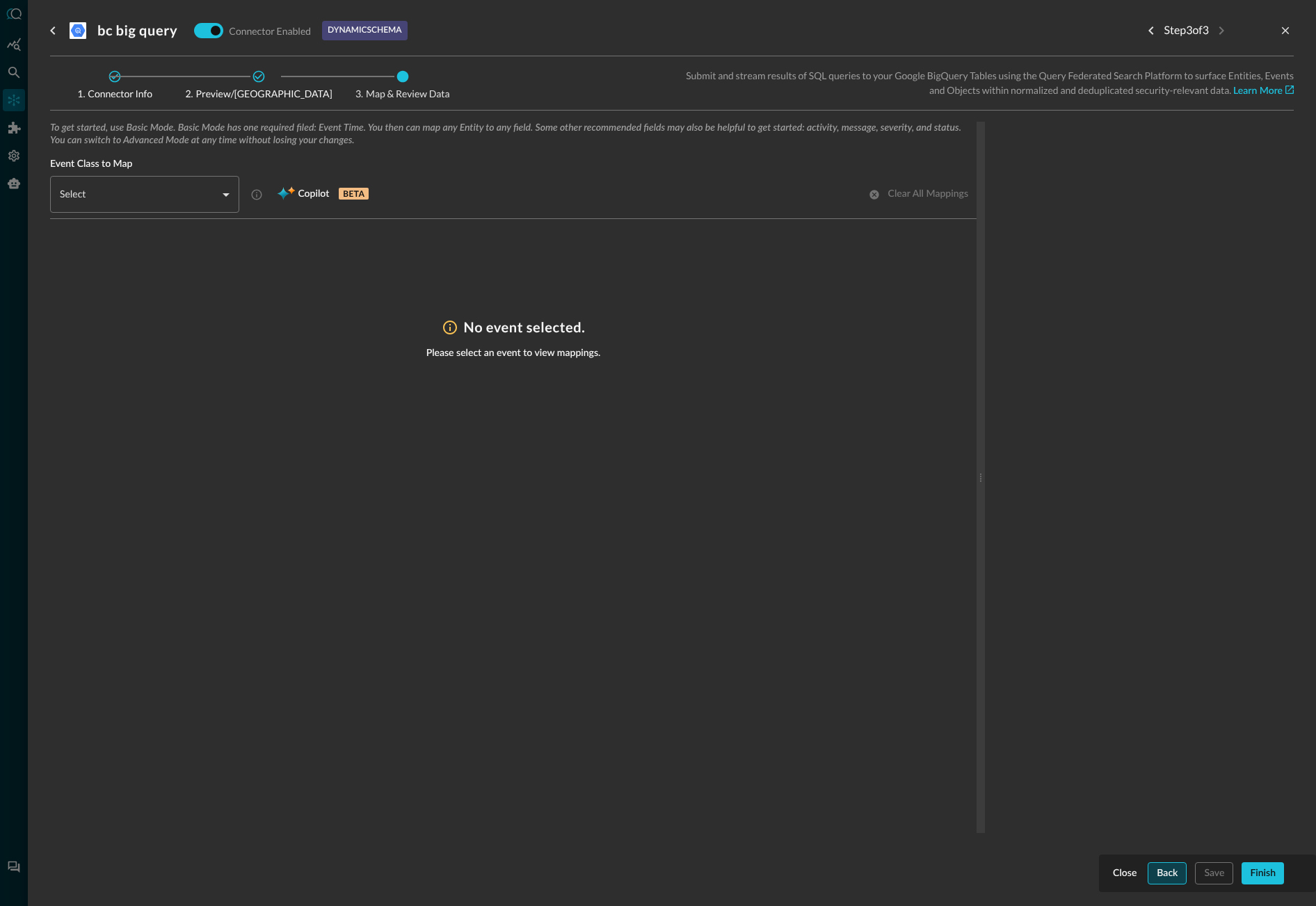
click at [1167, 784] on div "Back" at bounding box center [1167, 872] width 21 height 17
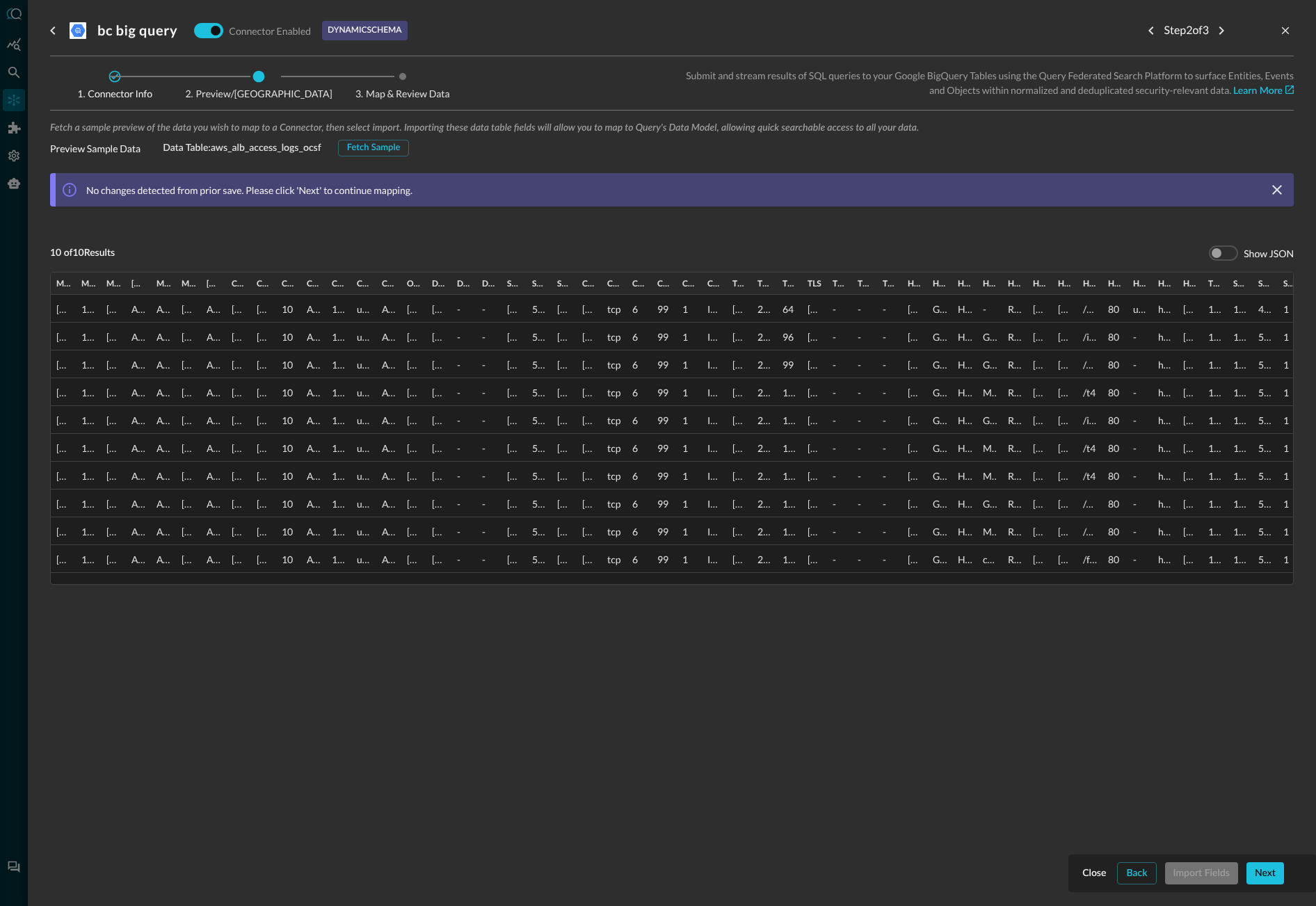
click at [166, 222] on div "Fetch a sample preview of the data you wish to map to a Connector, then select …" at bounding box center [671, 383] width 1243 height 525
click at [48, 27] on icon "go back" at bounding box center [53, 30] width 17 height 17
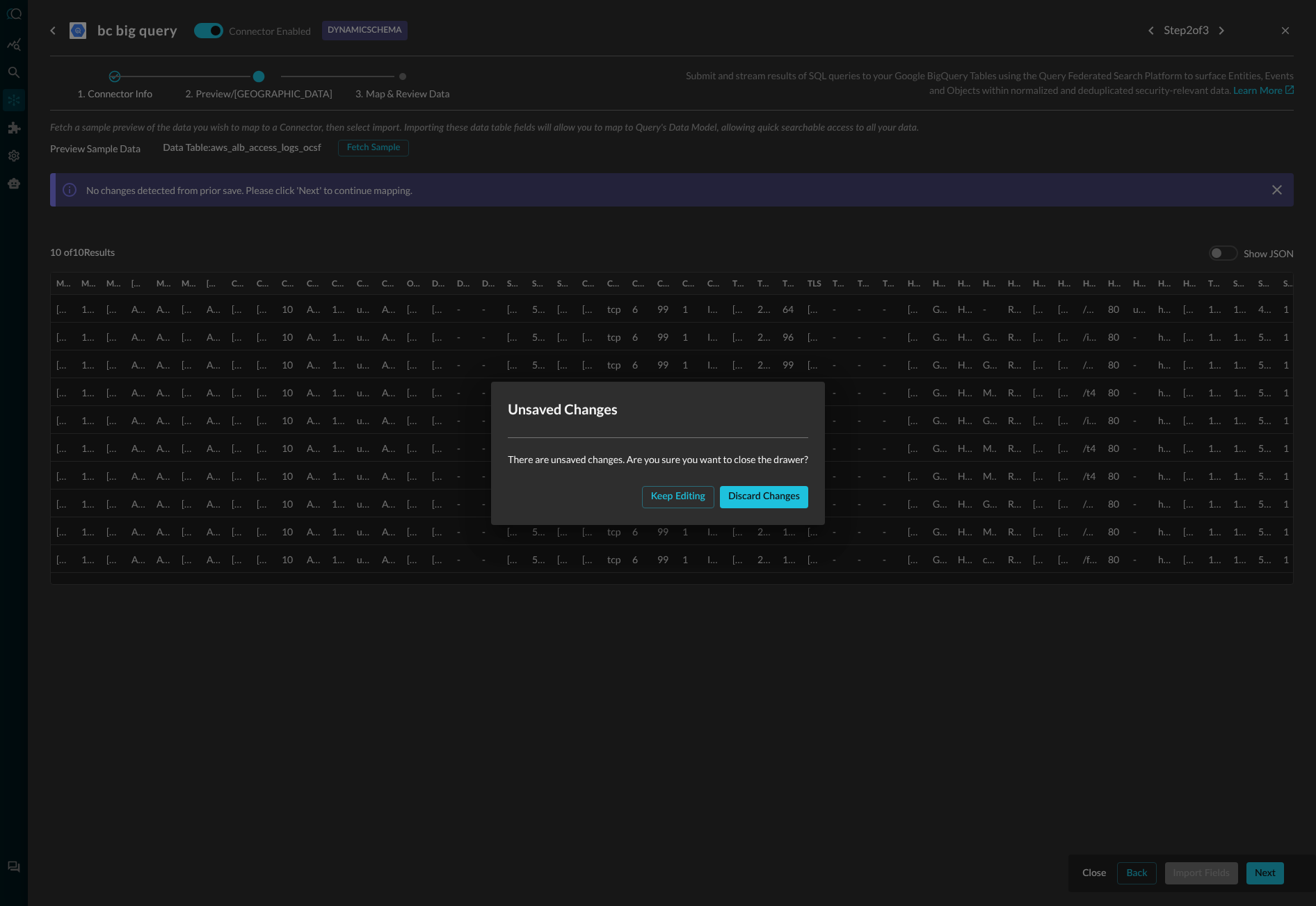
drag, startPoint x: 759, startPoint y: 489, endPoint x: 765, endPoint y: 499, distance: 11.7
click at [759, 489] on div "Discard changes" at bounding box center [764, 496] width 72 height 17
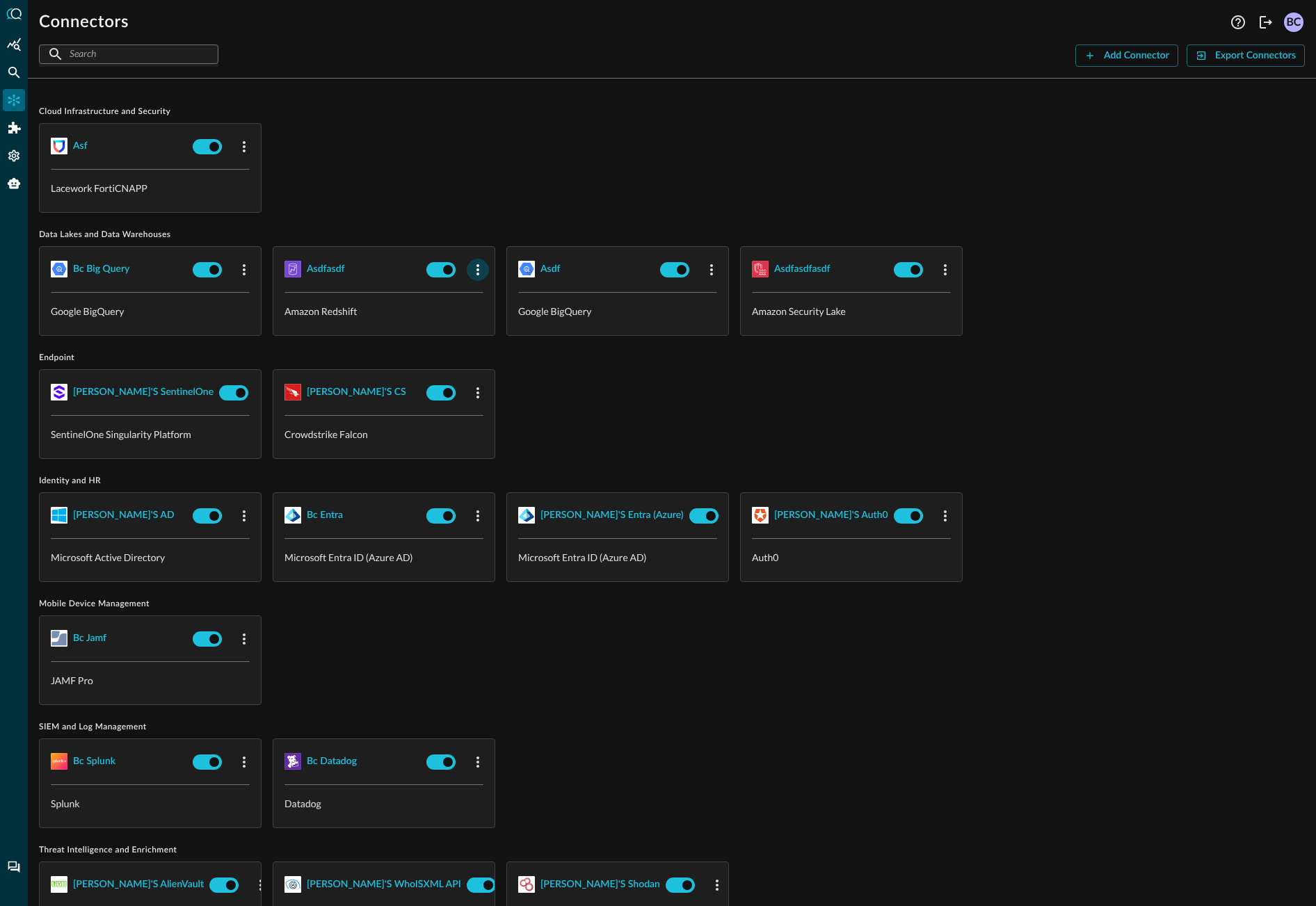
click at [480, 267] on icon "button" at bounding box center [477, 269] width 17 height 17
click at [499, 297] on span "Edit" at bounding box center [505, 300] width 18 height 10
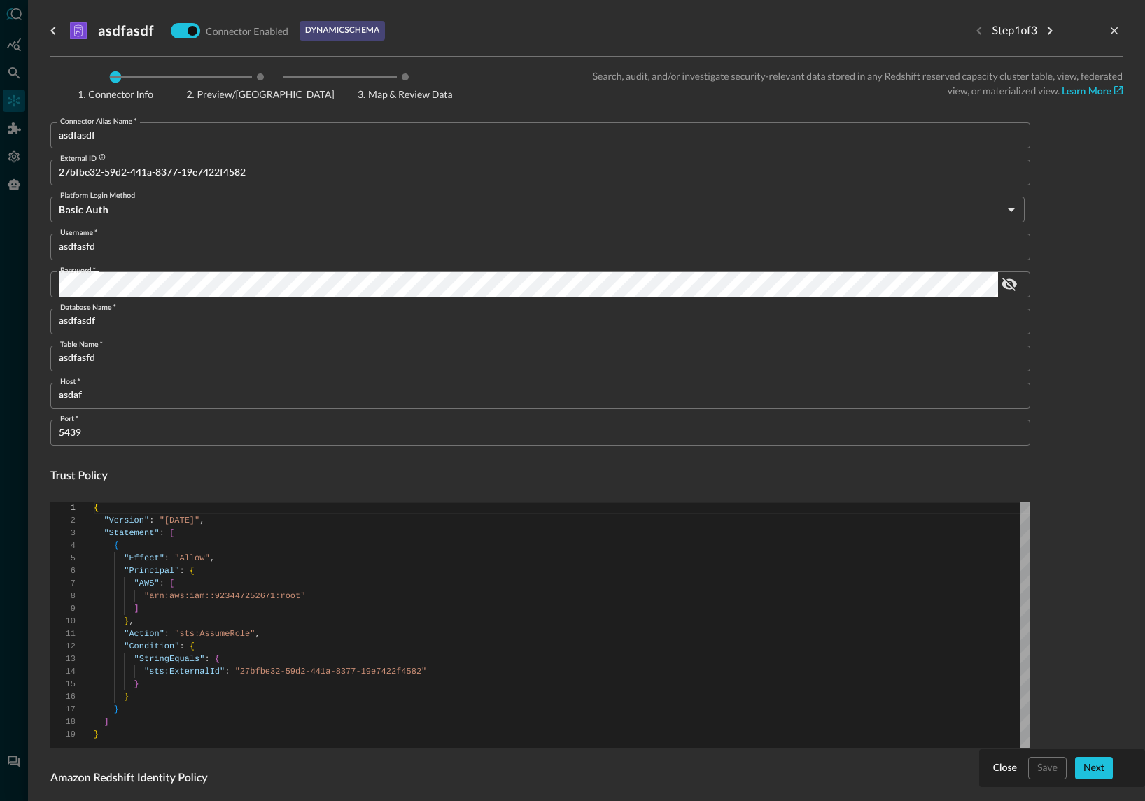
click at [45, 29] on icon "go back" at bounding box center [53, 30] width 17 height 17
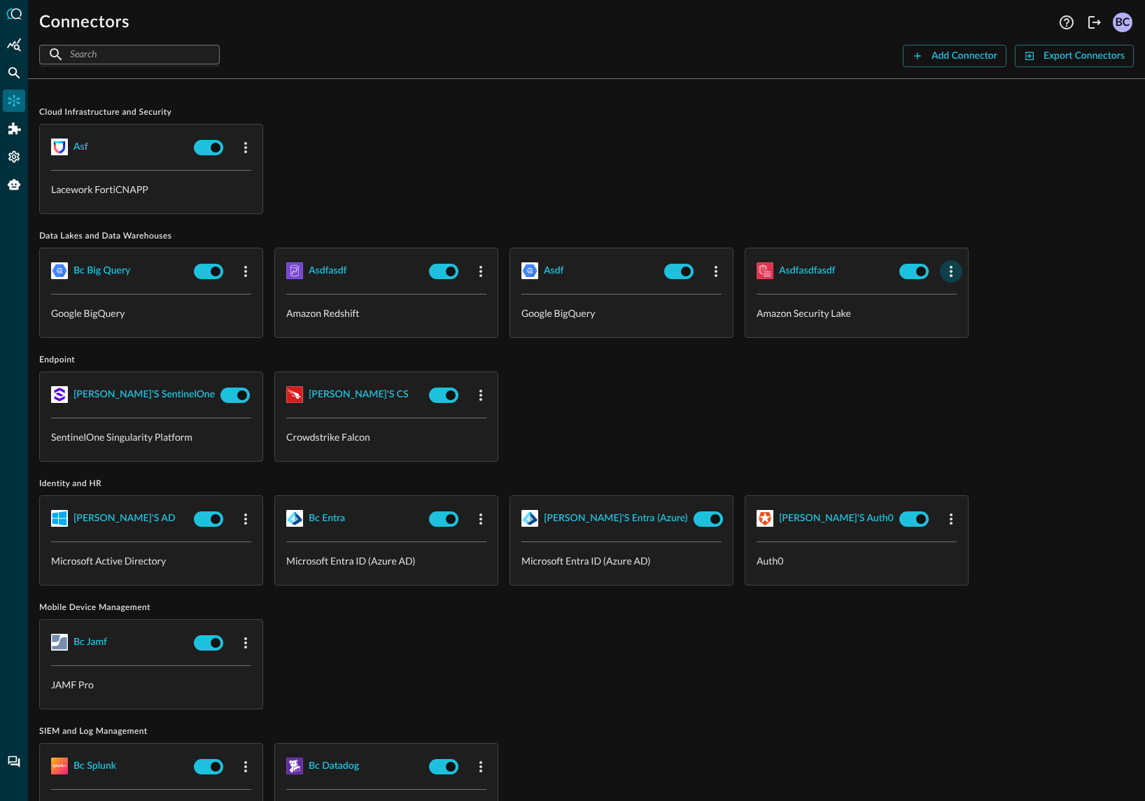
click at [954, 267] on icon "button" at bounding box center [951, 271] width 17 height 17
click at [991, 304] on li "Edit" at bounding box center [975, 302] width 71 height 28
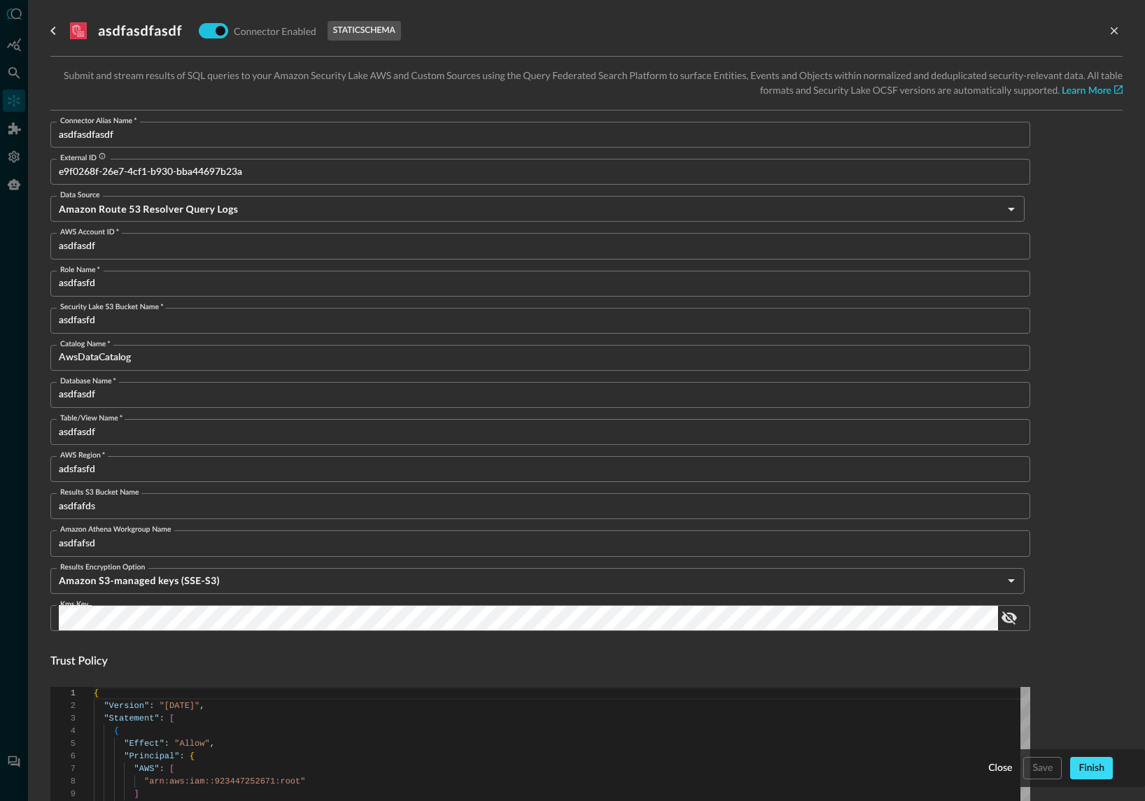
click at [1085, 763] on div "Finish" at bounding box center [1091, 768] width 26 height 17
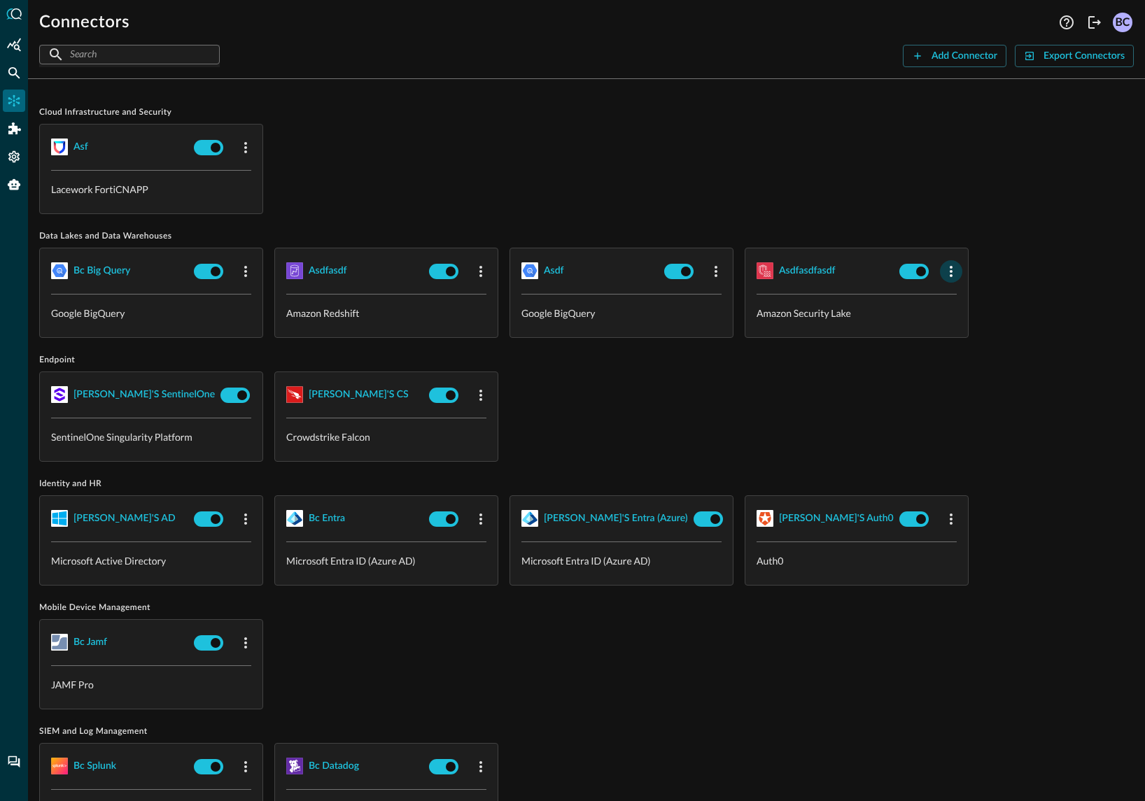
click at [952, 267] on icon "button" at bounding box center [951, 271] width 3 height 11
click at [968, 300] on div "Edit" at bounding box center [969, 302] width 36 height 17
click at [951, 52] on div "Add Connector" at bounding box center [964, 56] width 66 height 17
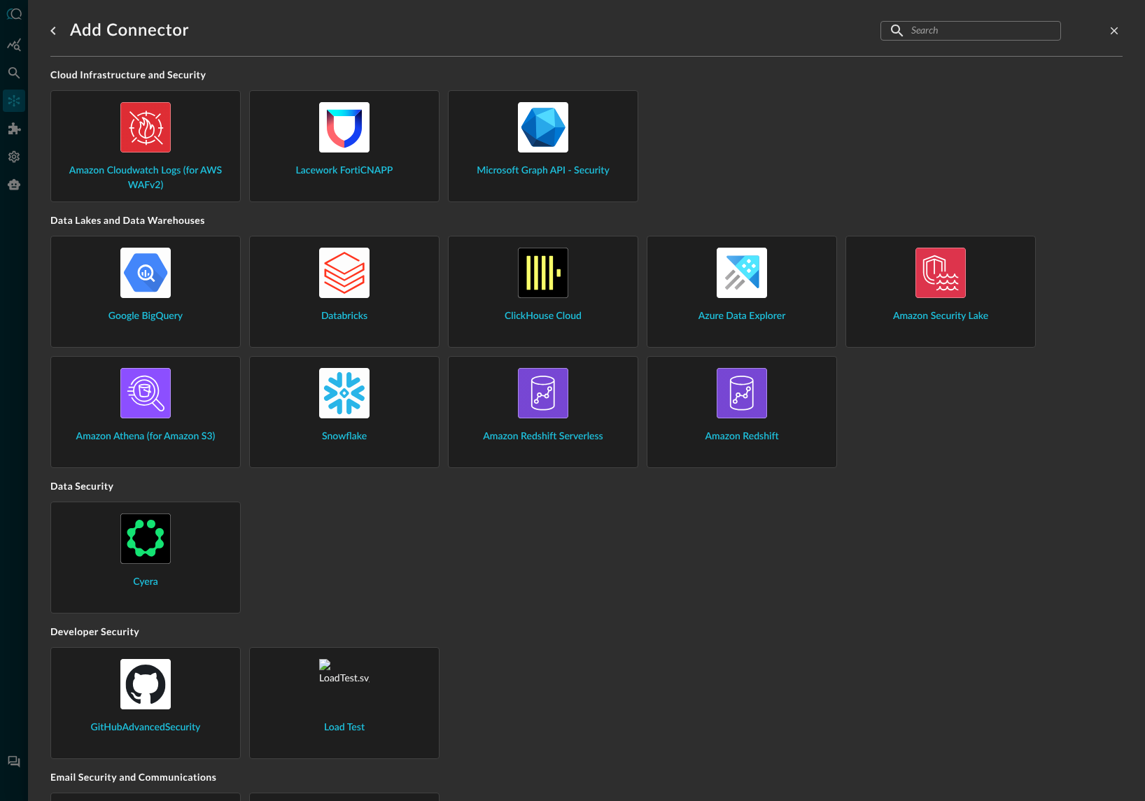
click at [982, 266] on div "Amazon Security Lake" at bounding box center [940, 286] width 167 height 76
click at [378, 404] on div "Snowflake" at bounding box center [344, 406] width 167 height 76
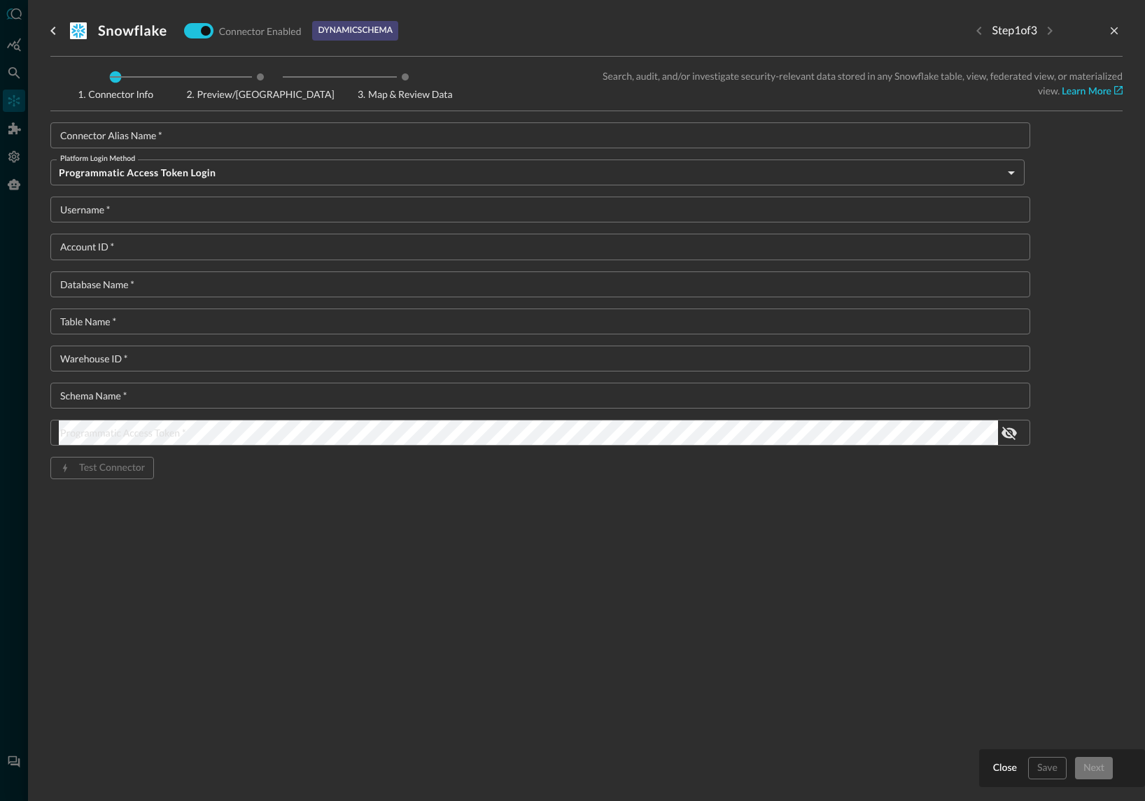
click at [182, 132] on input "Connector Alias Name   *" at bounding box center [544, 135] width 971 height 26
drag, startPoint x: 1111, startPoint y: 28, endPoint x: 1098, endPoint y: 31, distance: 13.6
click at [1109, 28] on icon "close-drawer" at bounding box center [1114, 30] width 13 height 13
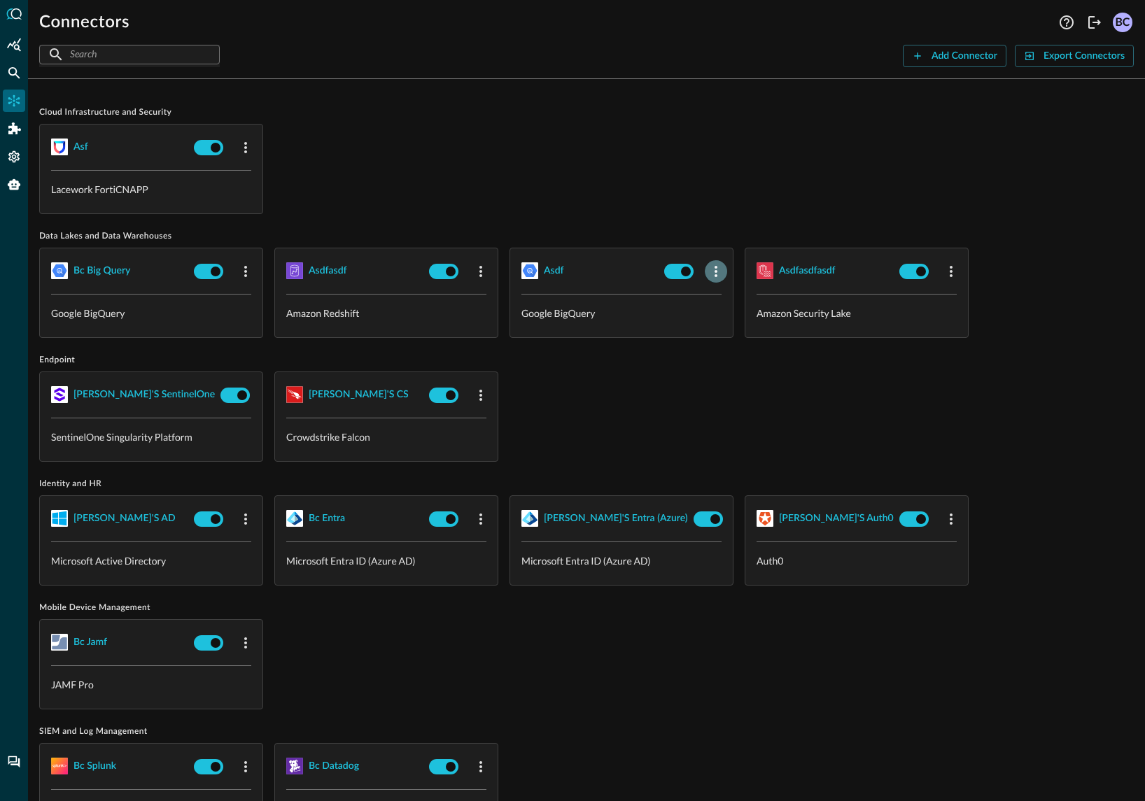
click at [712, 267] on icon "button" at bounding box center [715, 271] width 17 height 17
click at [735, 299] on span "Edit" at bounding box center [743, 302] width 18 height 10
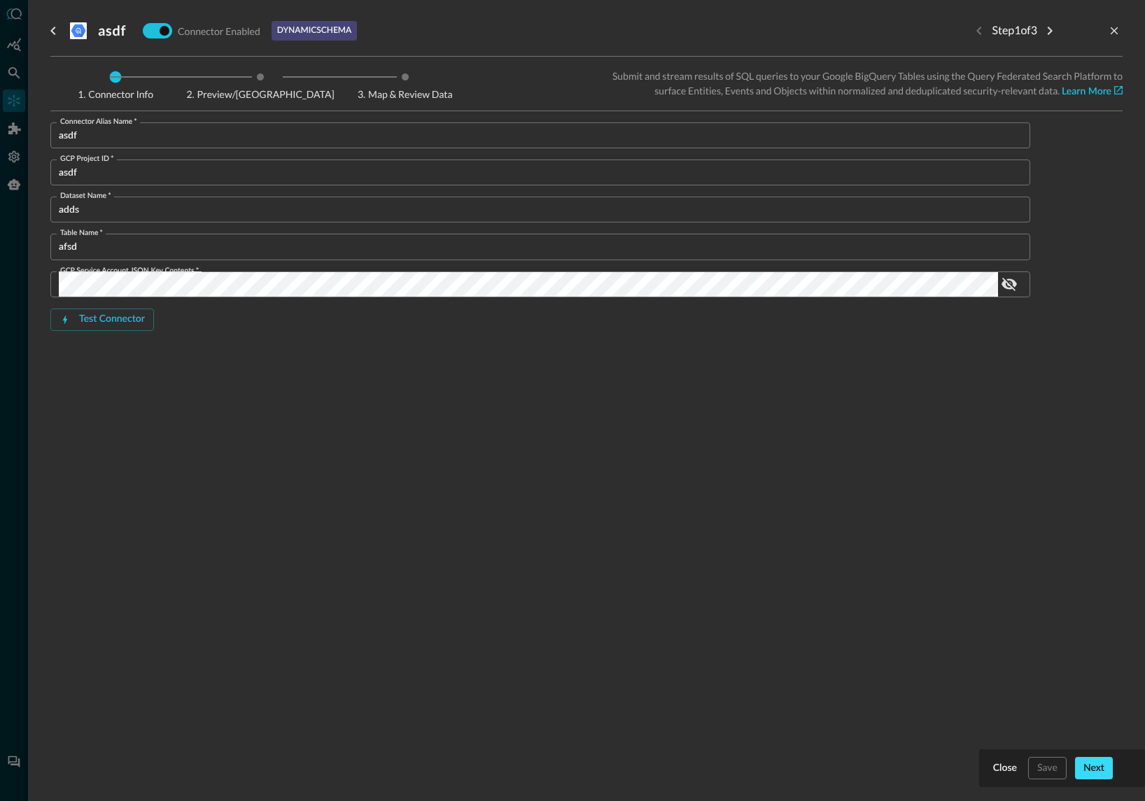
click at [1096, 762] on div "Next" at bounding box center [1093, 768] width 21 height 17
